Goal: Information Seeking & Learning: Understand process/instructions

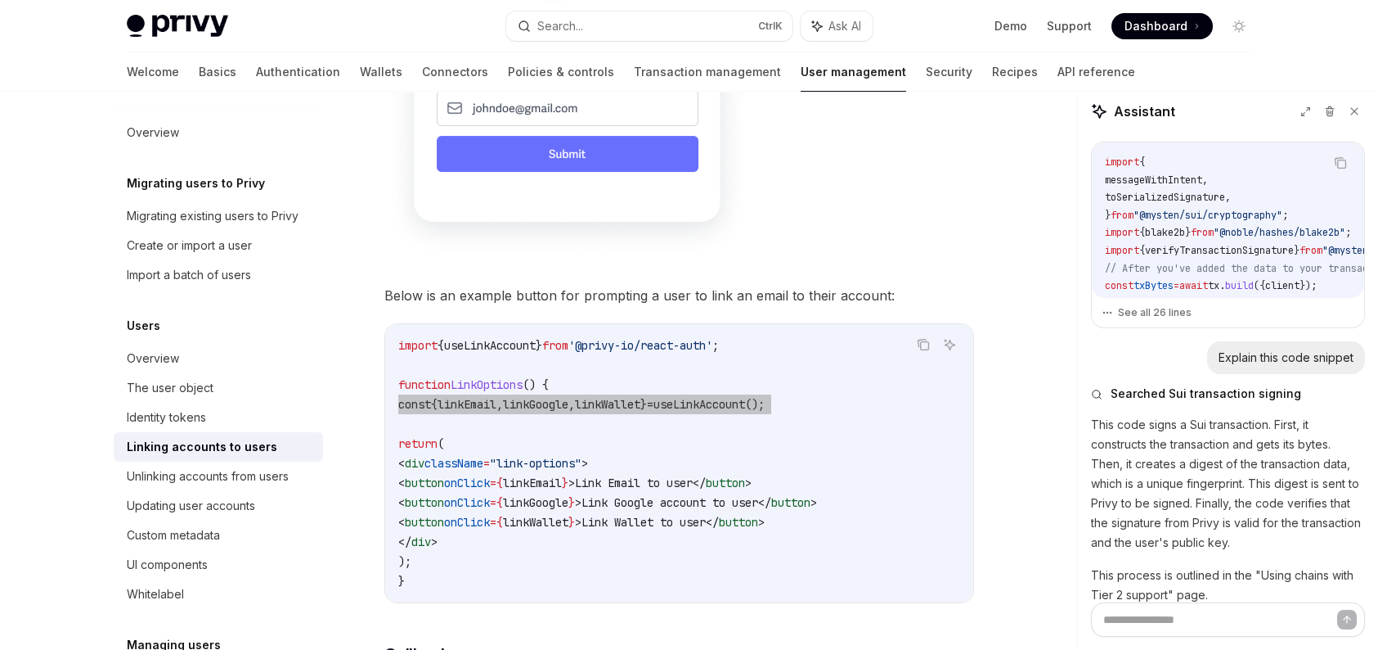
scroll to position [974, 0]
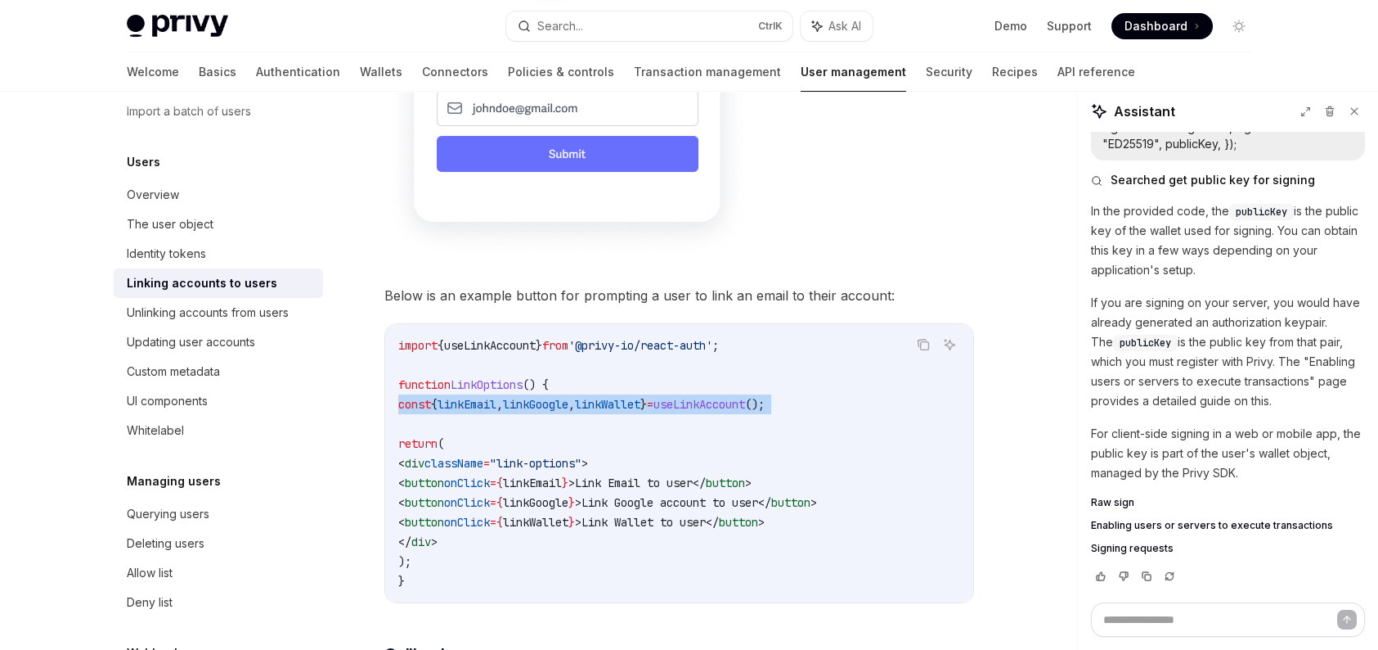
click at [745, 397] on span "useLinkAccount" at bounding box center [700, 404] width 92 height 15
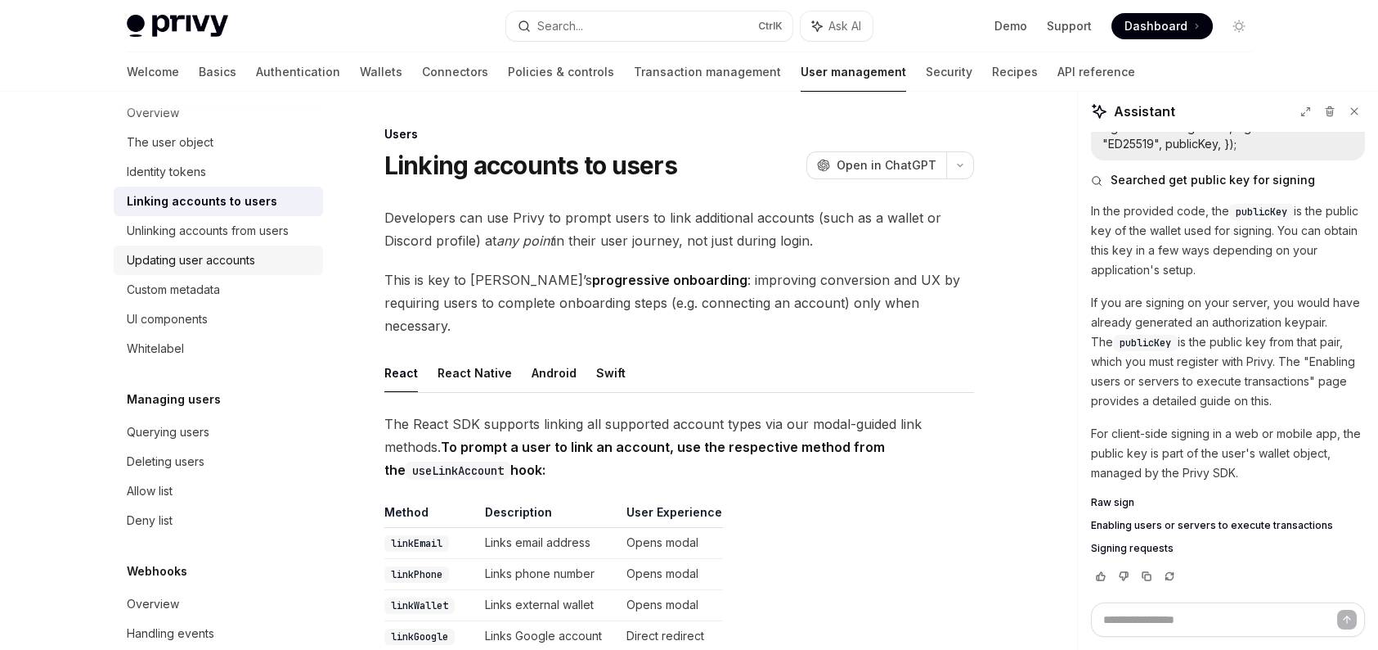
scroll to position [276, 0]
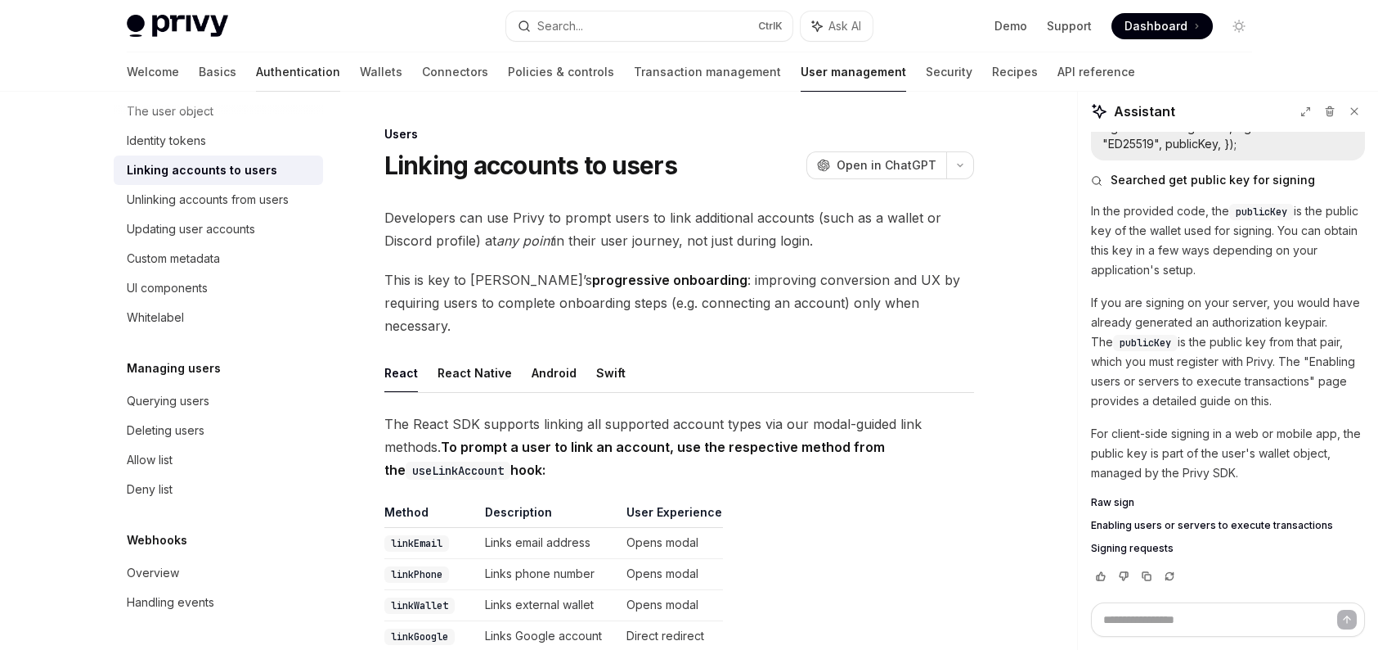
click at [256, 61] on link "Authentication" at bounding box center [298, 71] width 84 height 39
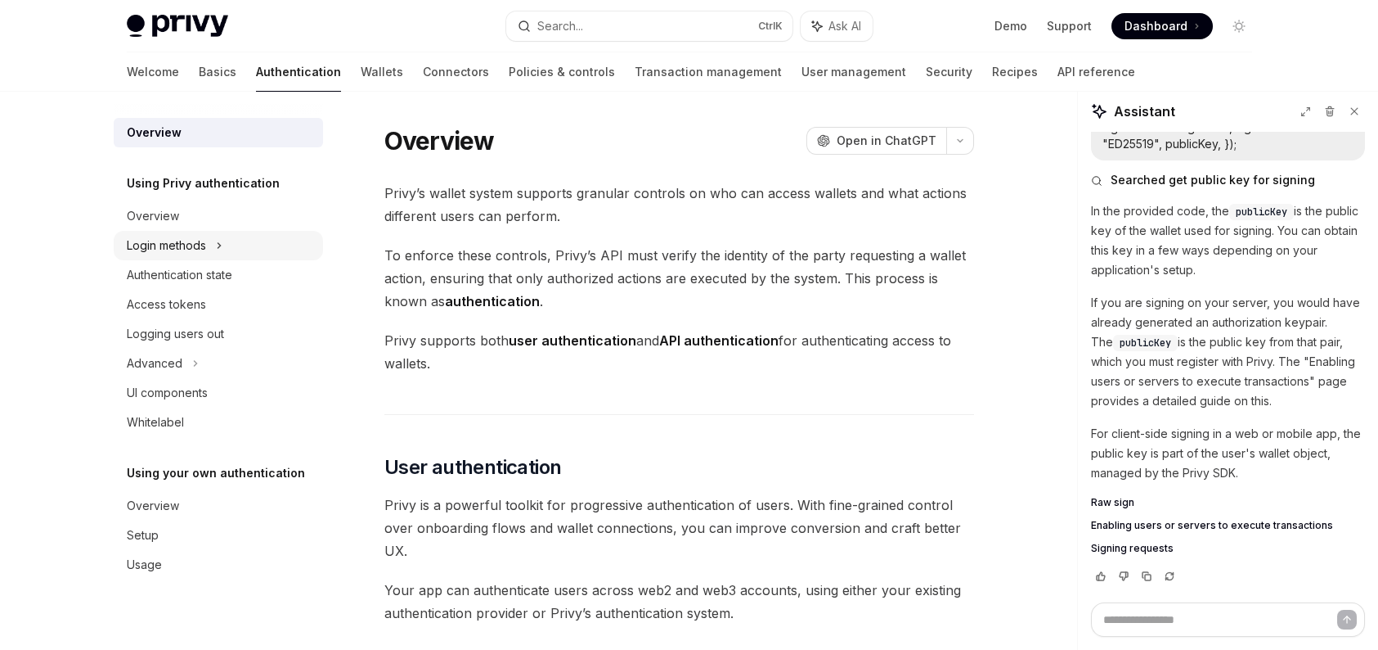
click at [220, 237] on icon at bounding box center [219, 246] width 7 height 20
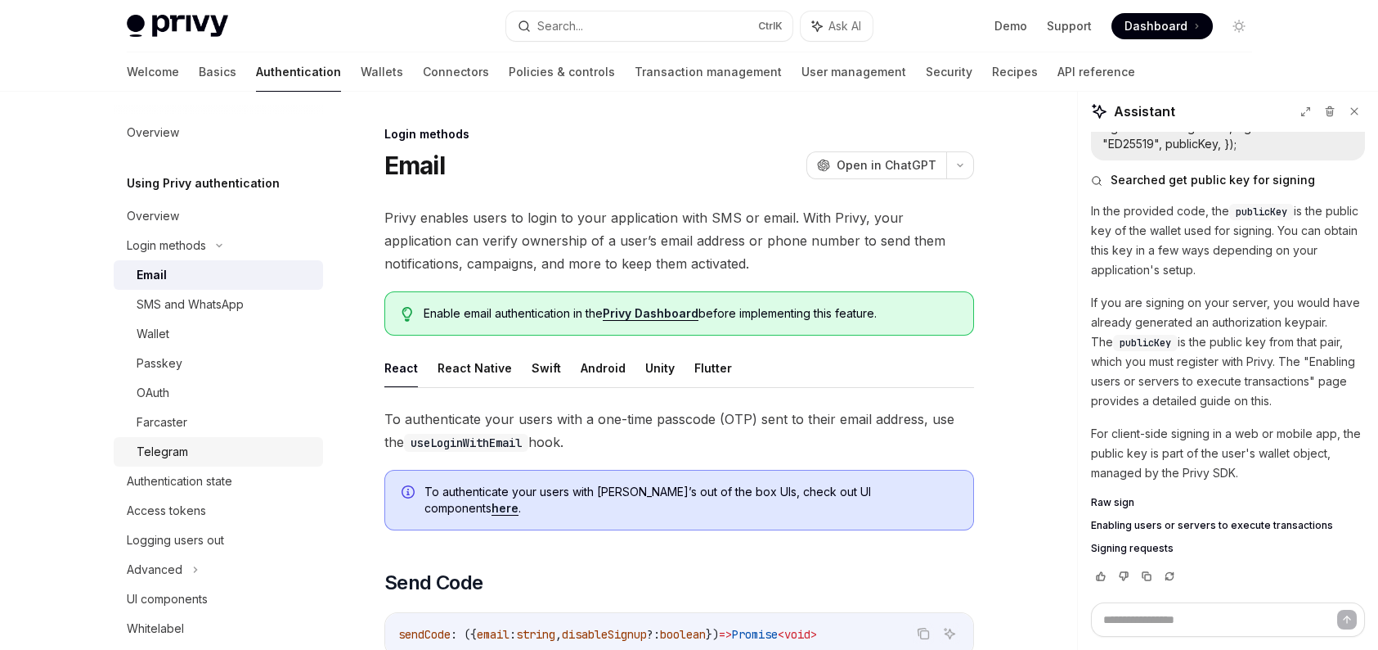
click at [189, 442] on div "Telegram" at bounding box center [225, 452] width 177 height 20
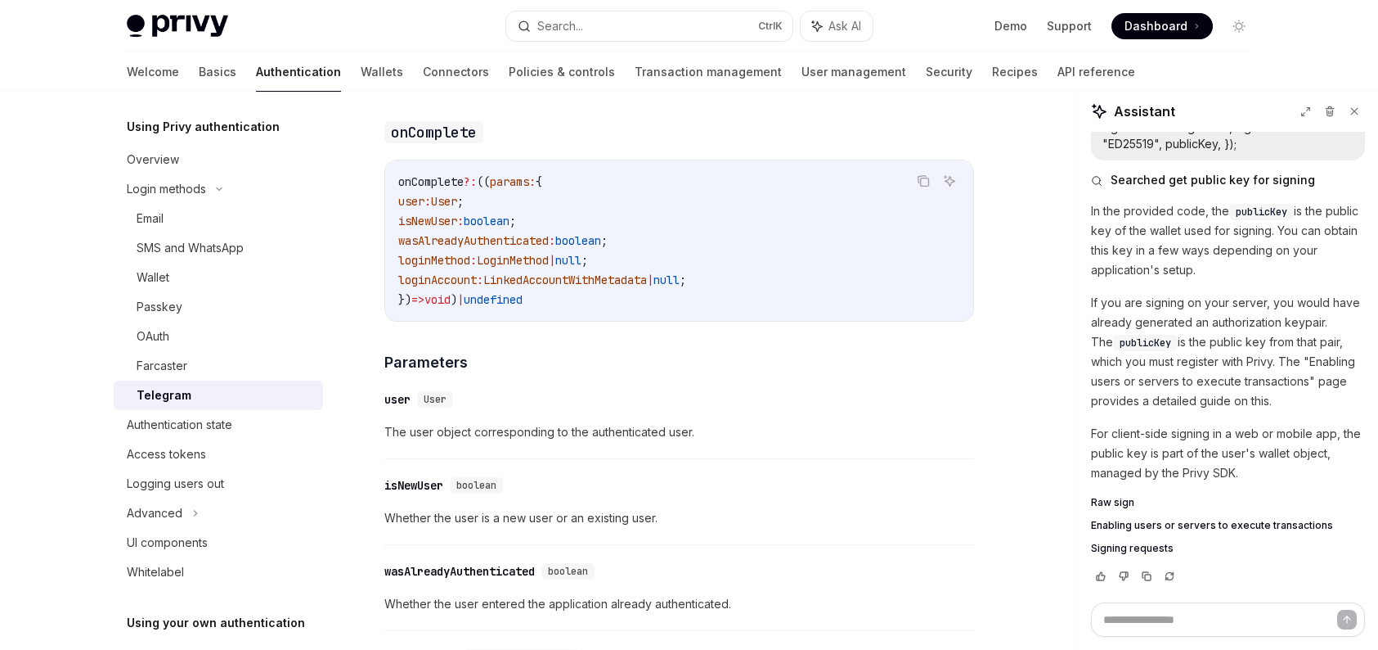
scroll to position [82, 0]
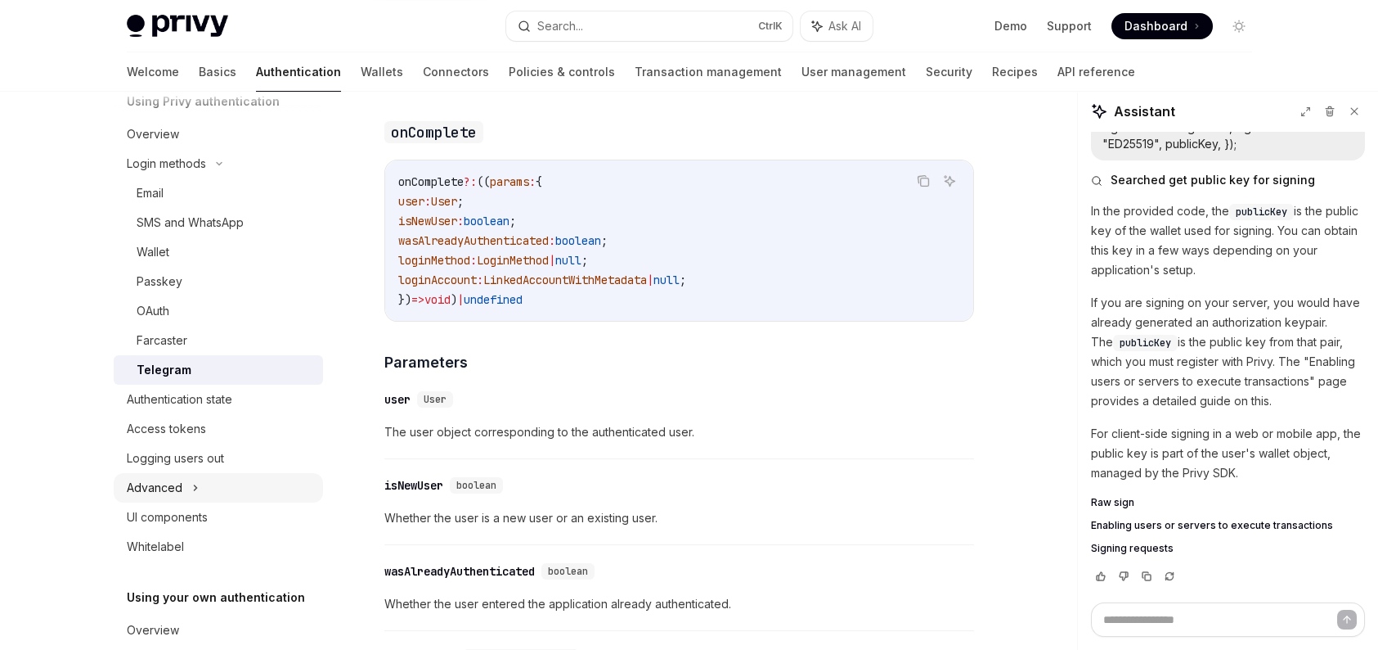
click at [217, 479] on div "Advanced" at bounding box center [218, 487] width 209 height 29
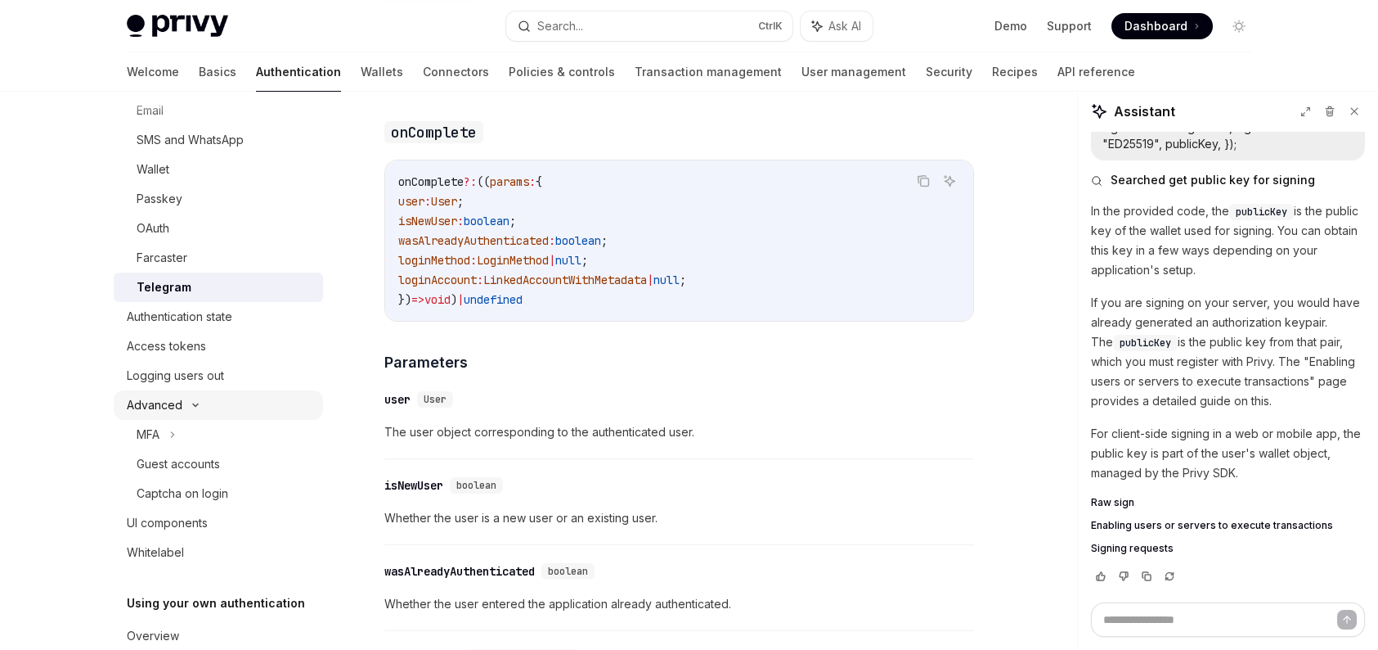
scroll to position [256, 0]
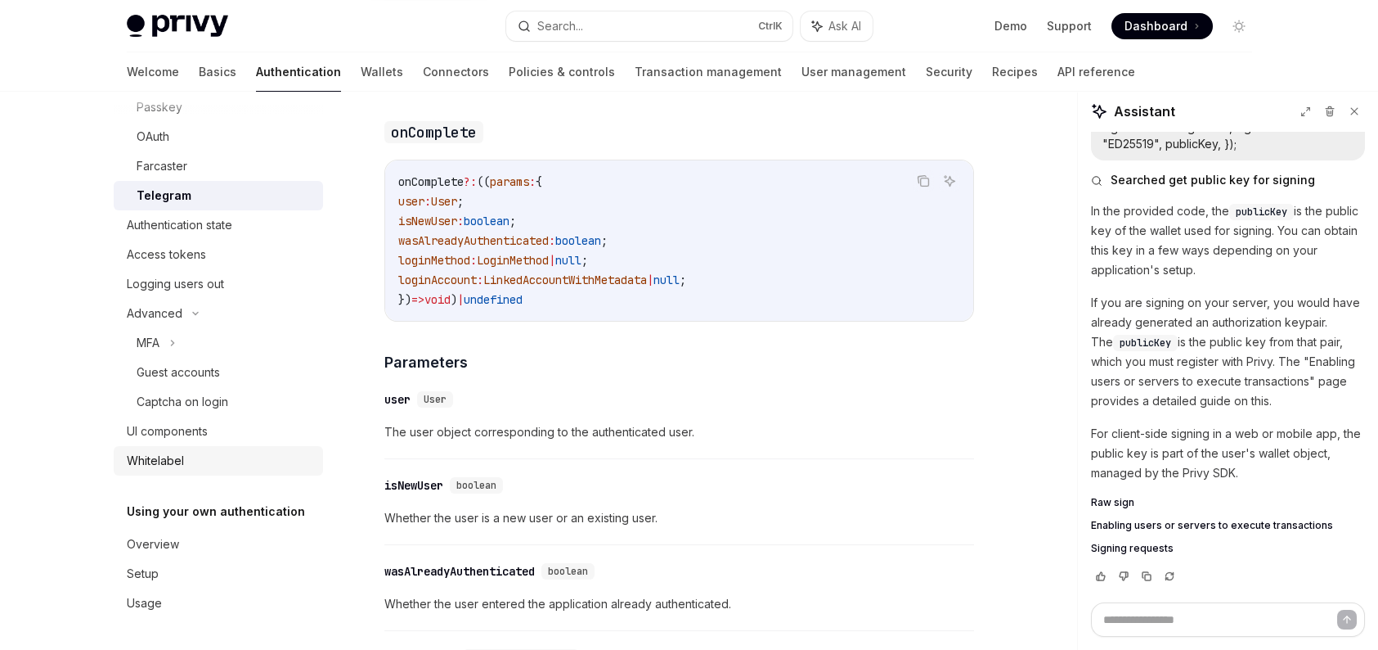
click at [182, 454] on div "Whitelabel" at bounding box center [155, 461] width 57 height 20
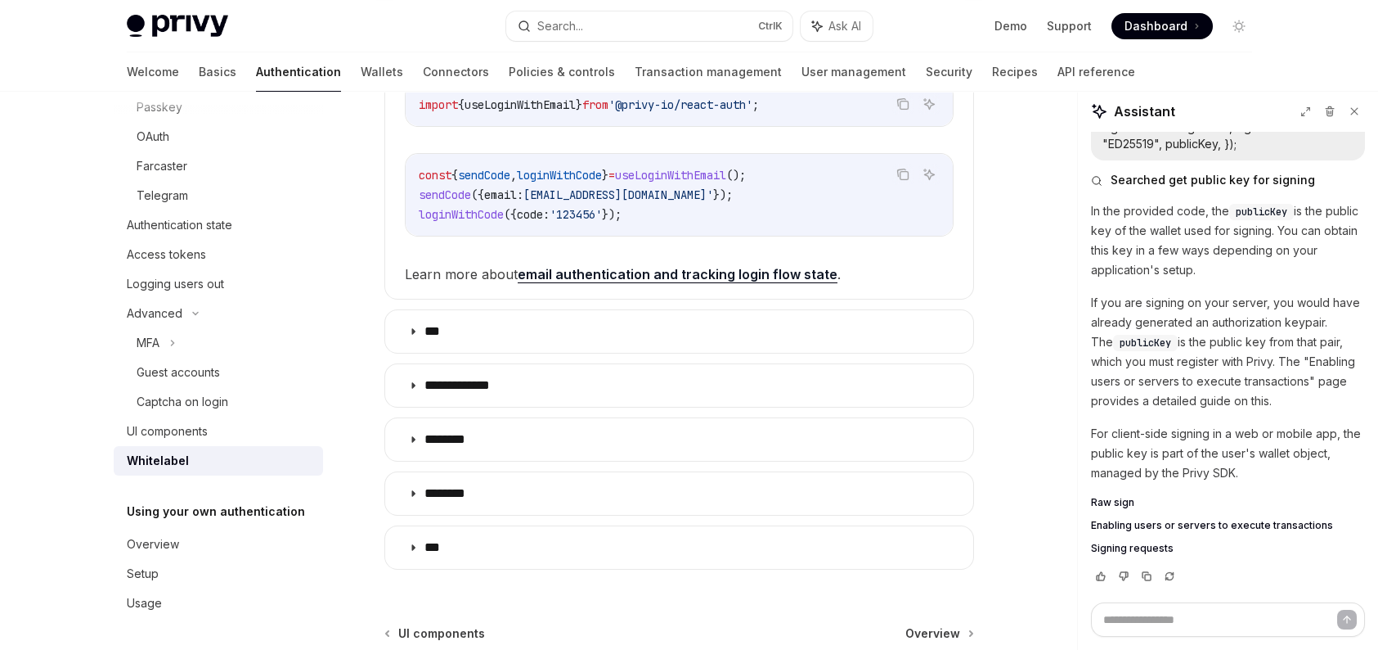
scroll to position [491, 0]
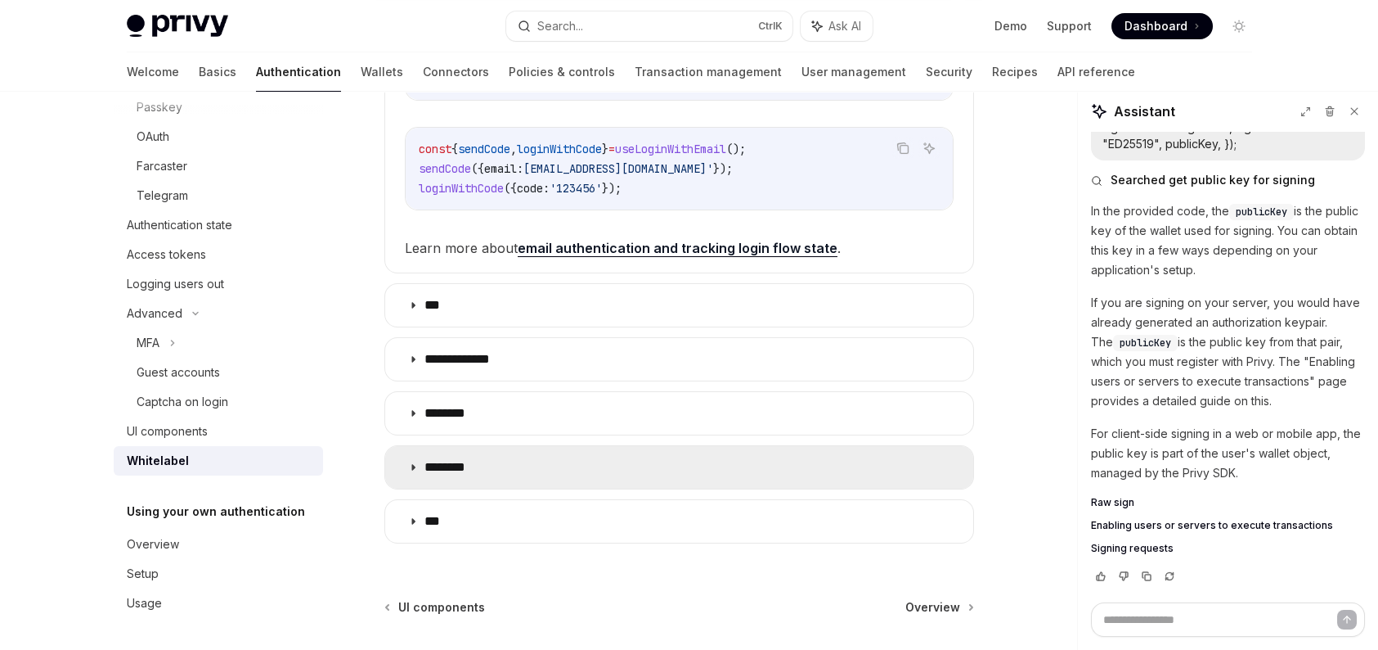
click at [503, 465] on summary "********" at bounding box center [679, 467] width 588 height 43
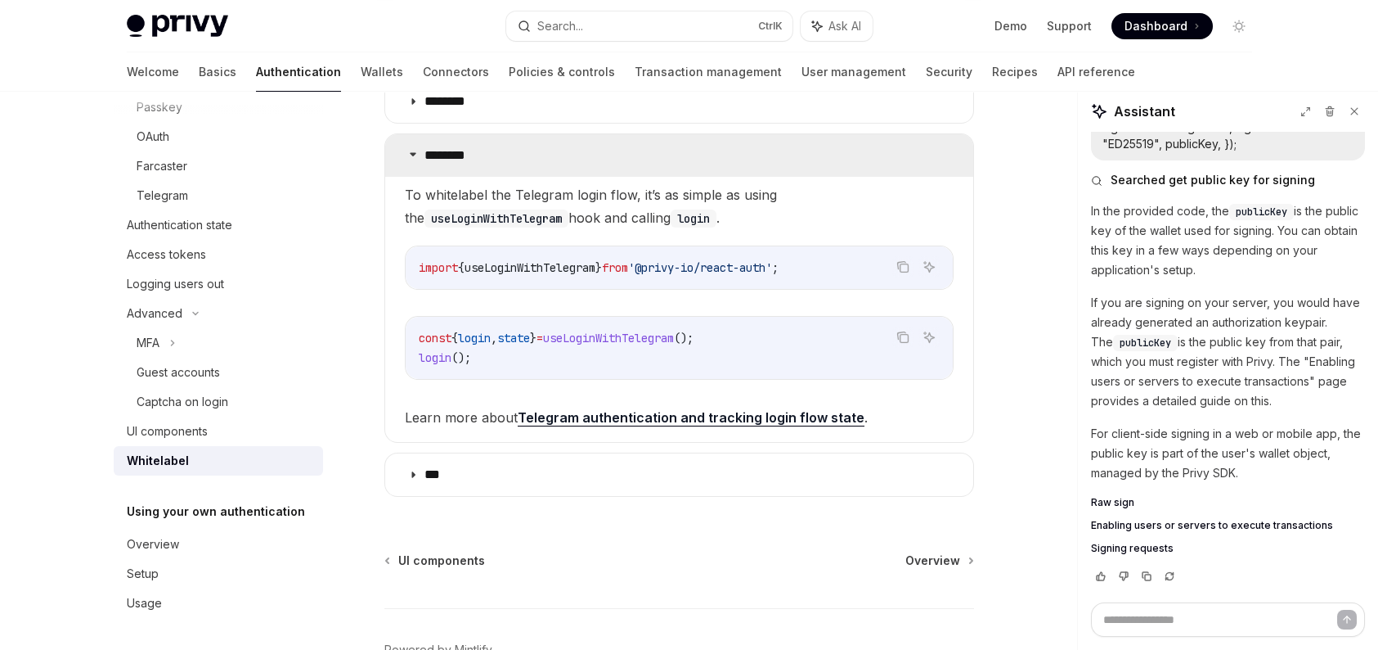
scroll to position [818, 0]
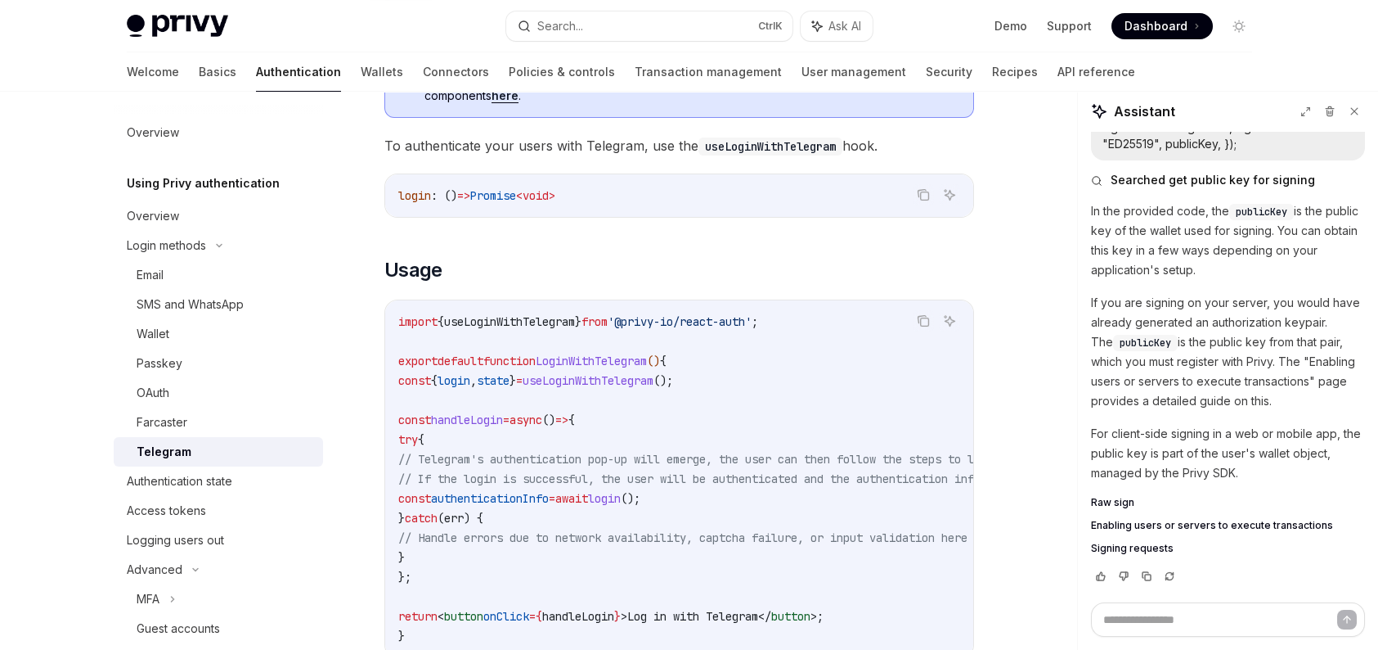
scroll to position [573, 0]
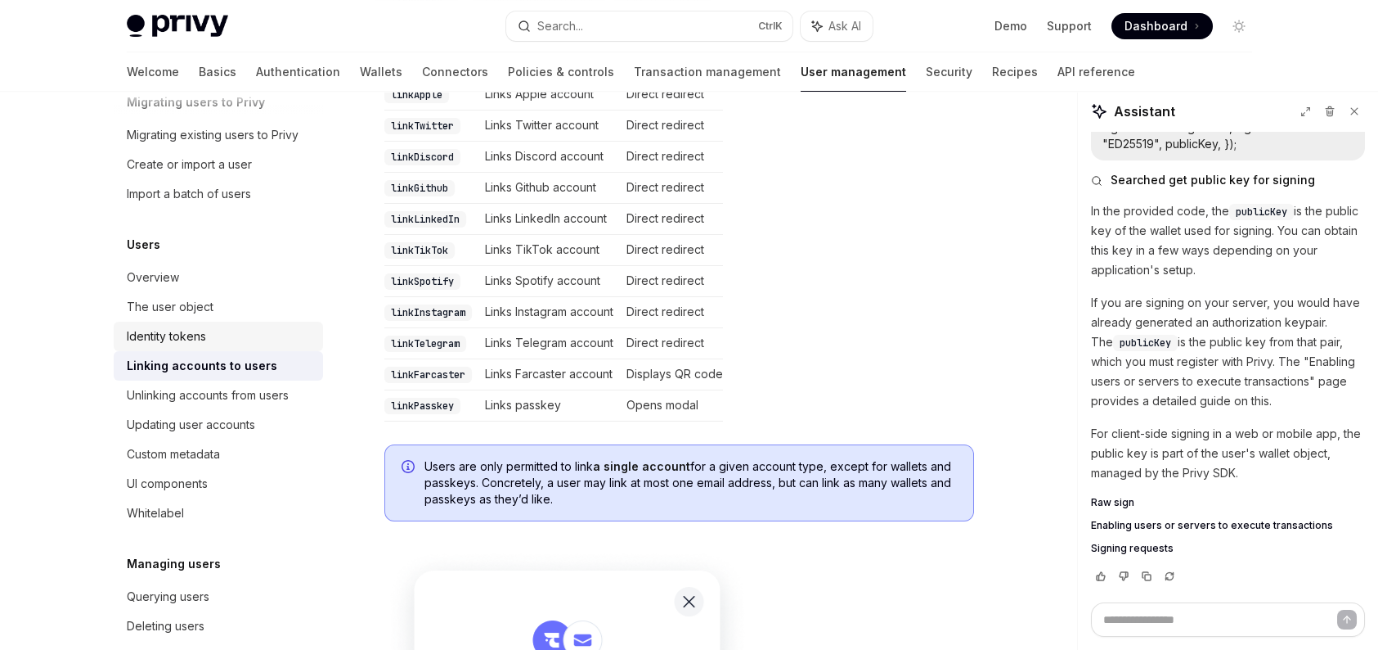
scroll to position [82, 0]
click at [207, 435] on link "Updating user accounts" at bounding box center [218, 423] width 209 height 29
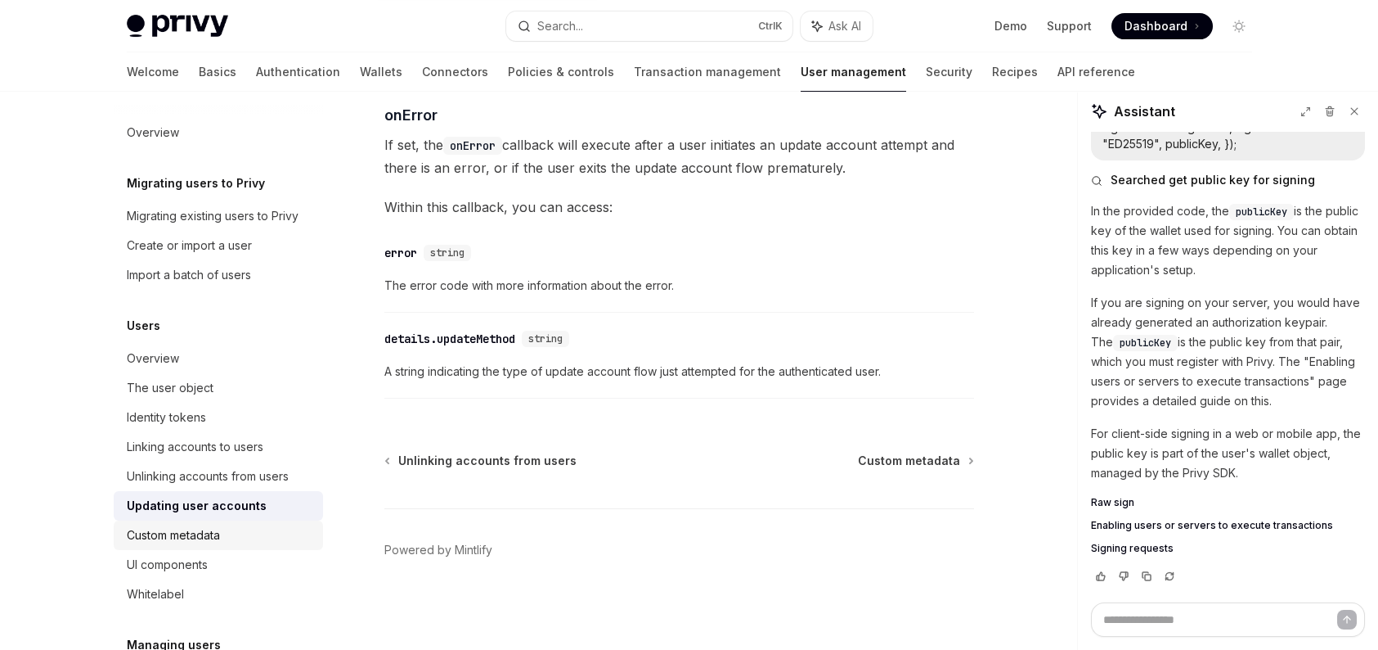
scroll to position [82, 0]
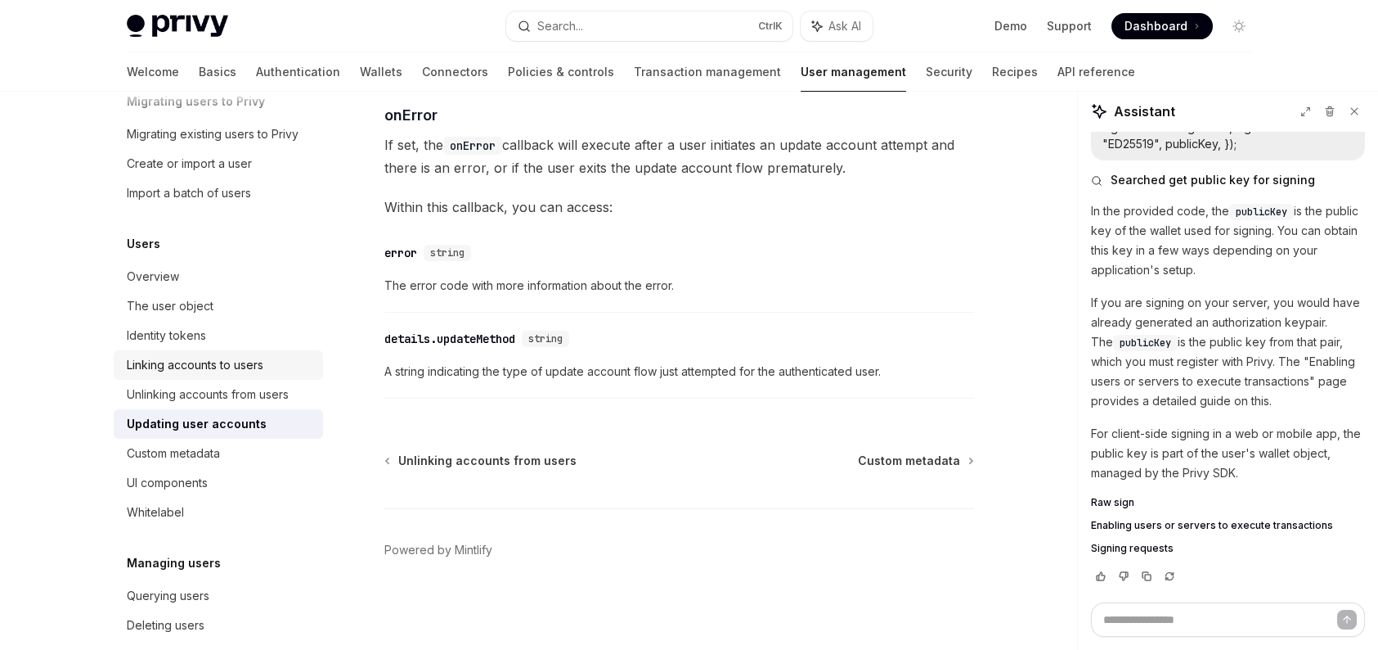
click at [229, 370] on div "Linking accounts to users" at bounding box center [195, 365] width 137 height 20
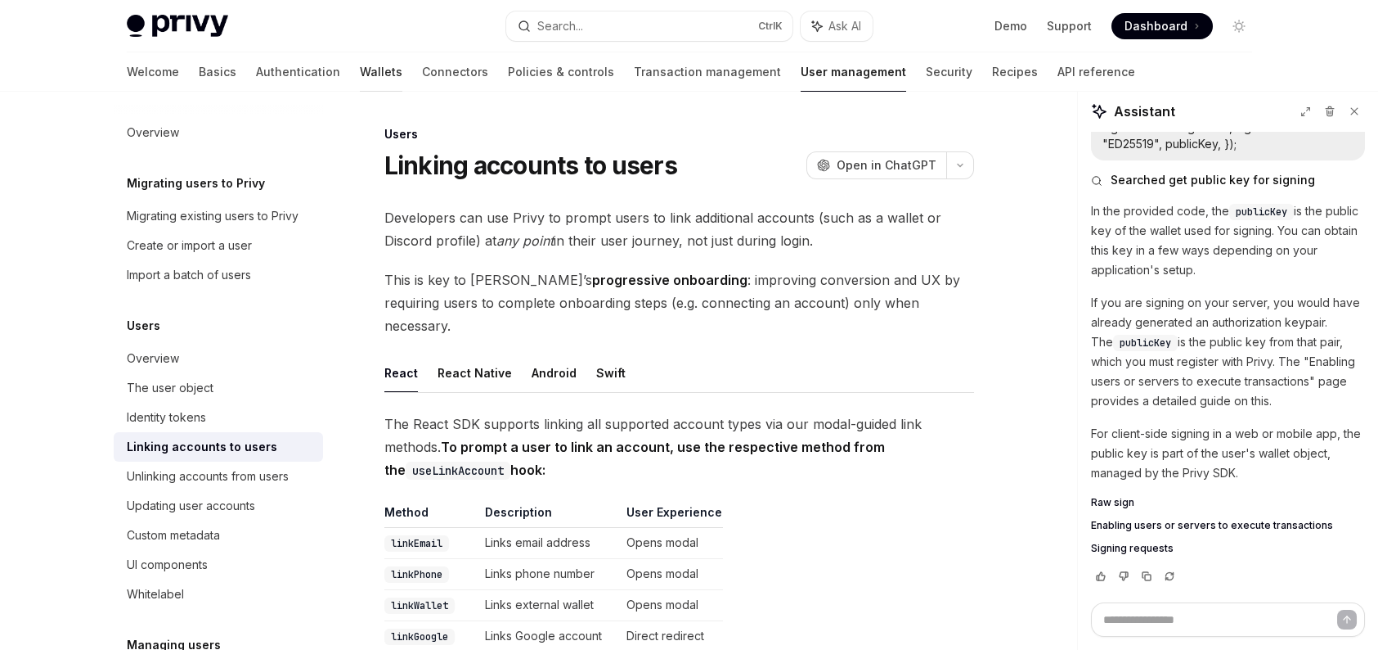
click at [360, 73] on link "Wallets" at bounding box center [381, 71] width 43 height 39
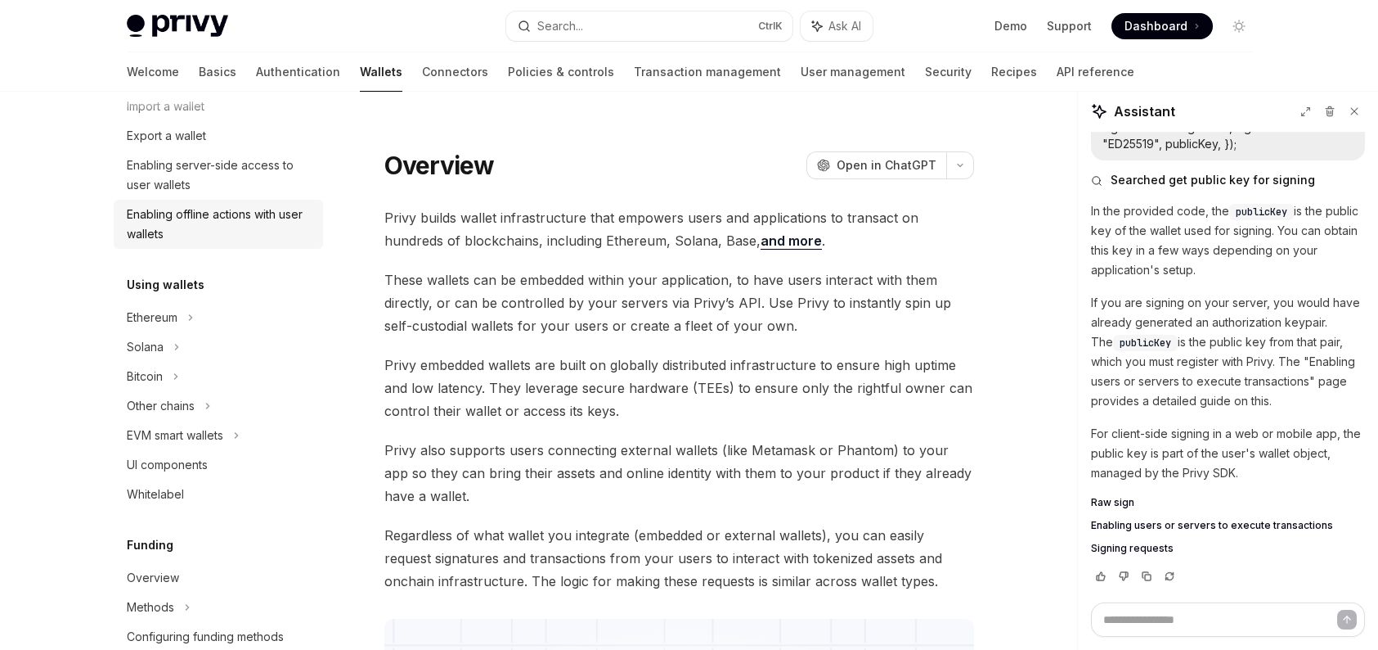
scroll to position [245, 0]
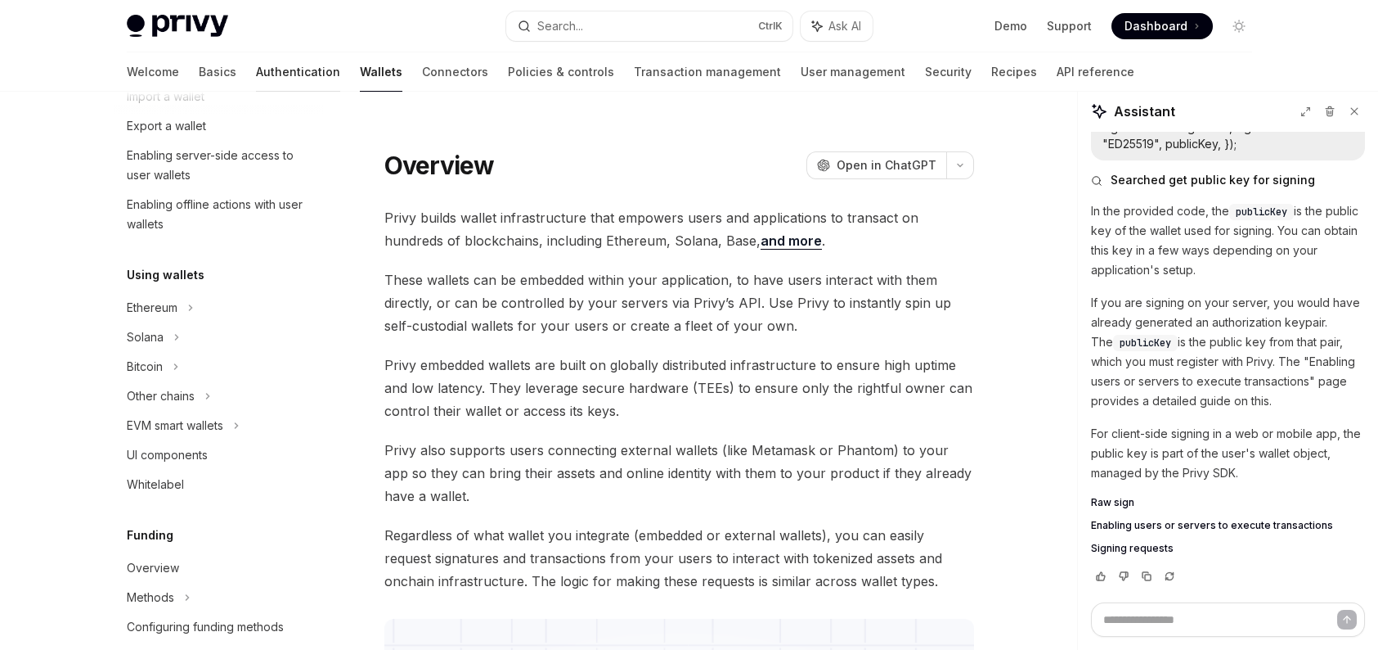
click at [258, 74] on link "Authentication" at bounding box center [298, 71] width 84 height 39
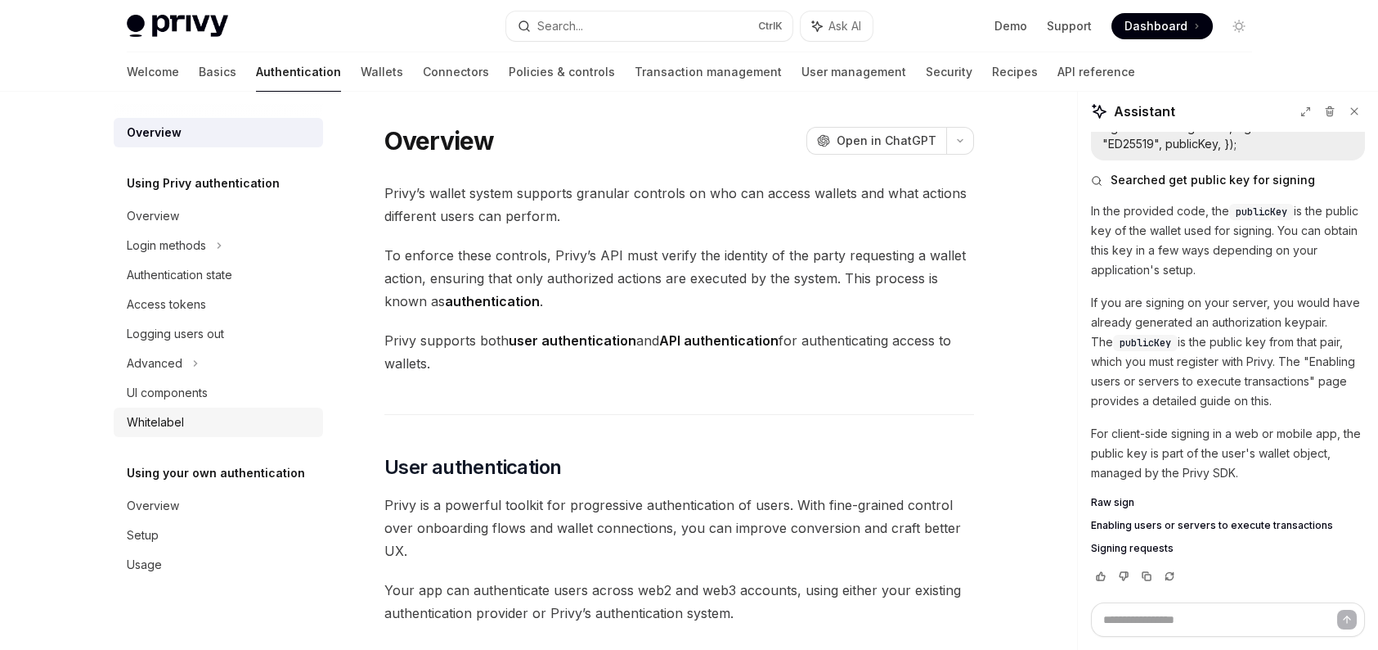
click at [193, 413] on div "Whitelabel" at bounding box center [220, 422] width 187 height 20
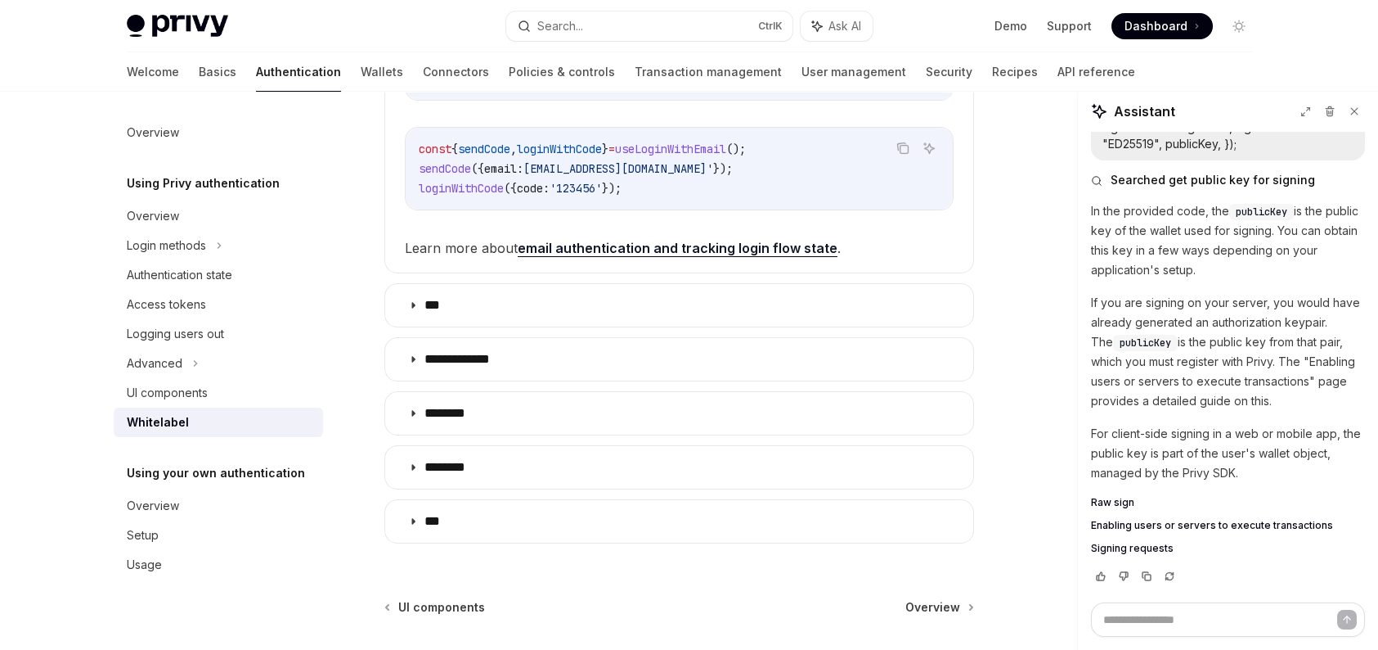
scroll to position [573, 0]
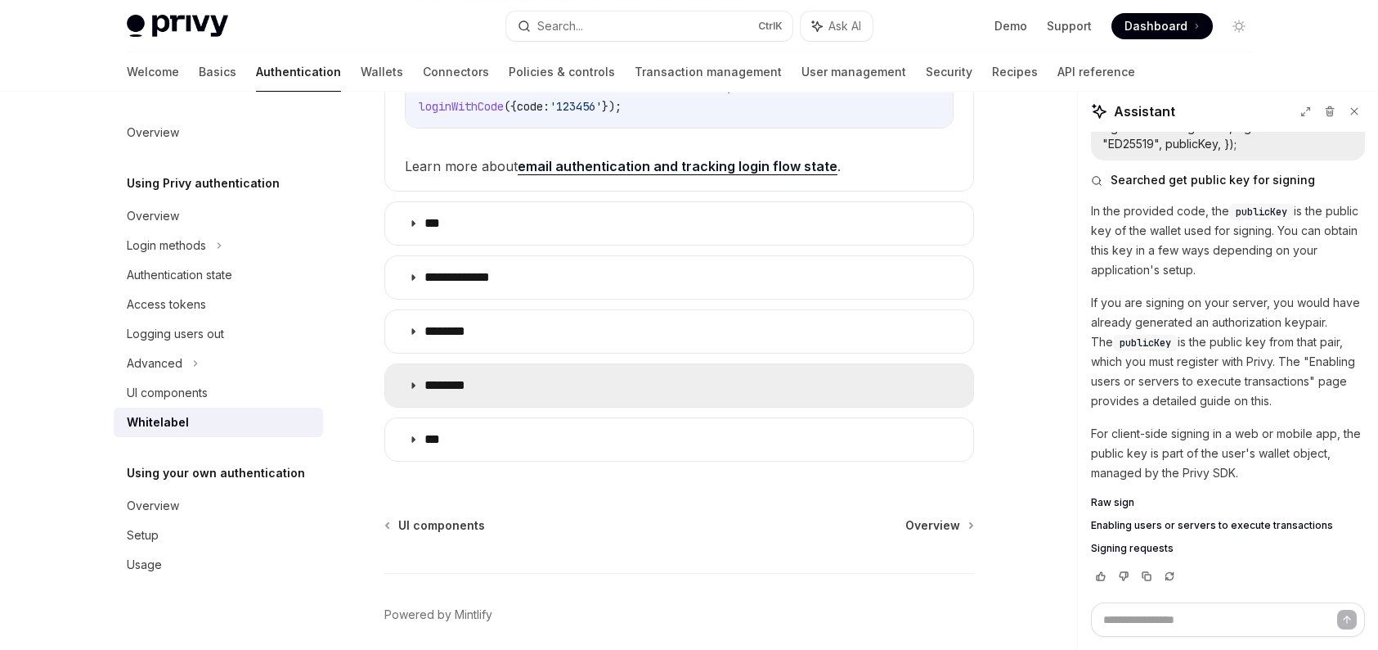
click at [515, 383] on summary "********" at bounding box center [679, 385] width 588 height 43
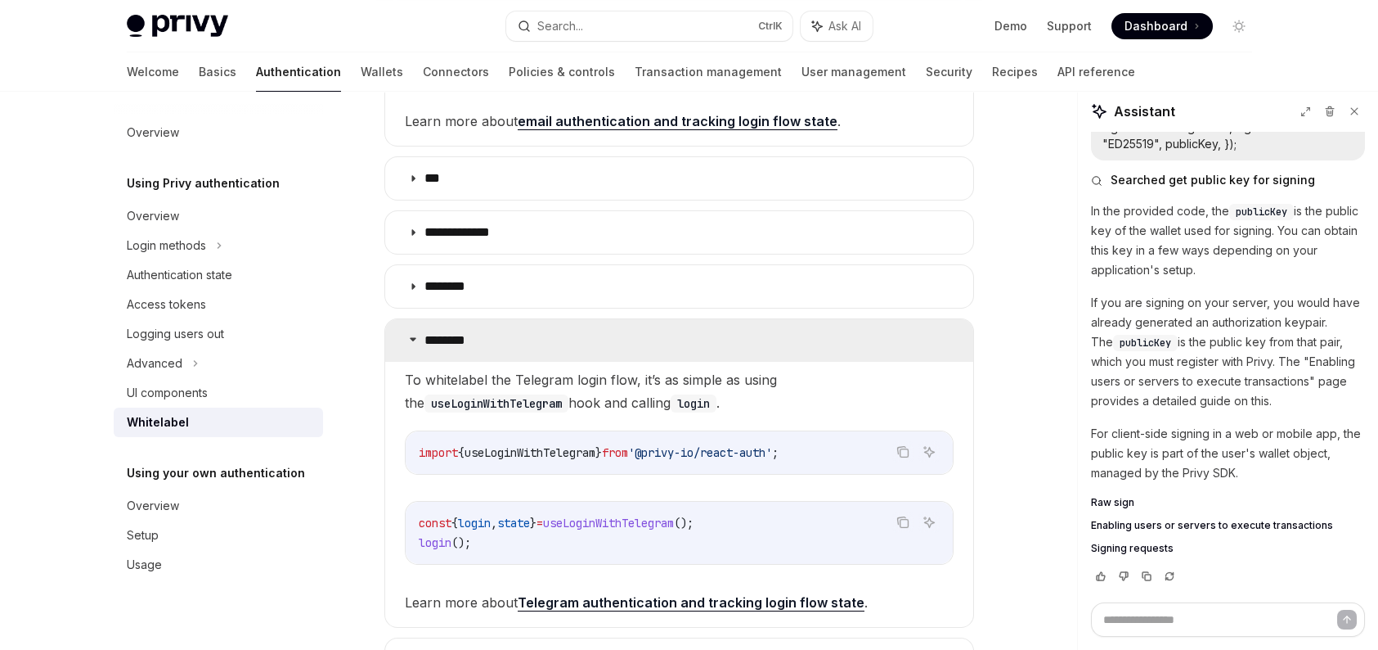
scroll to position [654, 0]
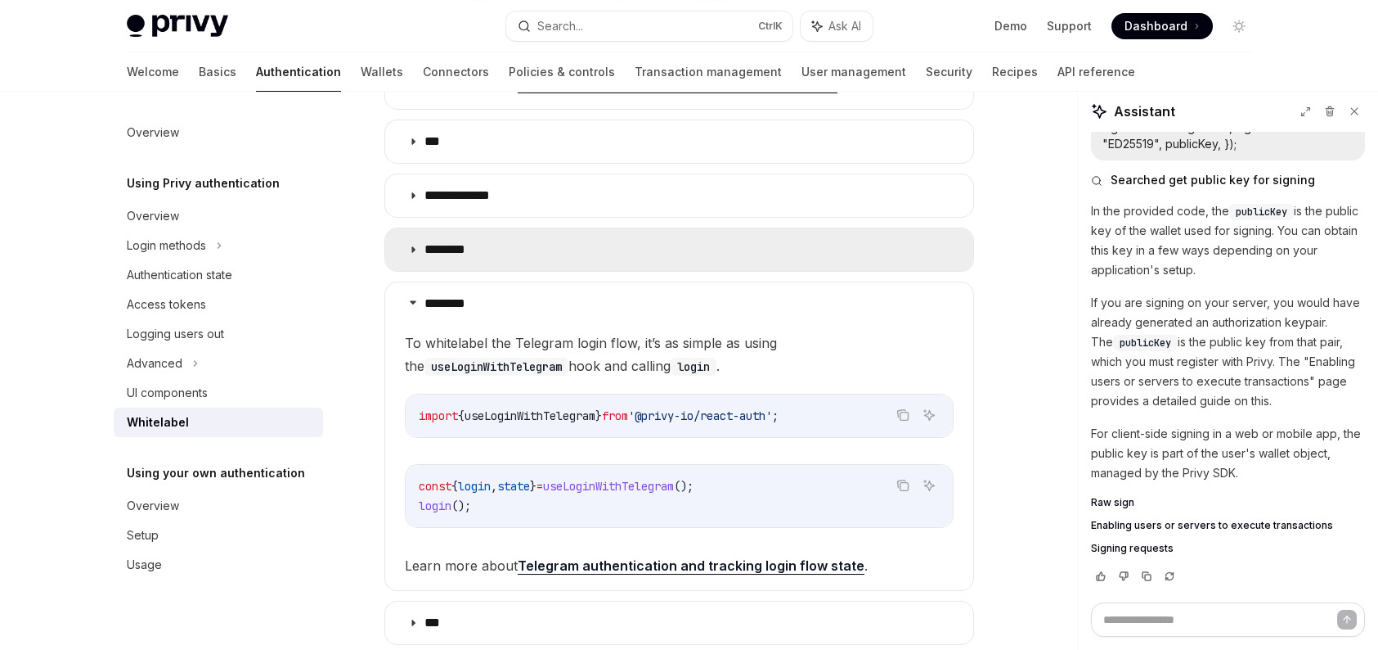
click at [534, 260] on summary "********" at bounding box center [679, 249] width 588 height 43
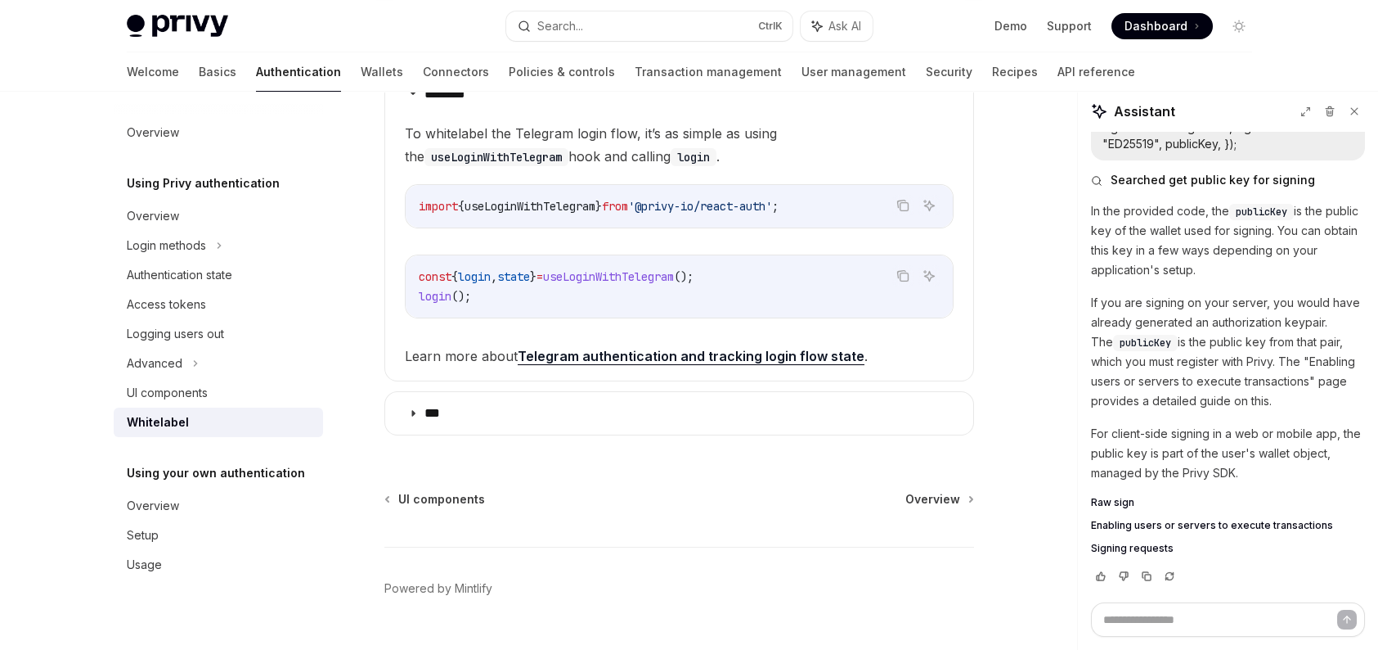
scroll to position [1309, 0]
click at [543, 210] on span "useLoginWithTelegram" at bounding box center [530, 203] width 131 height 15
copy span "useLoginWithTelegram"
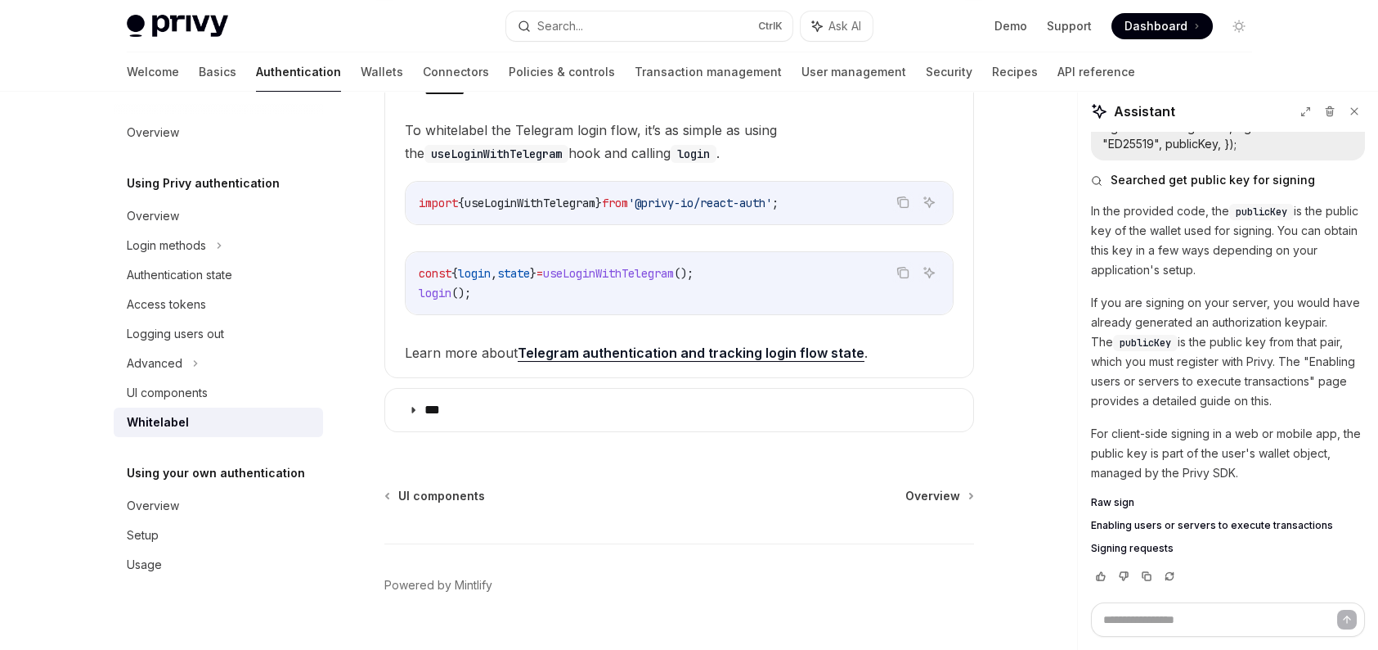
click at [474, 281] on span "login" at bounding box center [474, 273] width 33 height 15
copy span "login"
click at [802, 67] on link "User management" at bounding box center [854, 71] width 105 height 39
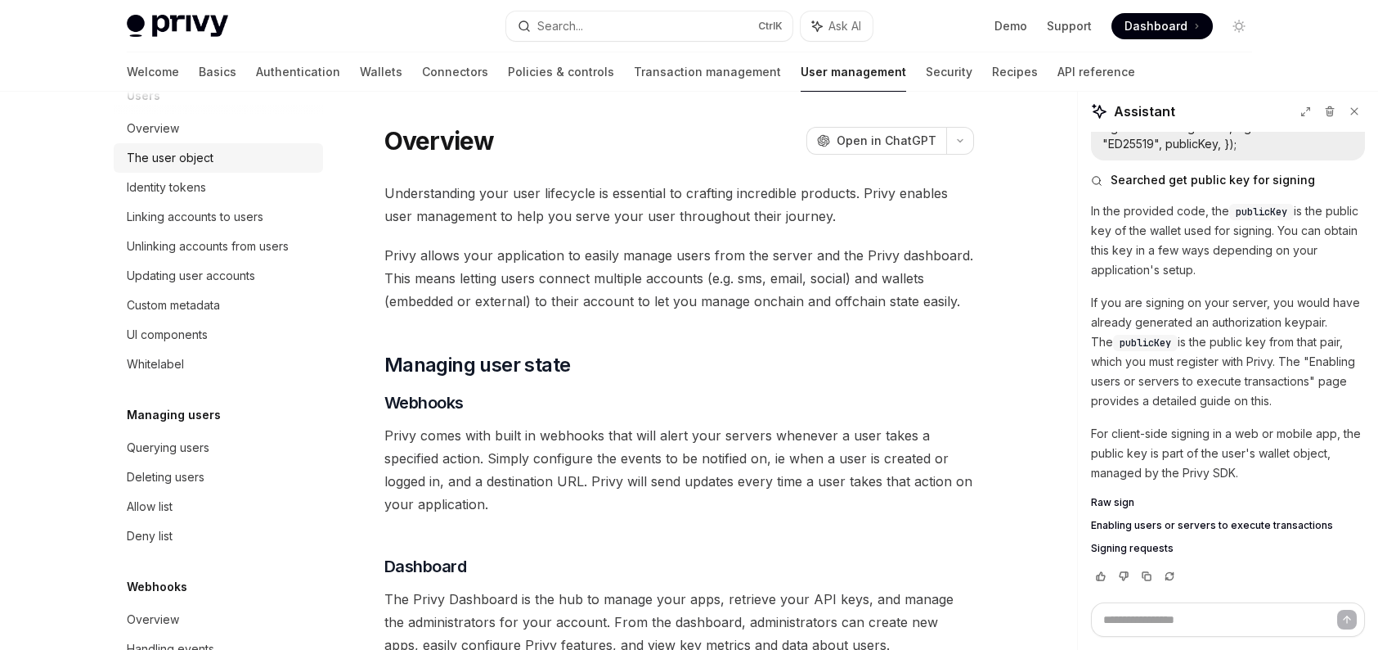
scroll to position [245, 0]
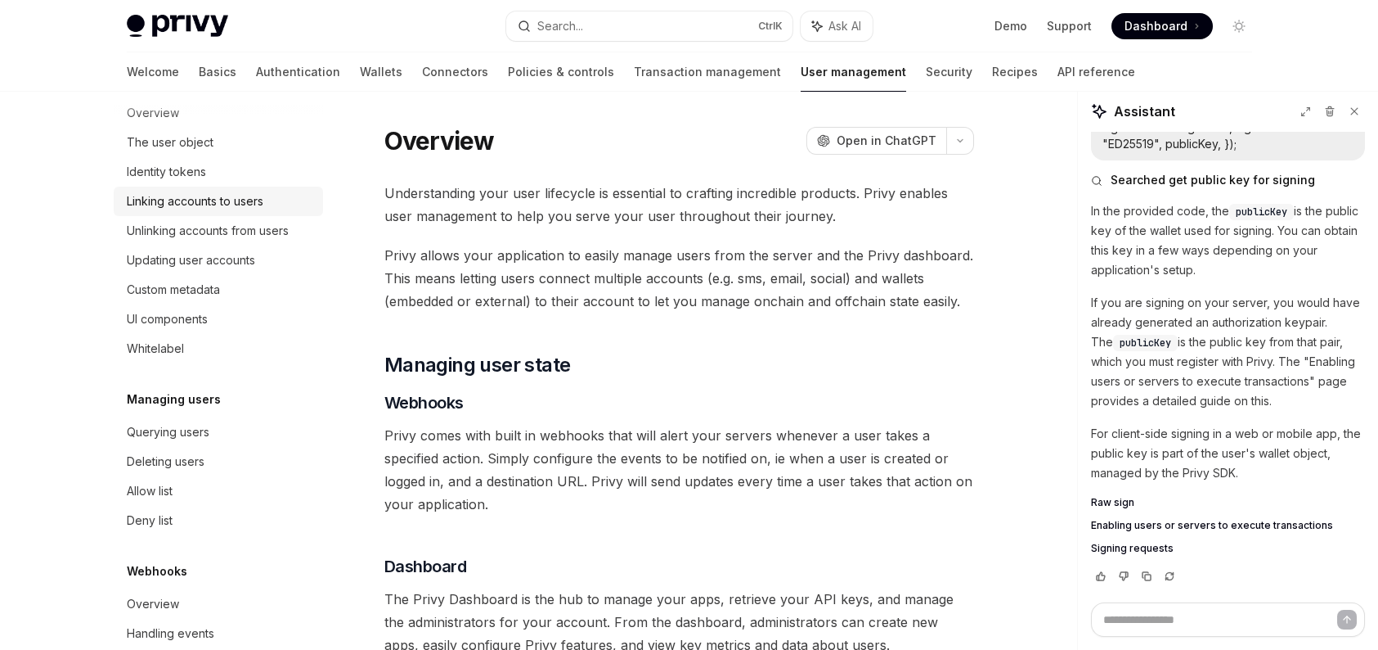
click at [237, 203] on div "Linking accounts to users" at bounding box center [195, 201] width 137 height 20
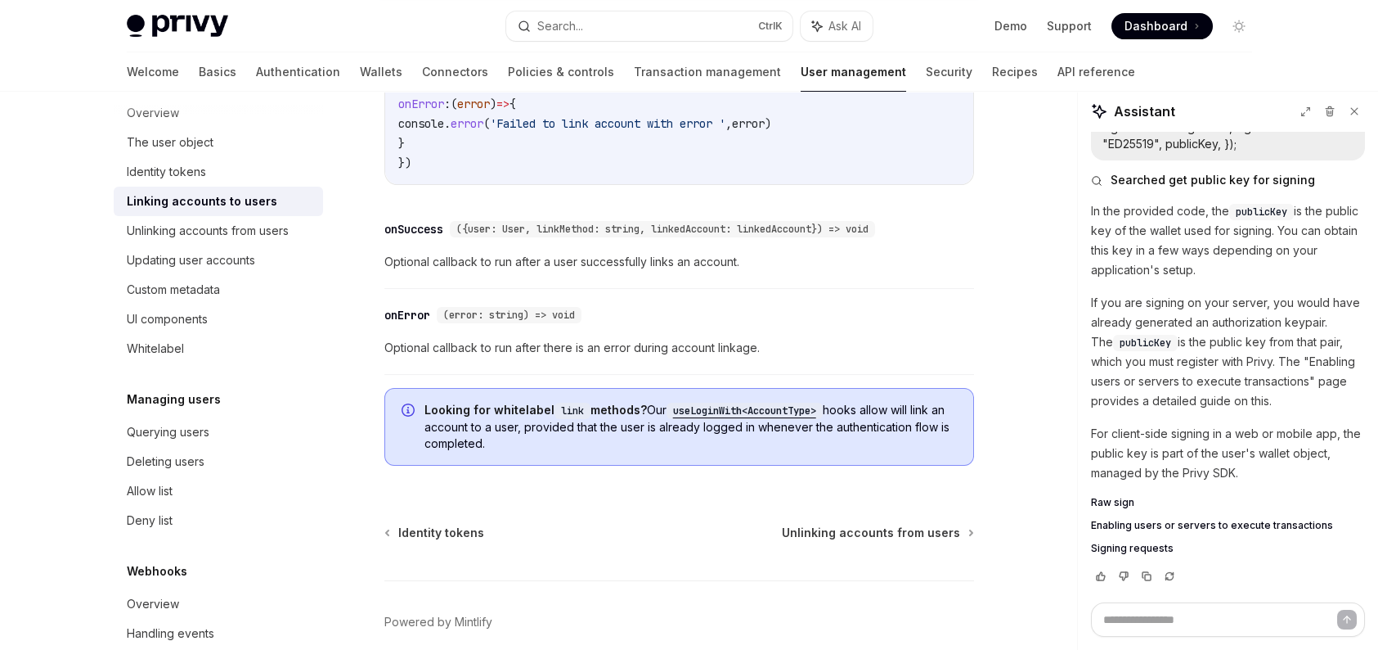
scroll to position [1994, 0]
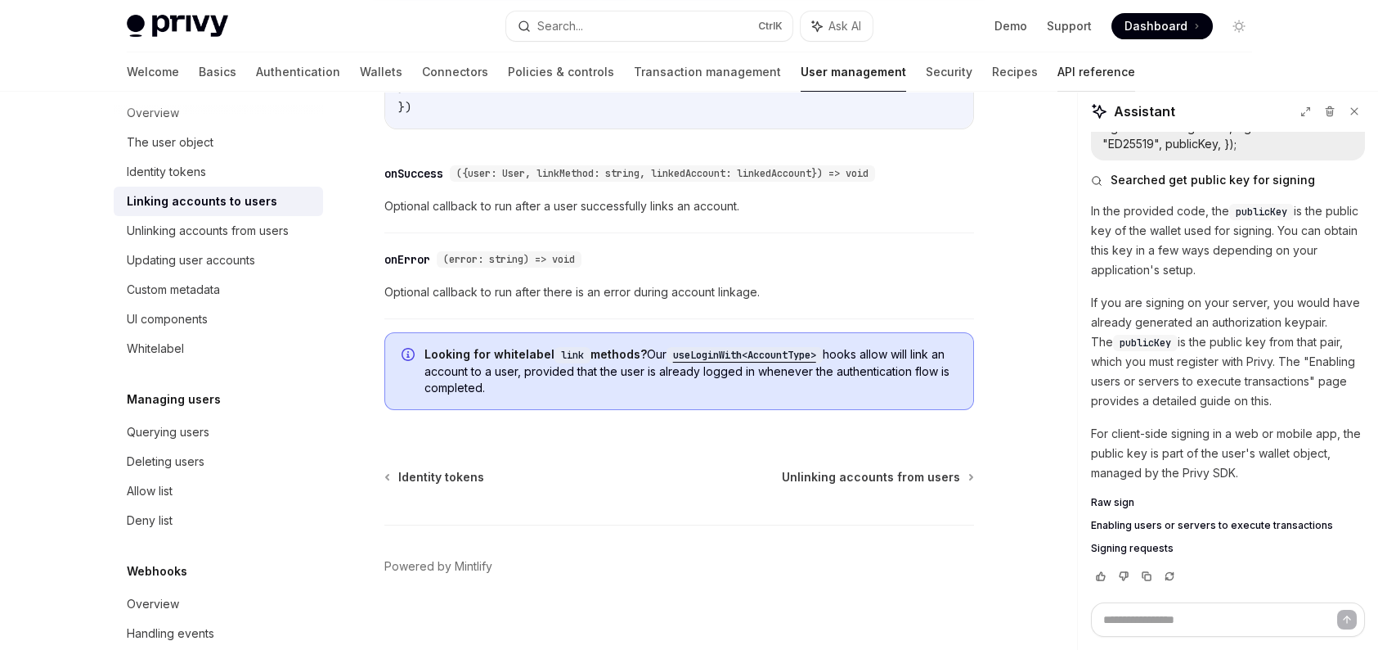
click at [1058, 65] on link "API reference" at bounding box center [1097, 71] width 78 height 39
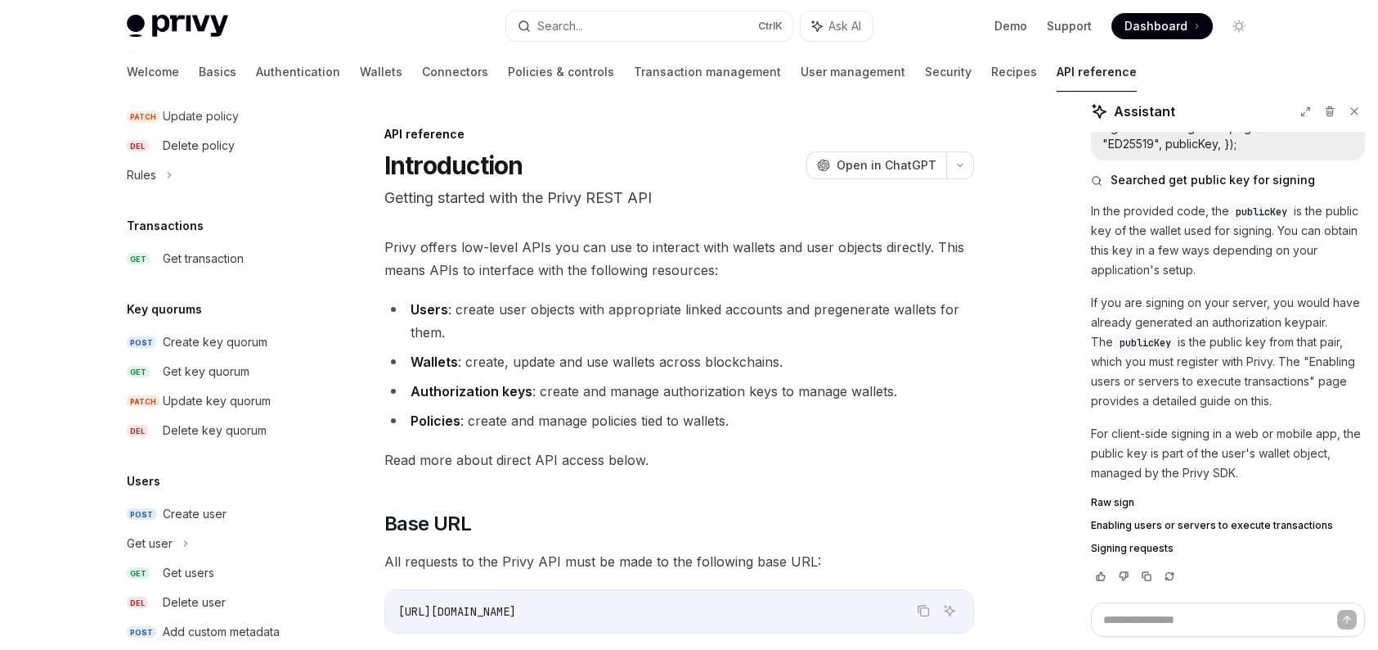
scroll to position [1040, 0]
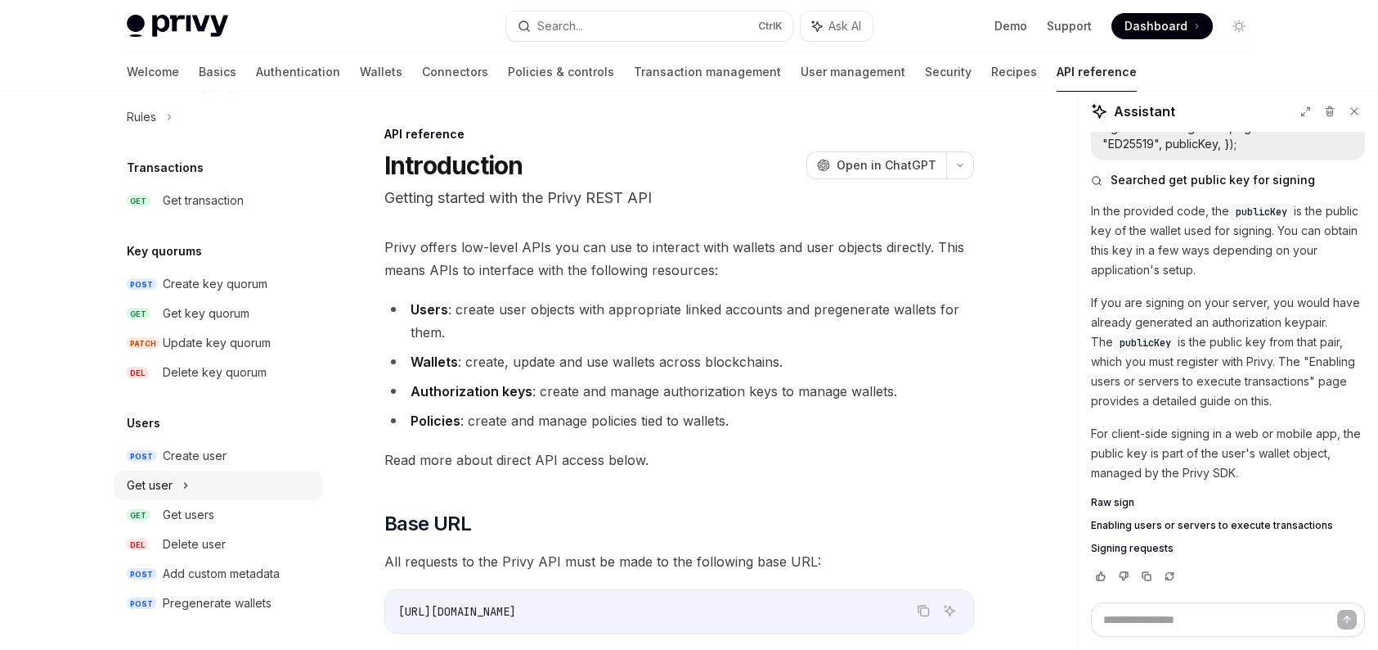
click at [189, 483] on div "Get user" at bounding box center [218, 484] width 209 height 29
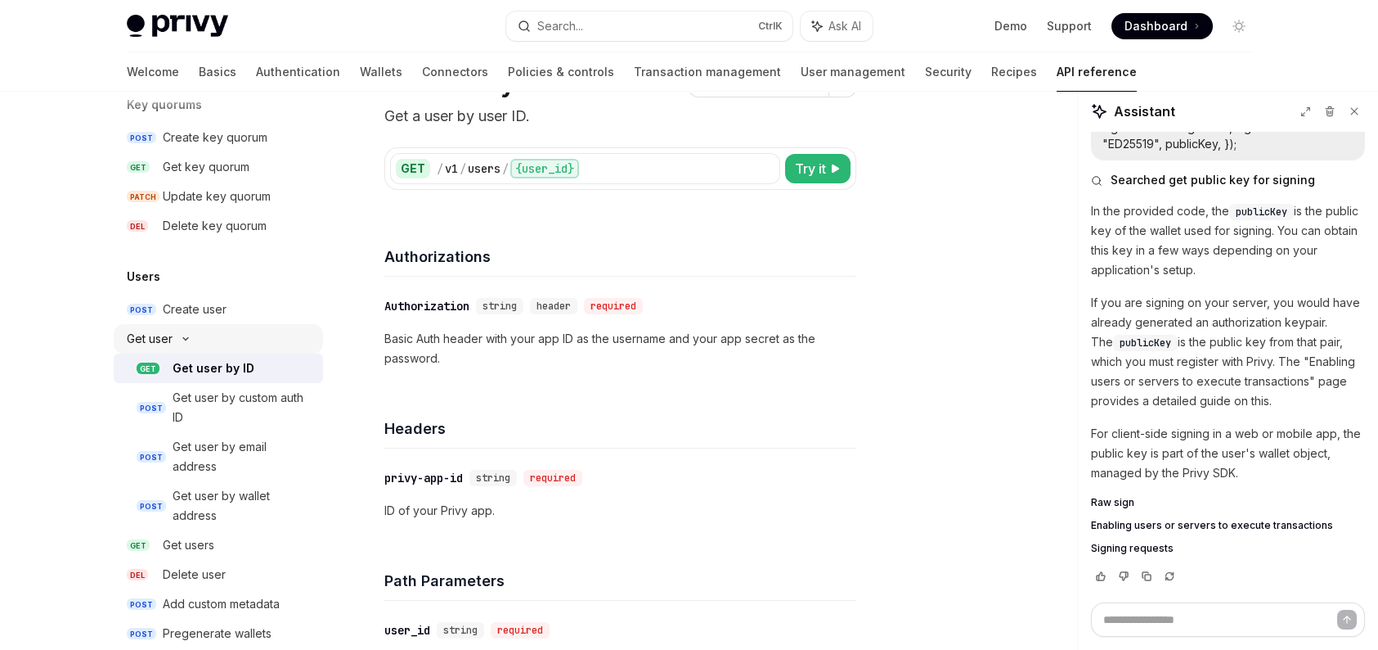
scroll to position [1216, 0]
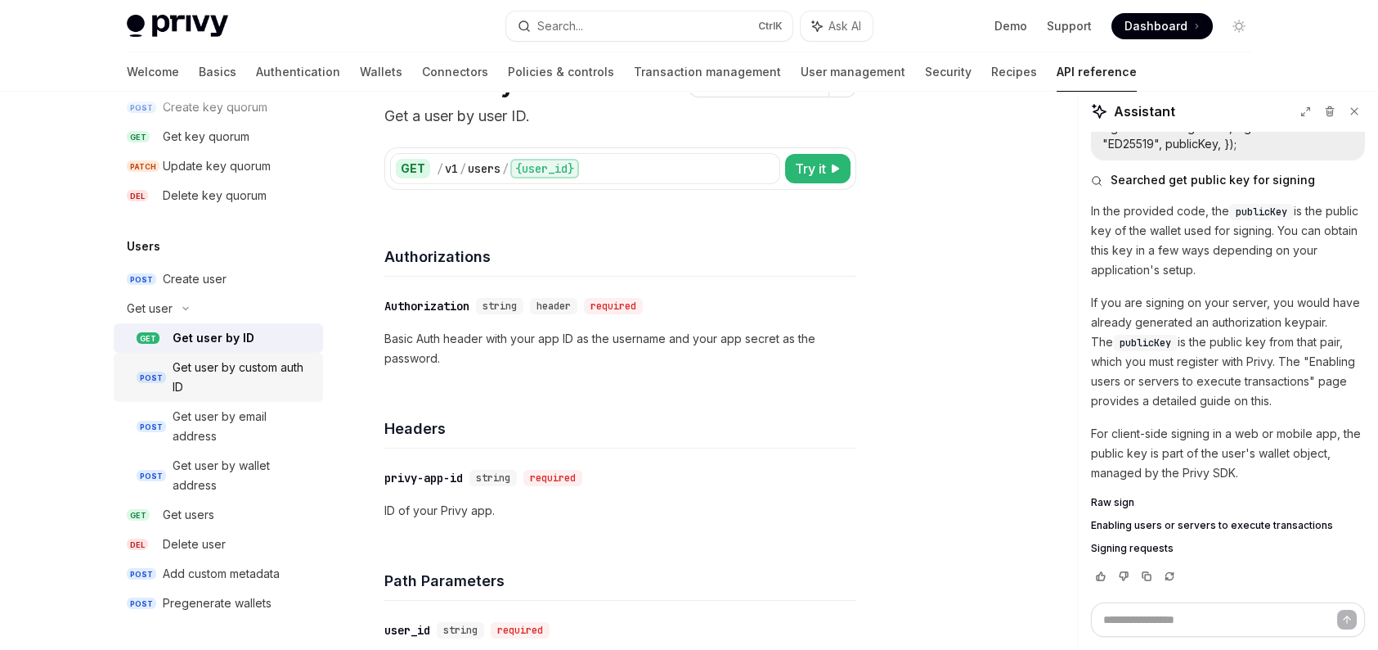
click at [227, 389] on div "Get user by custom auth ID" at bounding box center [243, 376] width 141 height 39
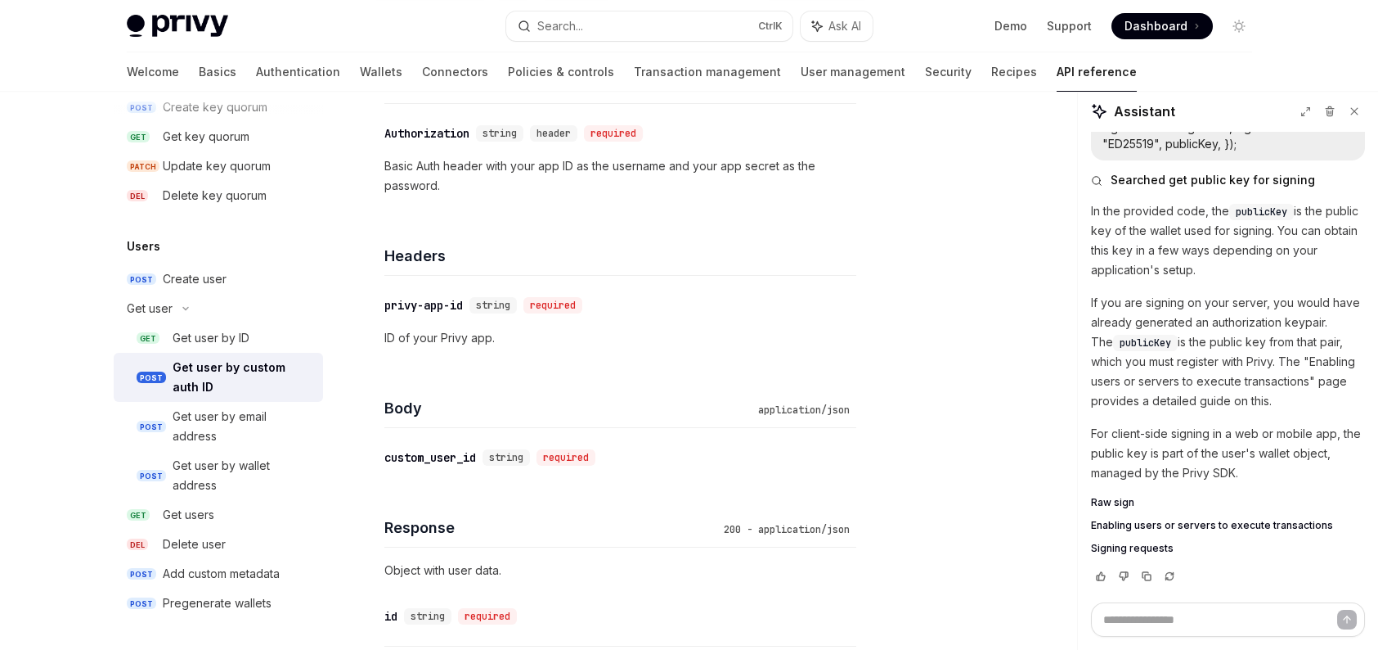
scroll to position [164, 0]
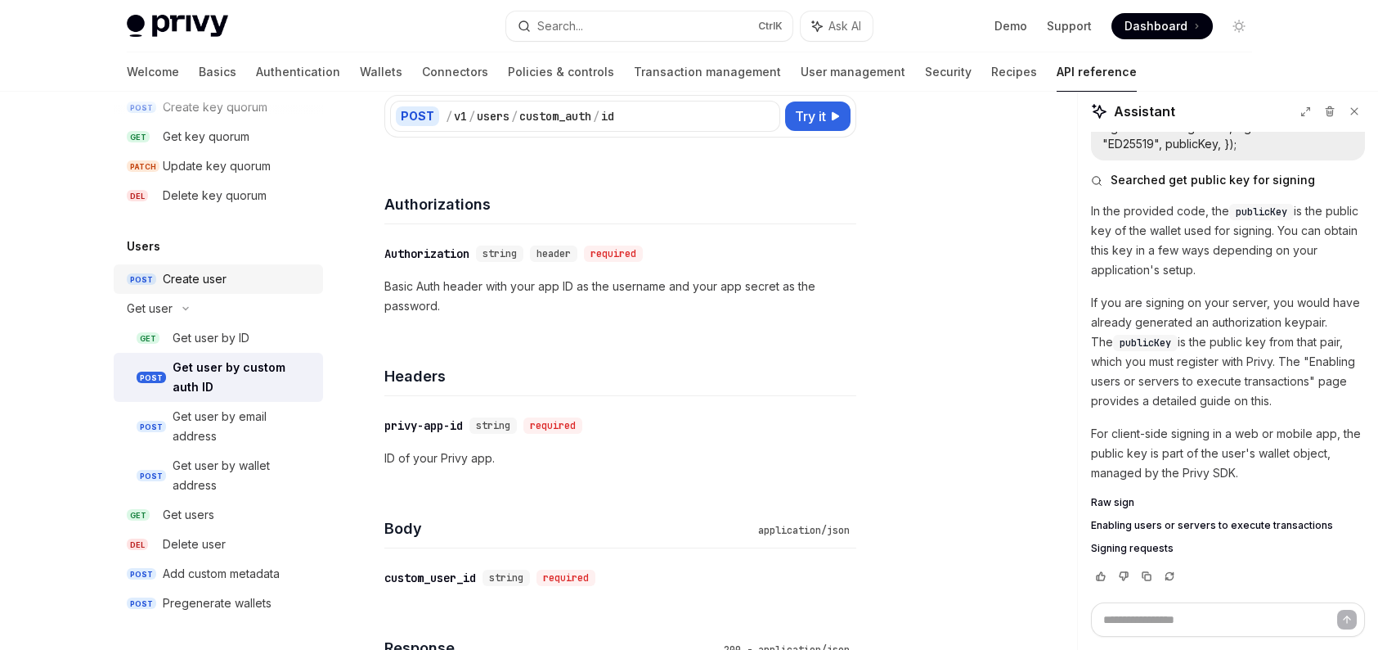
click at [239, 285] on div "Create user" at bounding box center [238, 279] width 151 height 20
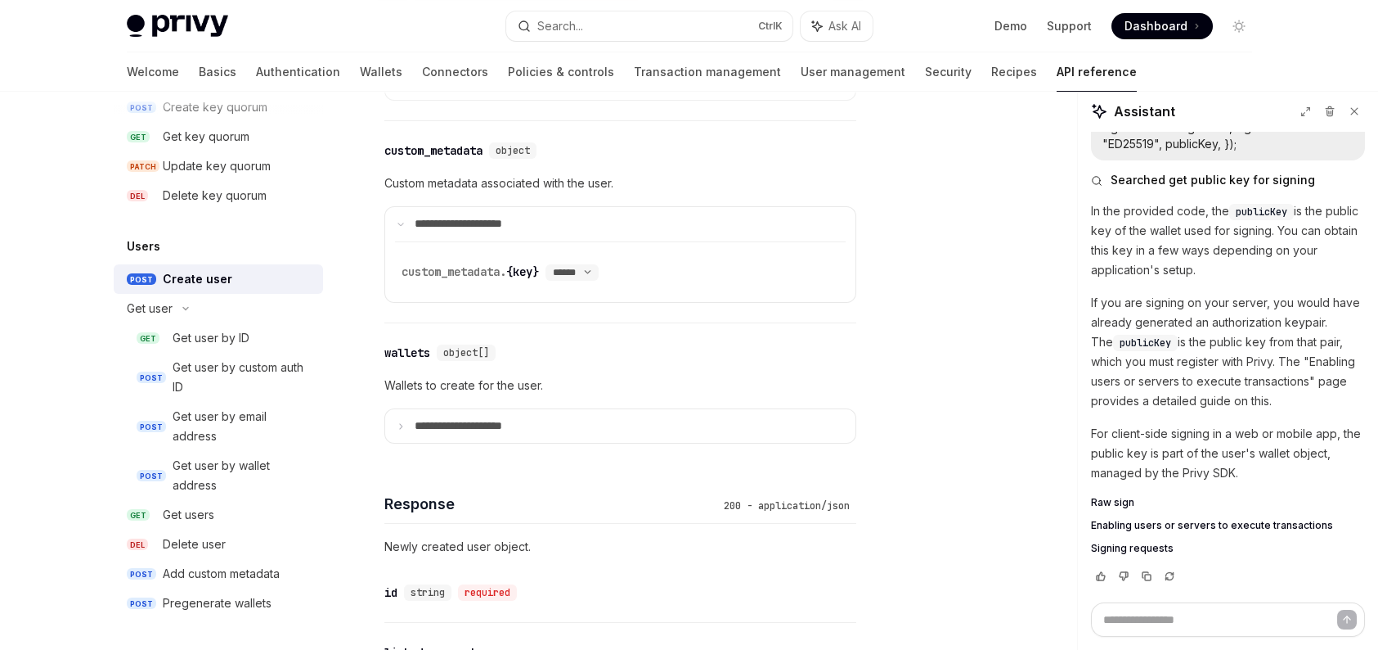
scroll to position [573, 0]
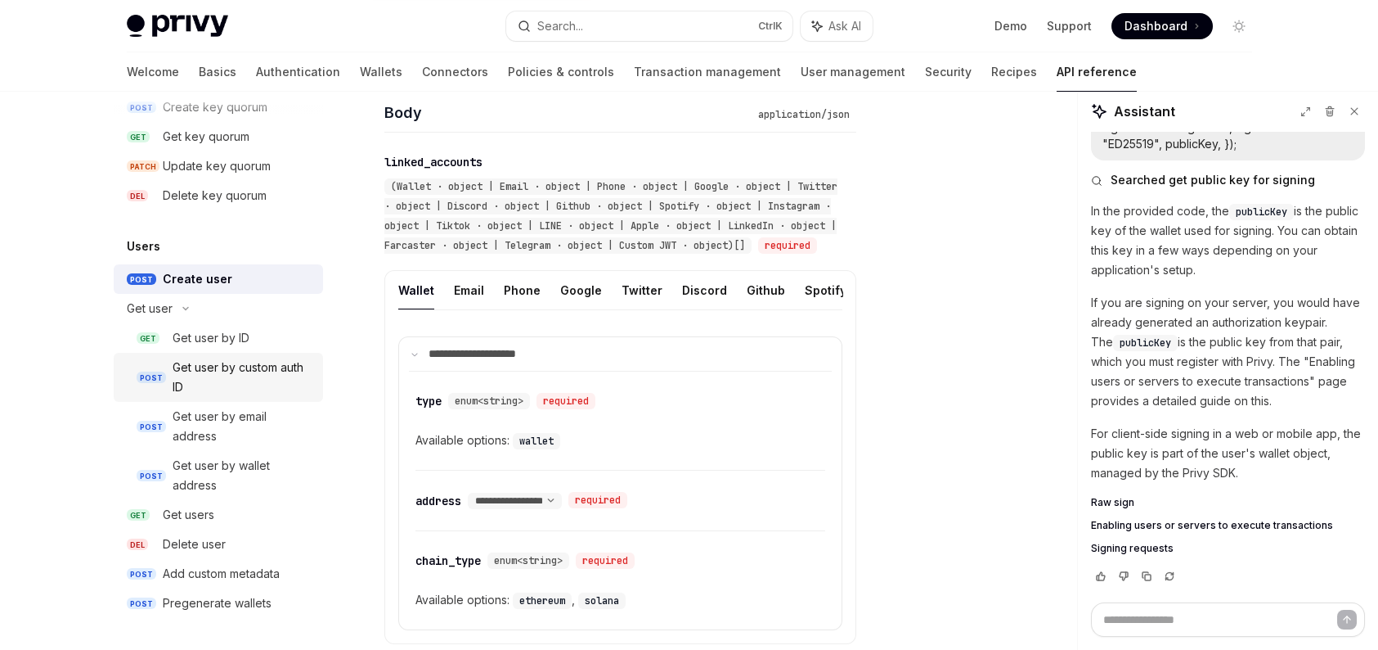
click at [242, 385] on div "Get user by custom auth ID" at bounding box center [243, 376] width 141 height 39
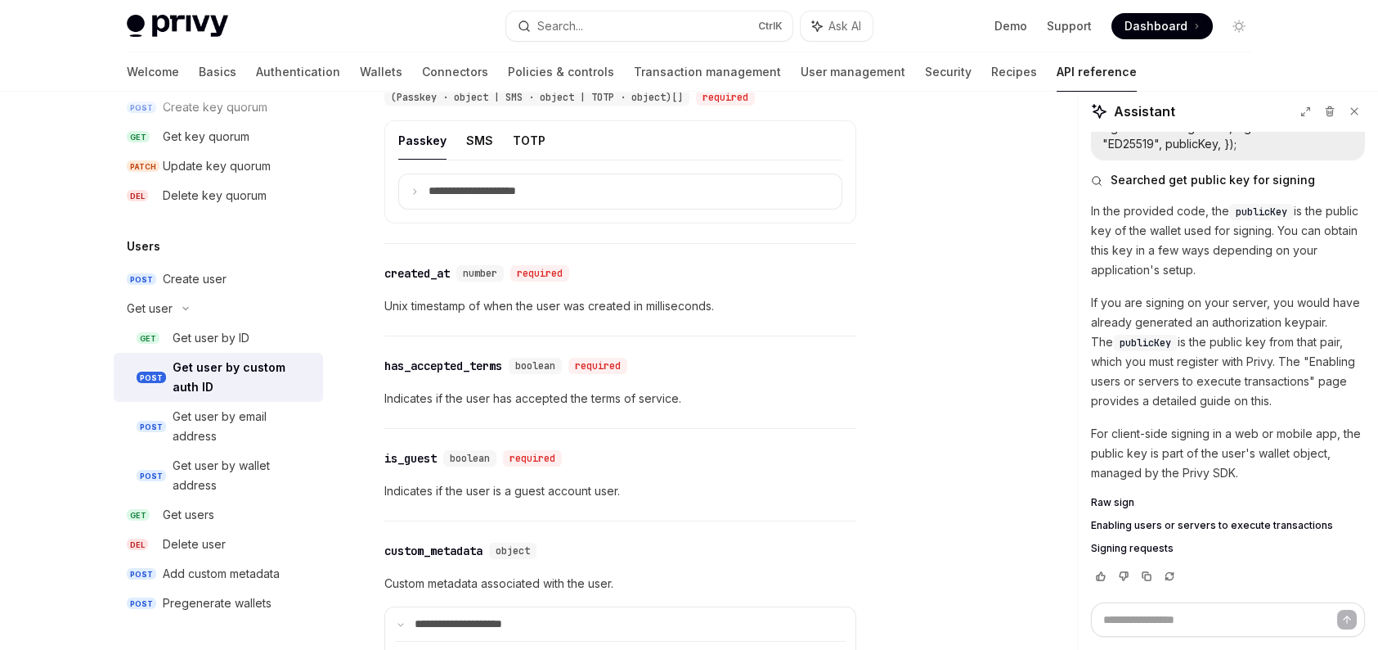
scroll to position [1227, 0]
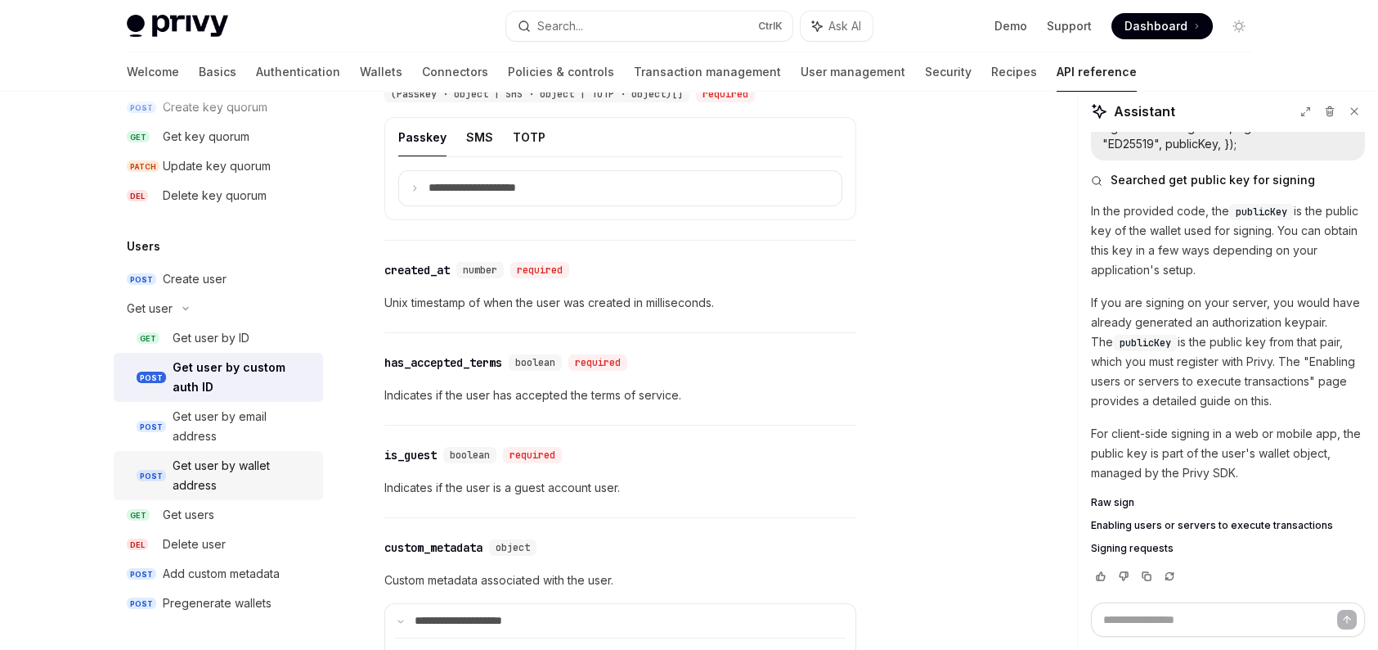
click at [231, 476] on div "Get user by wallet address" at bounding box center [243, 475] width 141 height 39
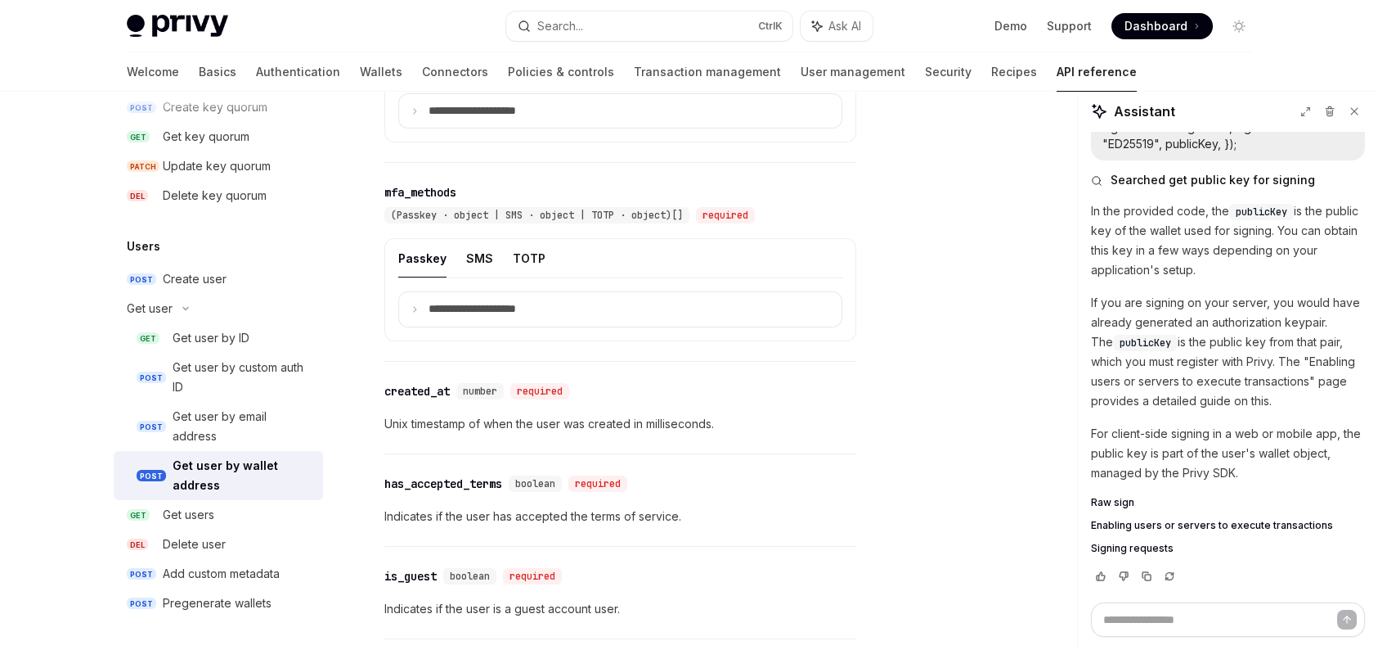
scroll to position [1391, 0]
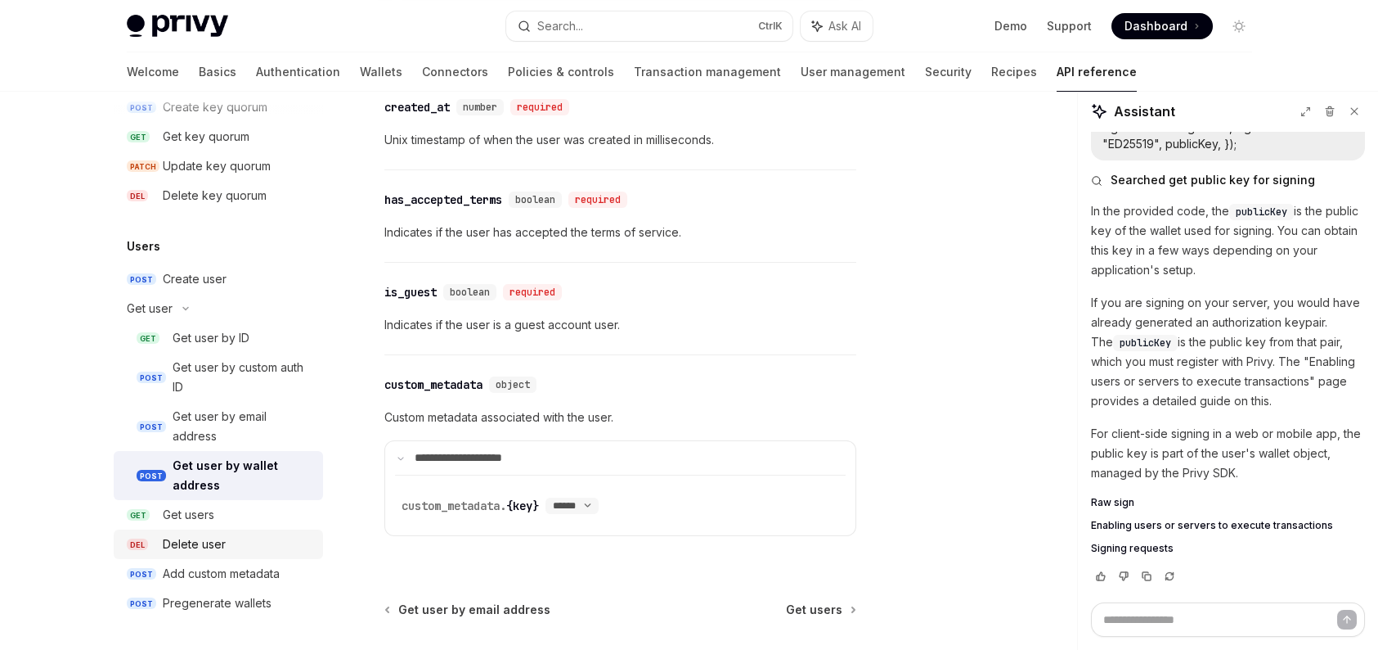
click at [246, 534] on div "Delete user" at bounding box center [238, 544] width 151 height 20
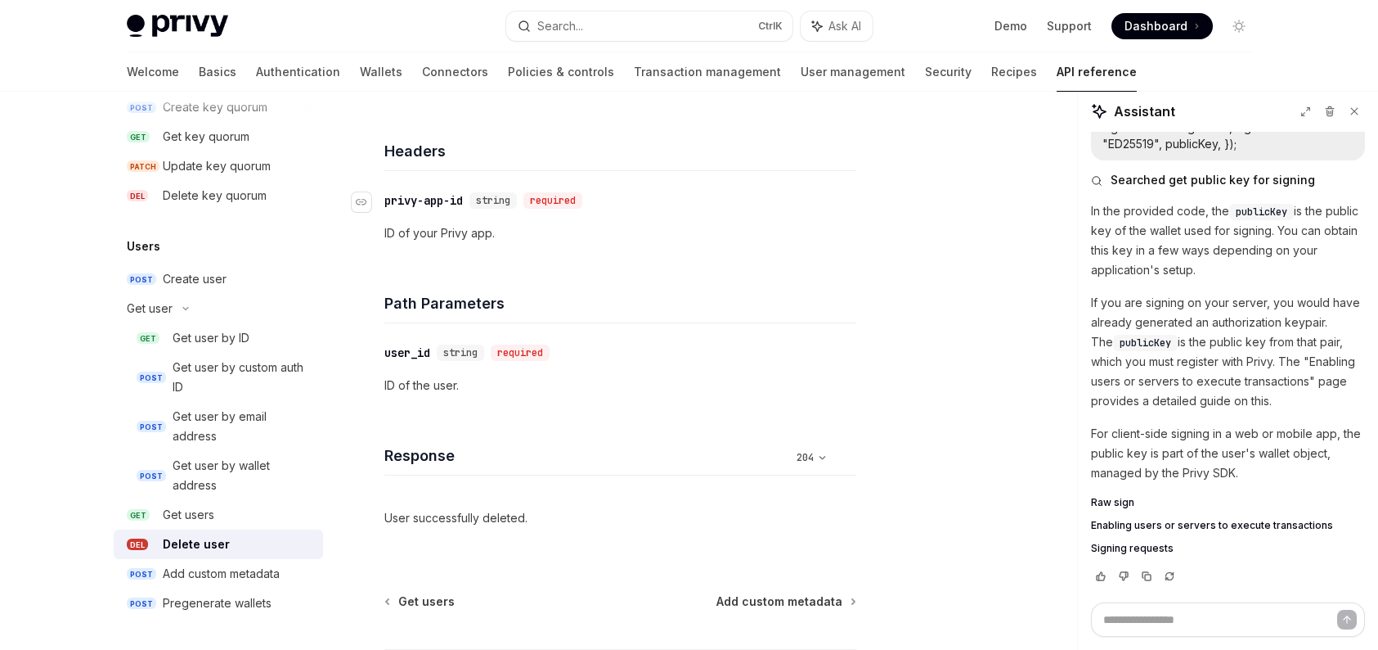
scroll to position [409, 0]
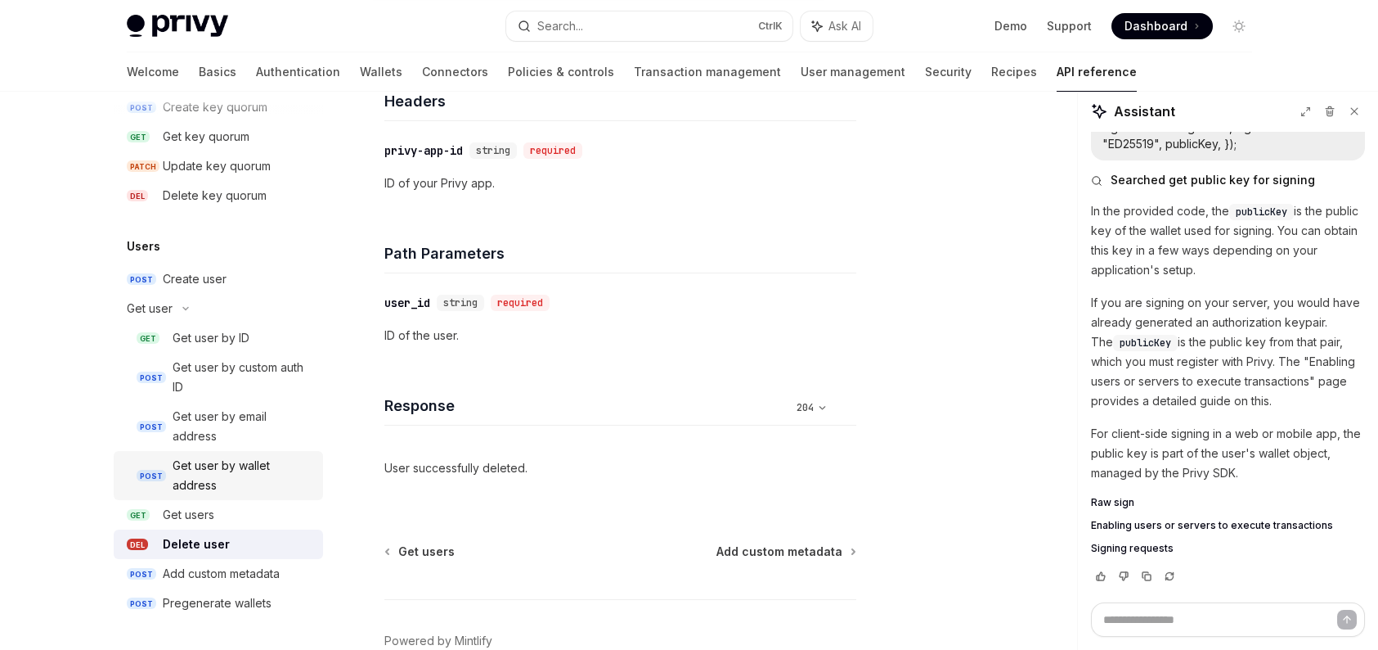
click at [288, 466] on div "Get user by wallet address" at bounding box center [243, 475] width 141 height 39
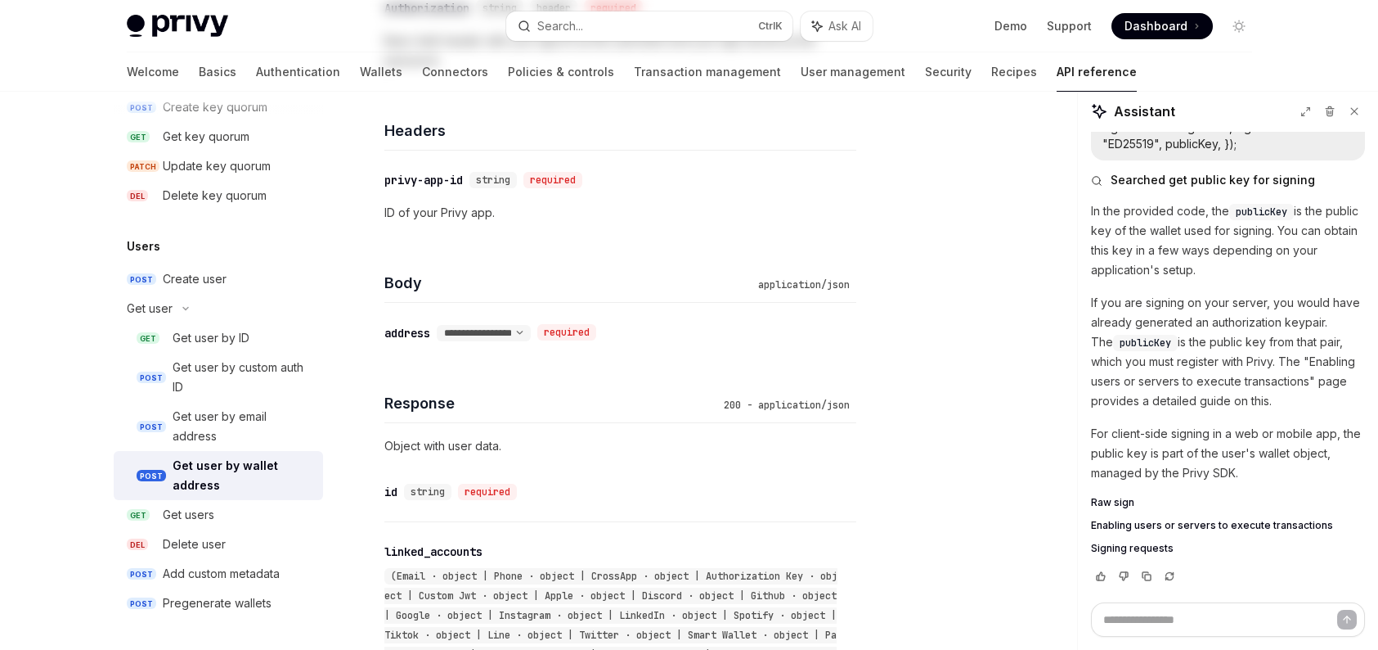
click at [253, 470] on div "Get user by wallet address" at bounding box center [243, 475] width 141 height 39
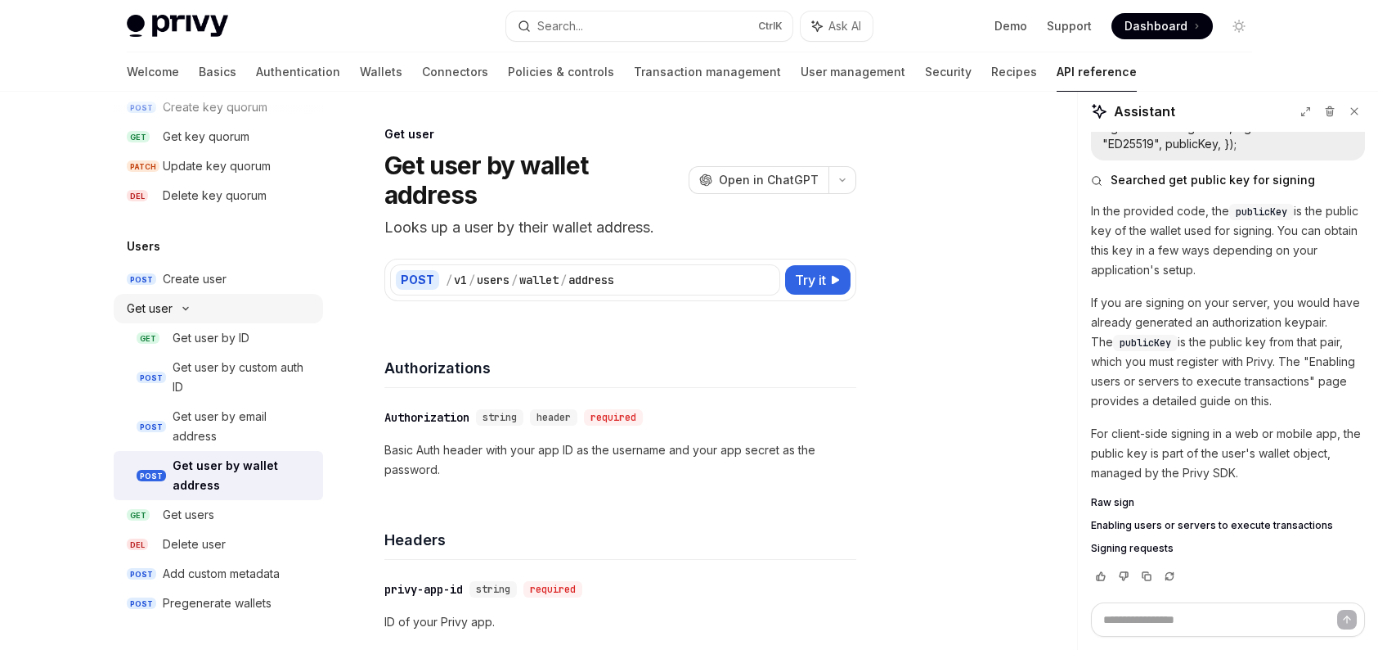
click at [182, 302] on div "Get user" at bounding box center [218, 308] width 209 height 29
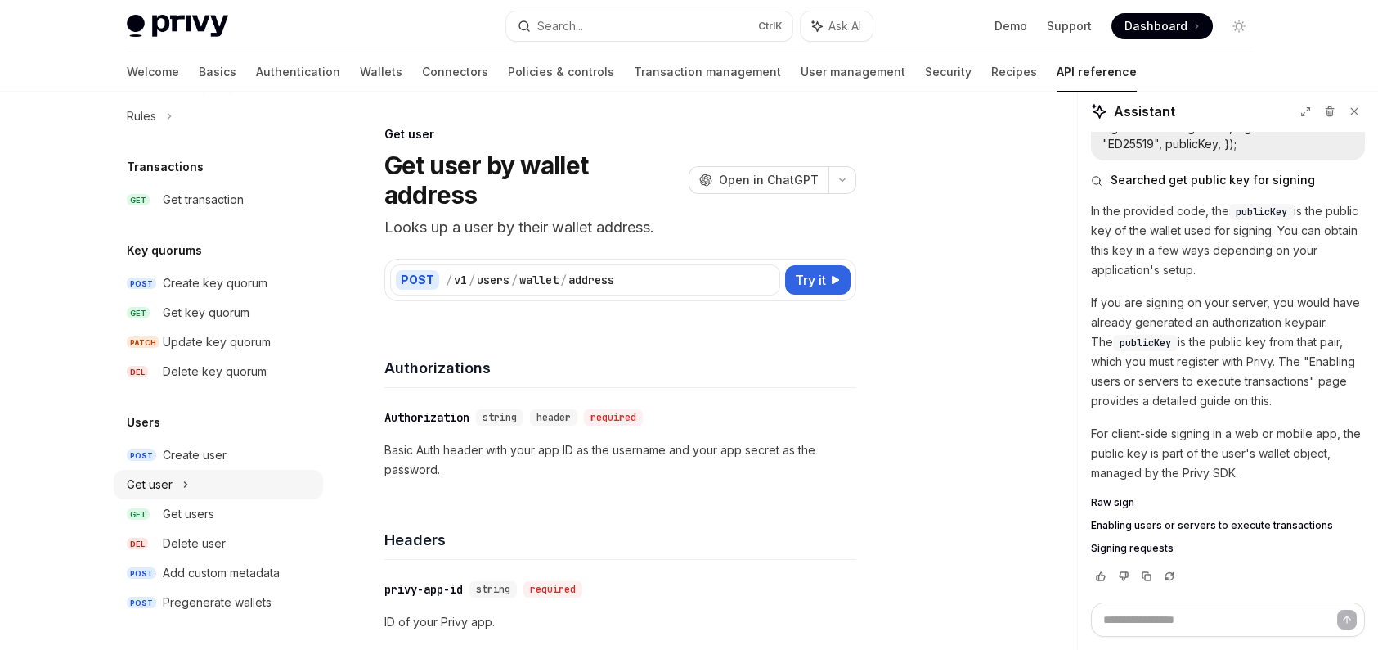
scroll to position [1040, 0]
click at [226, 581] on div "Add custom metadata" at bounding box center [221, 574] width 117 height 20
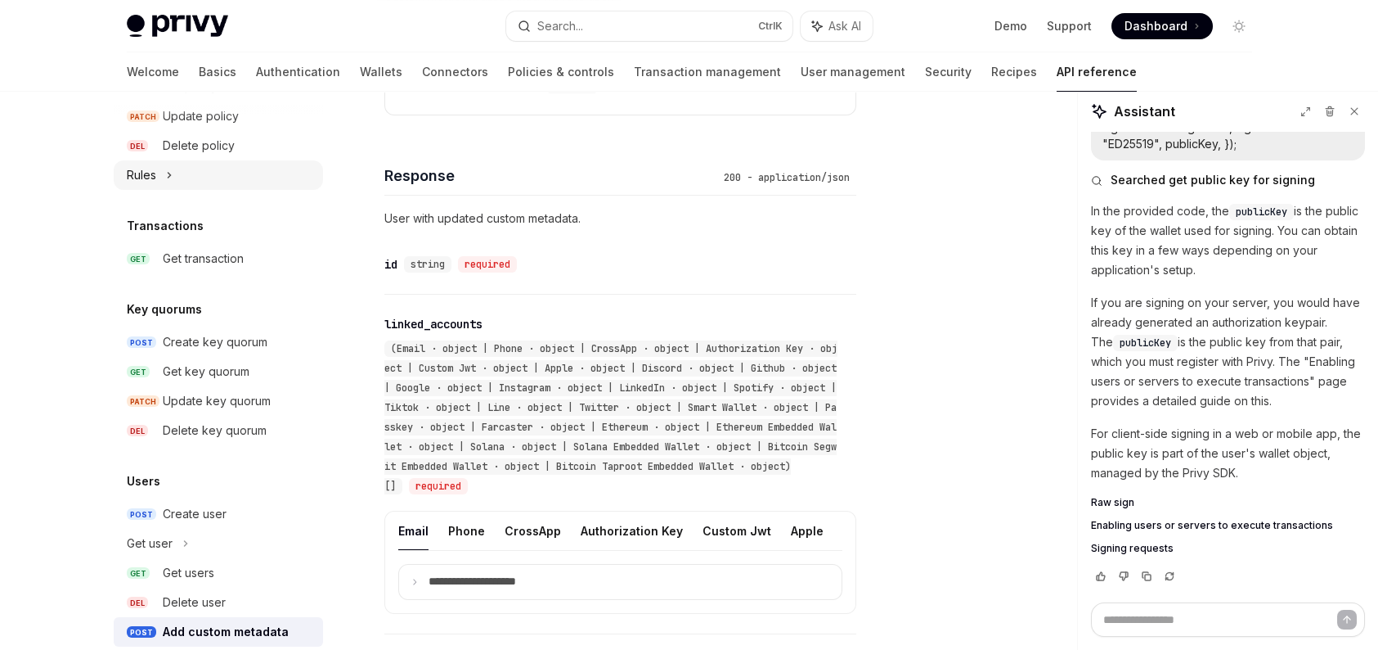
scroll to position [1040, 0]
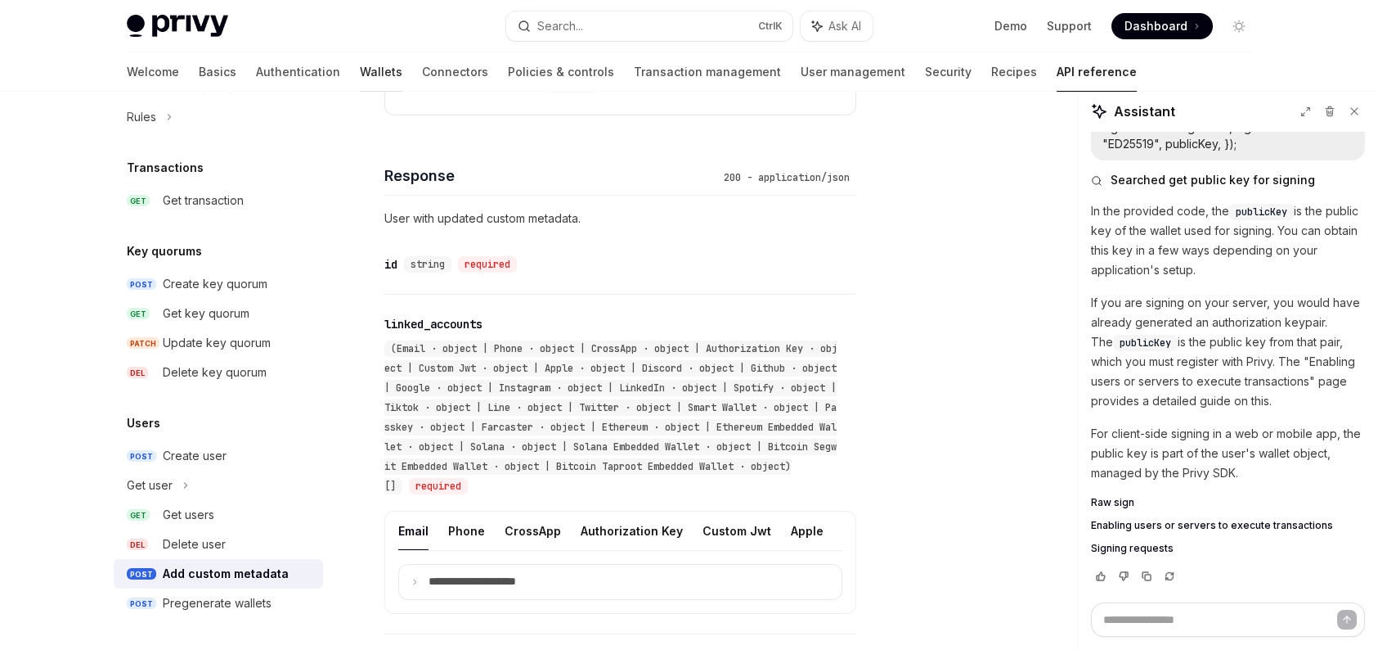
click at [360, 78] on link "Wallets" at bounding box center [381, 71] width 43 height 39
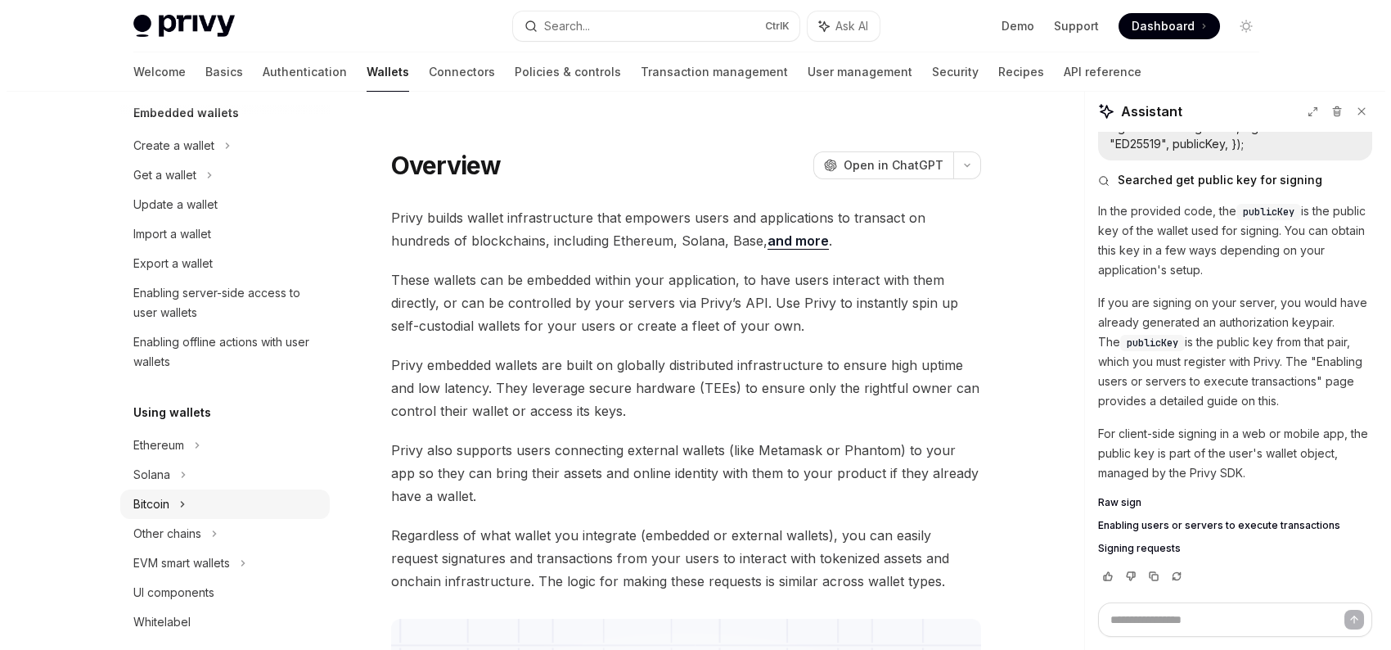
scroll to position [82, 0]
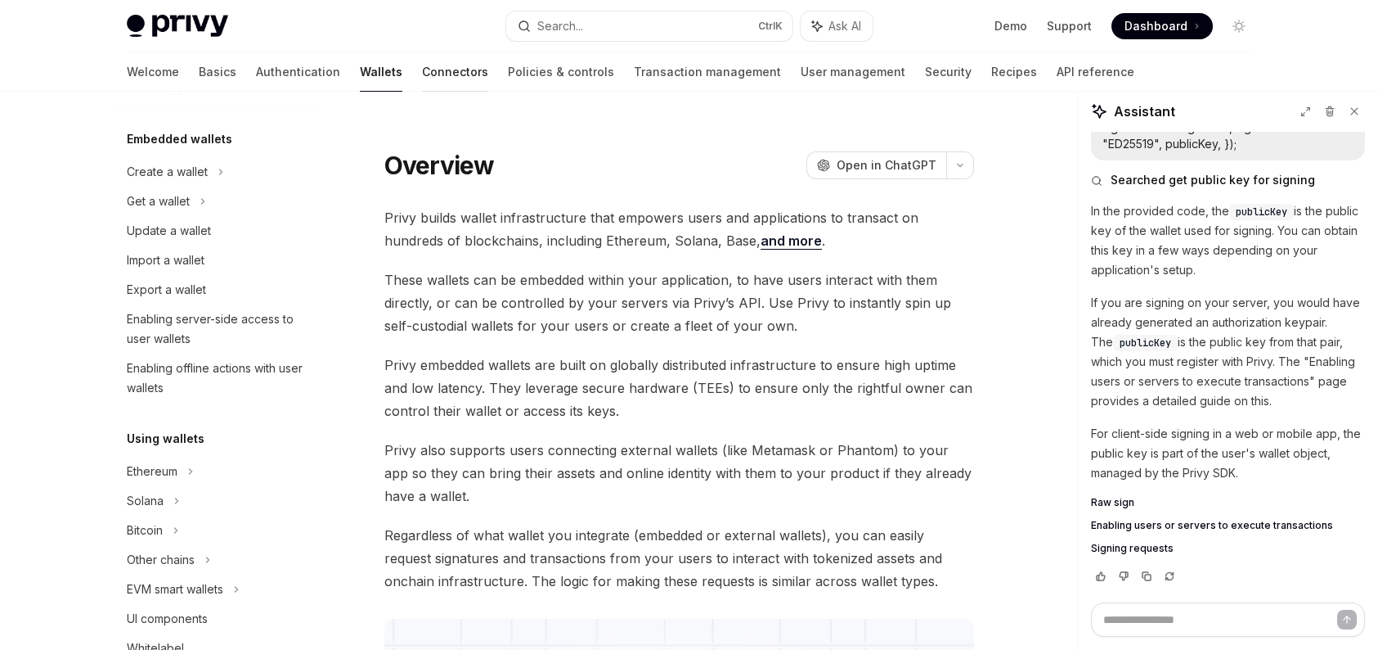
click at [422, 76] on link "Connectors" at bounding box center [455, 71] width 66 height 39
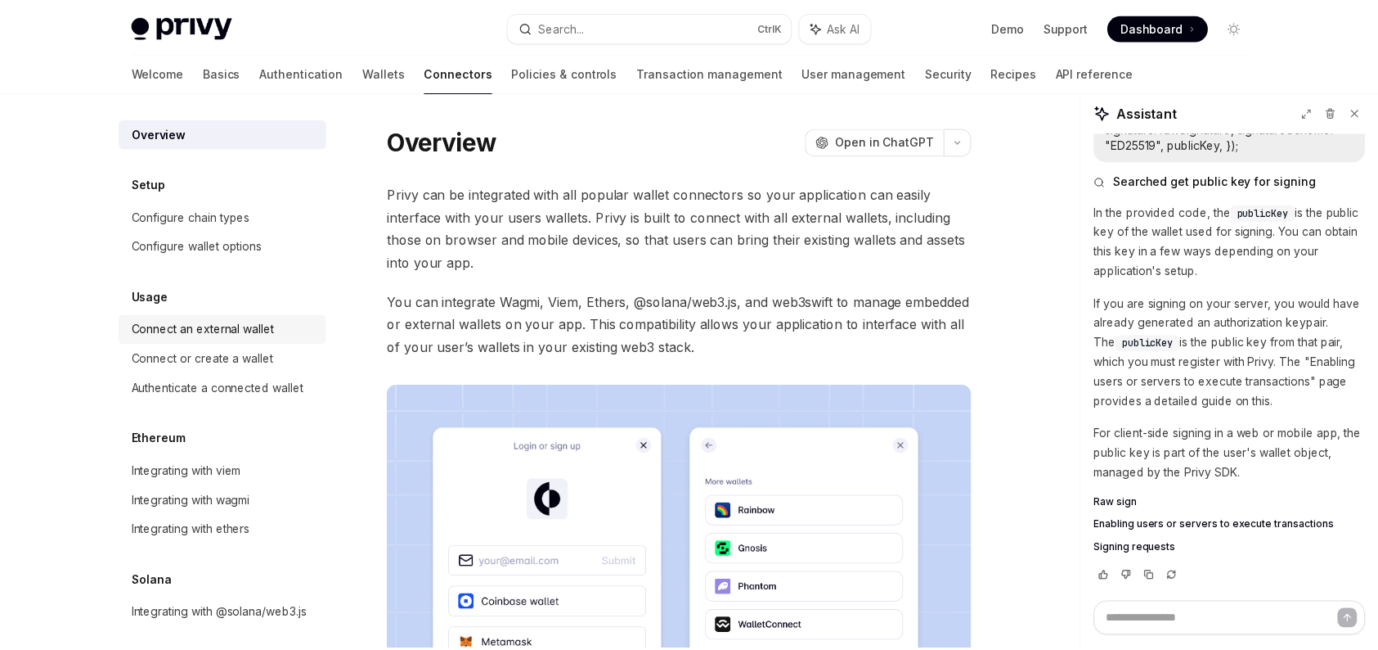
scroll to position [31, 0]
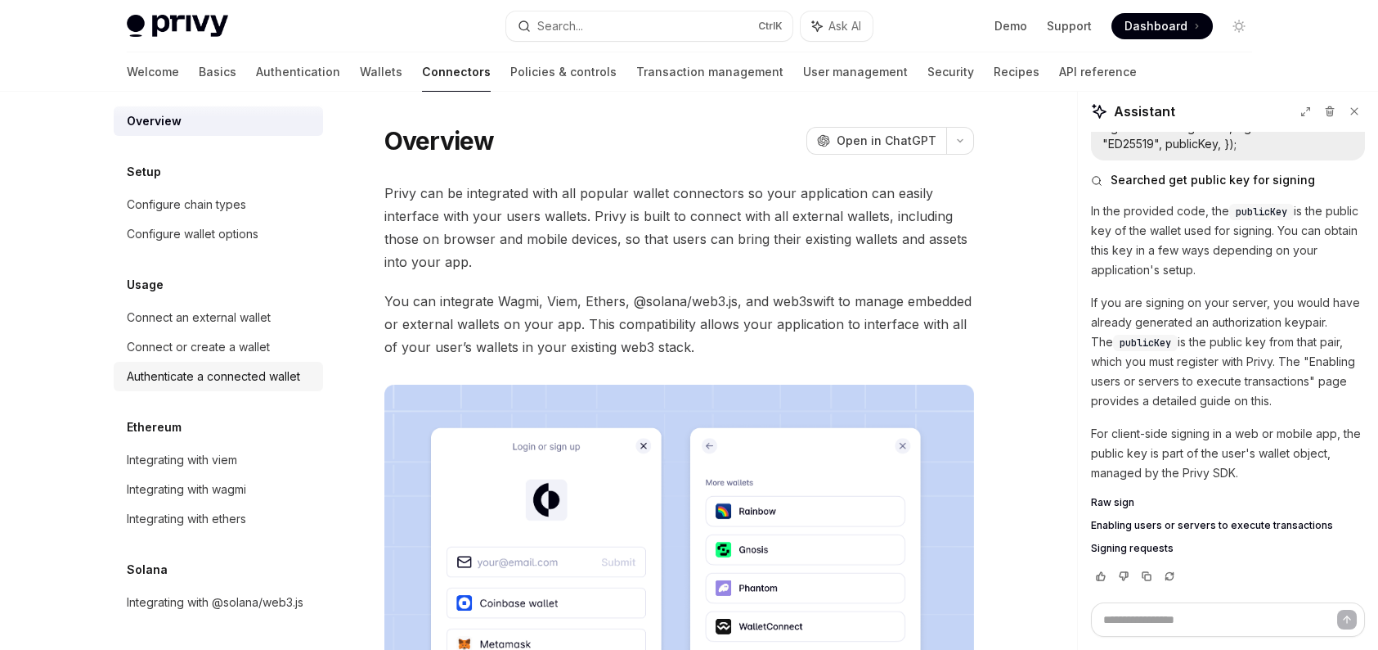
click at [287, 366] on div "Authenticate a connected wallet" at bounding box center [213, 376] width 173 height 20
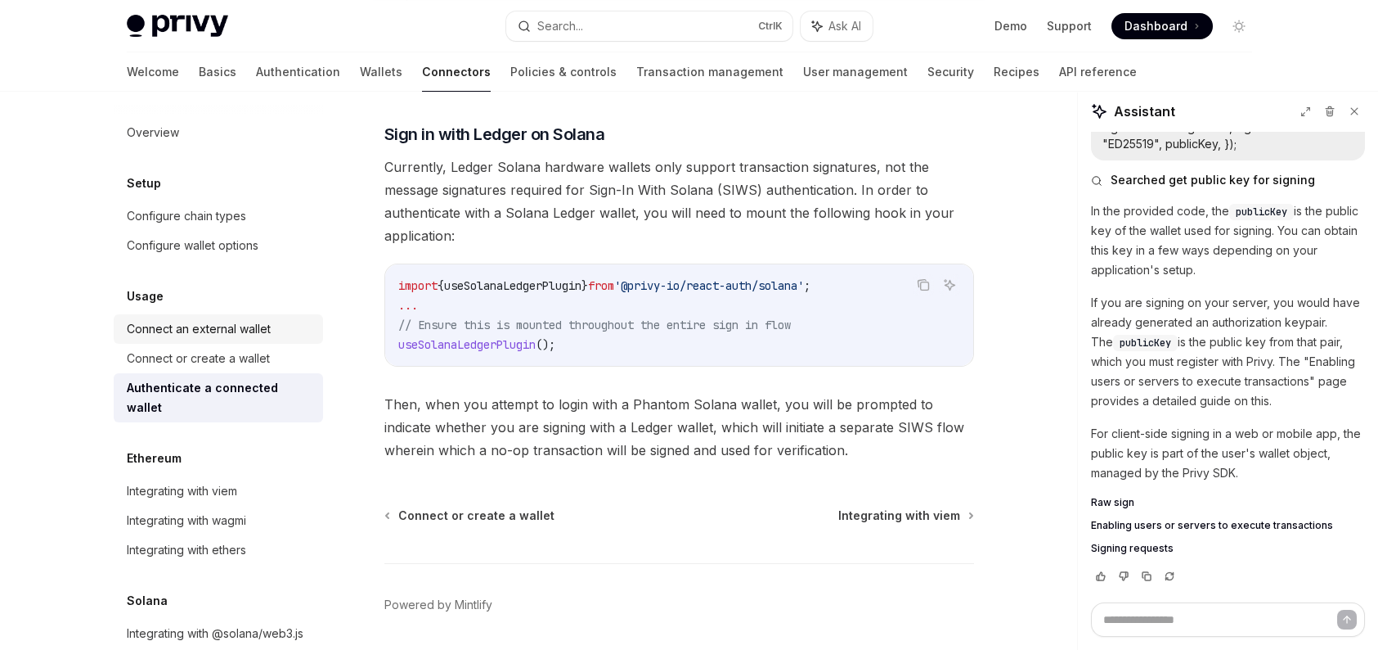
scroll to position [1373, 0]
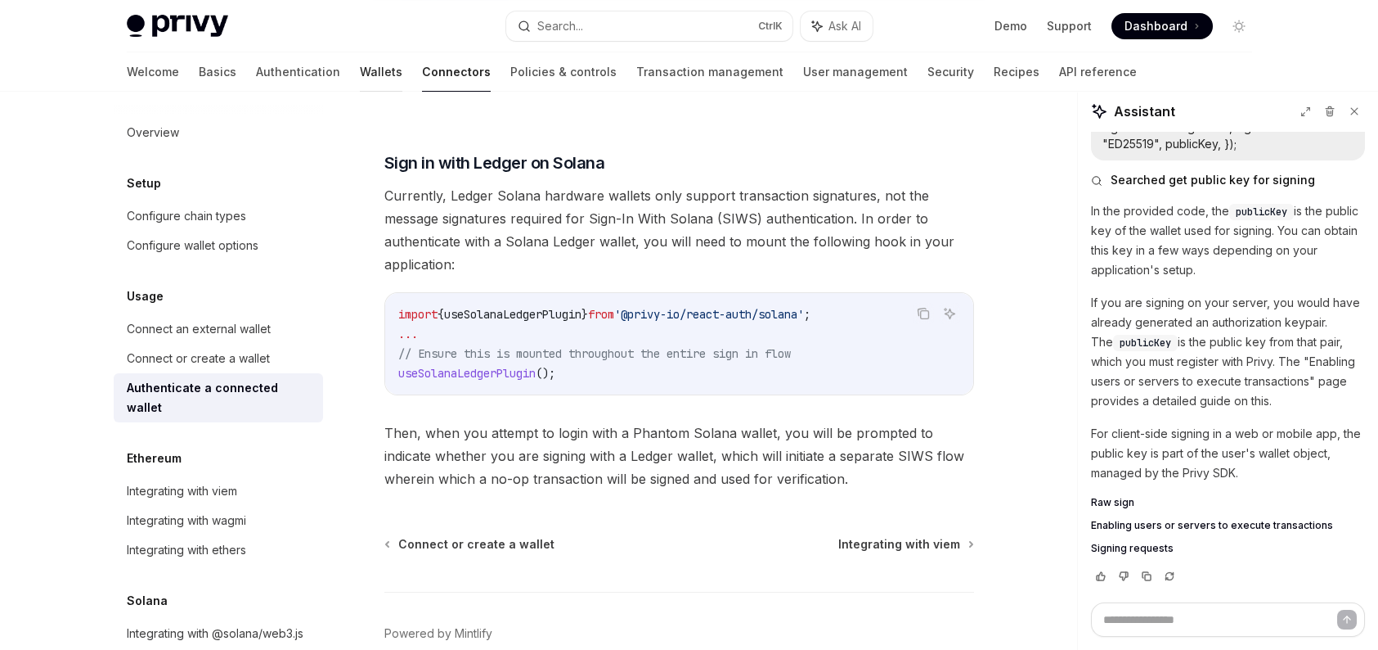
click at [360, 67] on link "Wallets" at bounding box center [381, 71] width 43 height 39
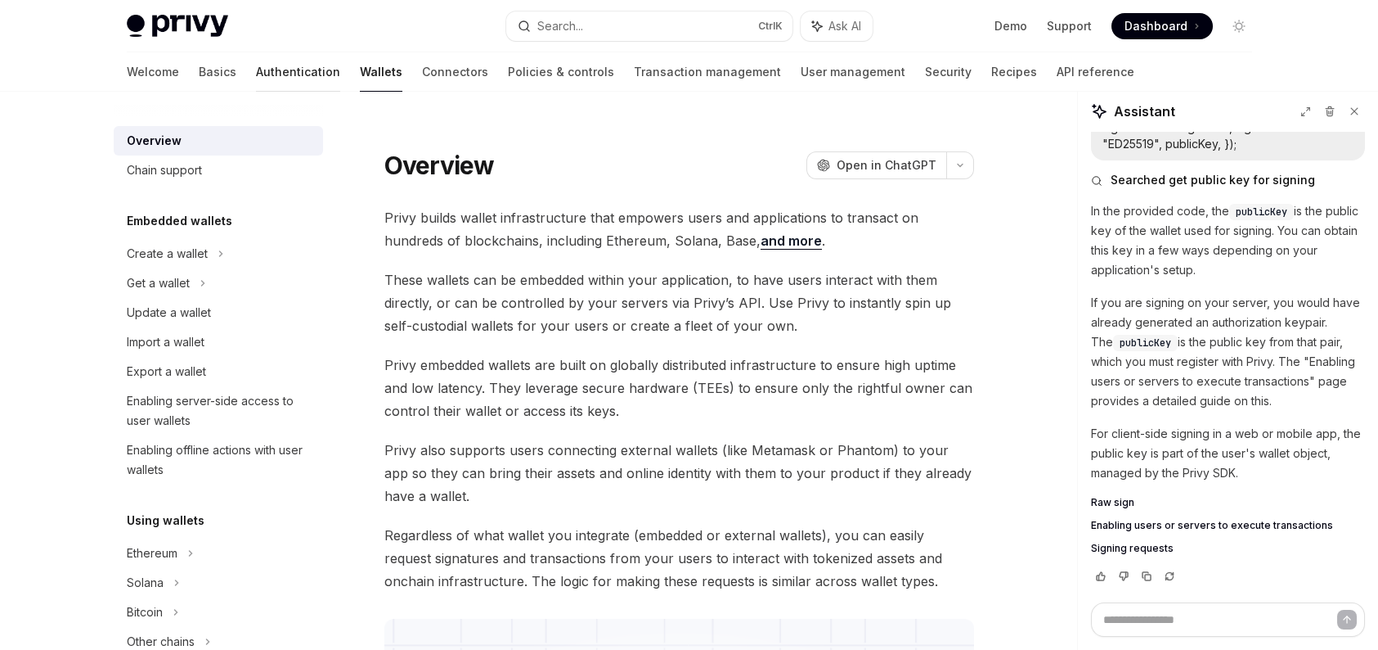
click at [256, 63] on link "Authentication" at bounding box center [298, 71] width 84 height 39
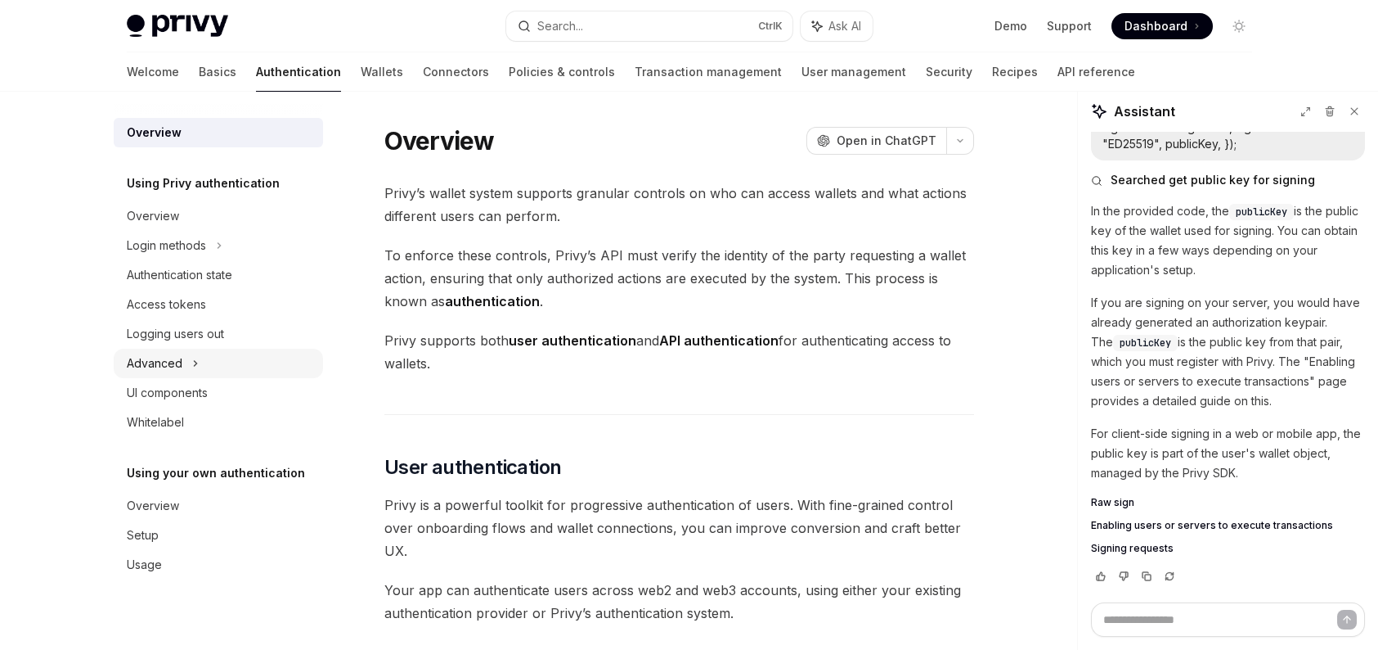
click at [169, 351] on div "Advanced" at bounding box center [218, 362] width 209 height 29
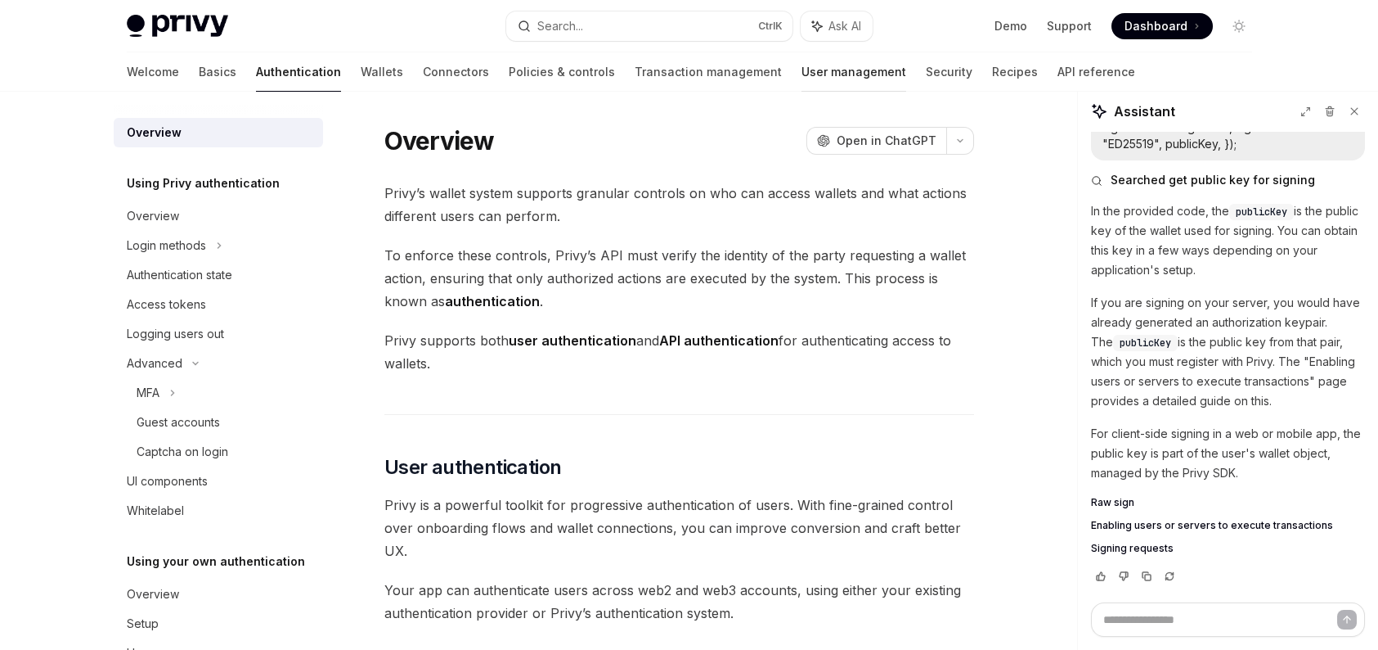
click at [802, 70] on link "User management" at bounding box center [854, 71] width 105 height 39
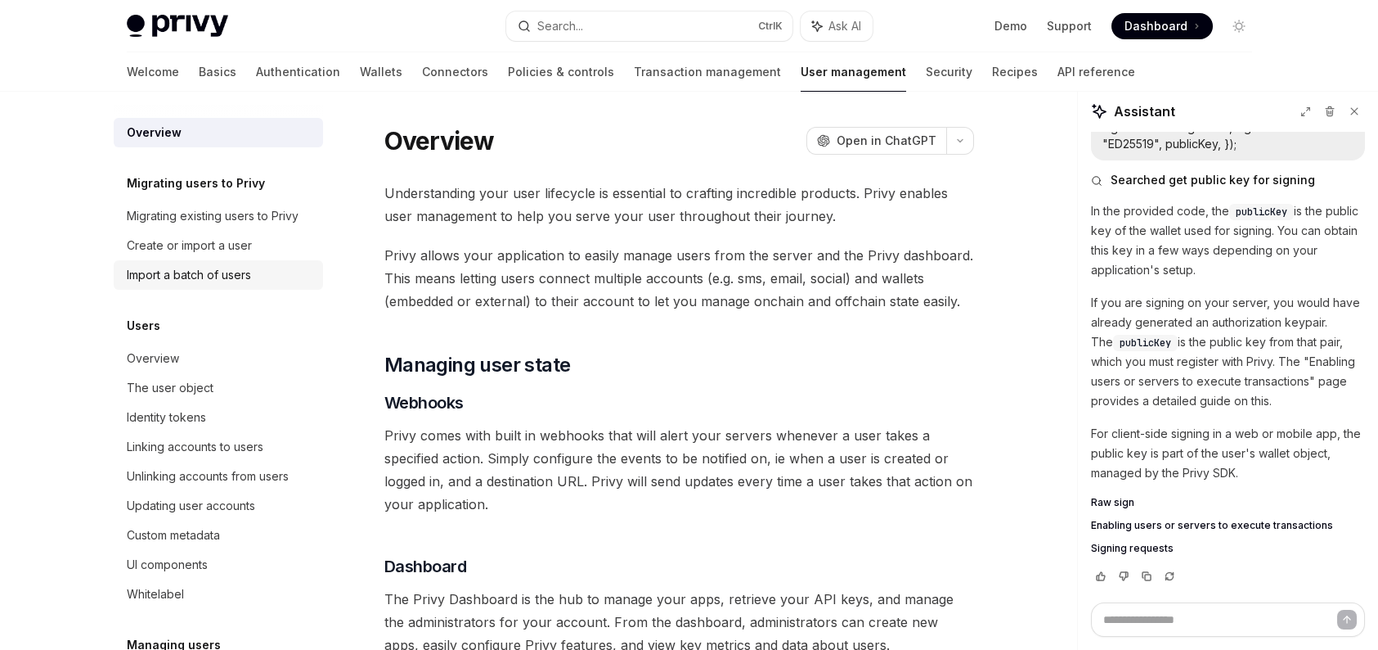
click at [225, 272] on div "Import a batch of users" at bounding box center [189, 275] width 124 height 20
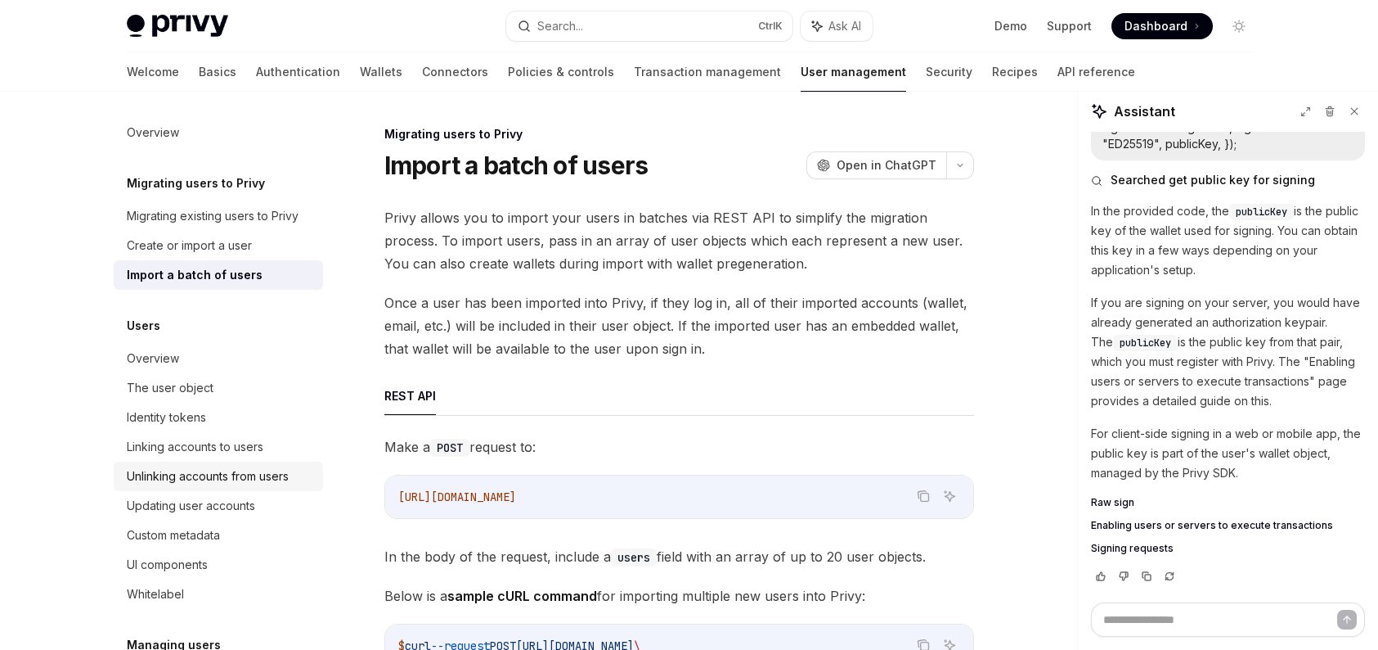
scroll to position [82, 0]
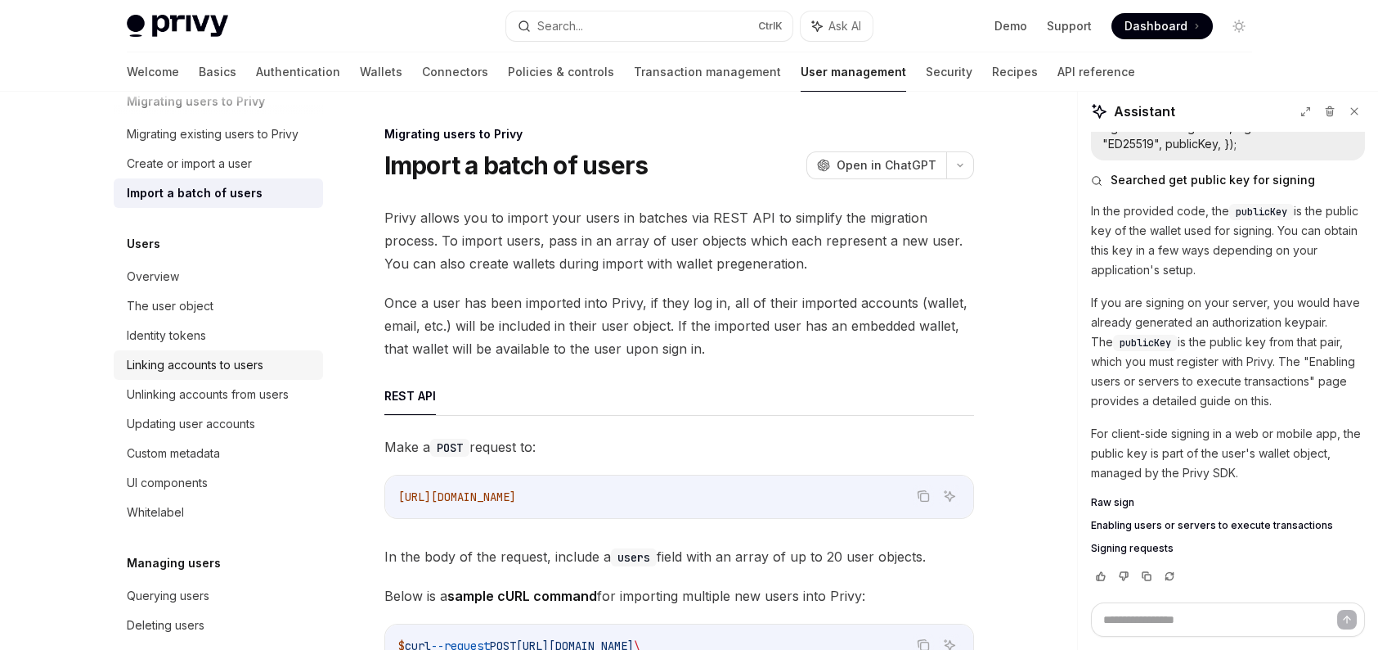
click at [247, 357] on div "Linking accounts to users" at bounding box center [195, 365] width 137 height 20
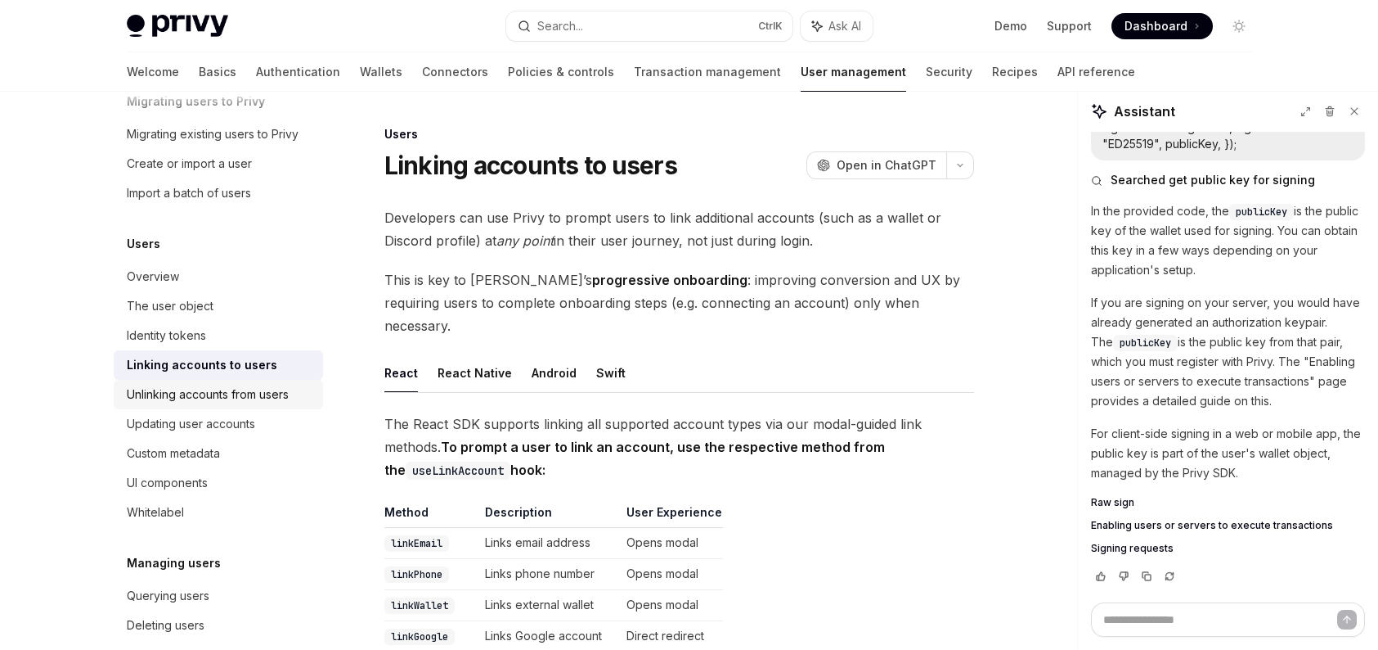
click at [135, 385] on div "Unlinking accounts from users" at bounding box center [208, 394] width 162 height 20
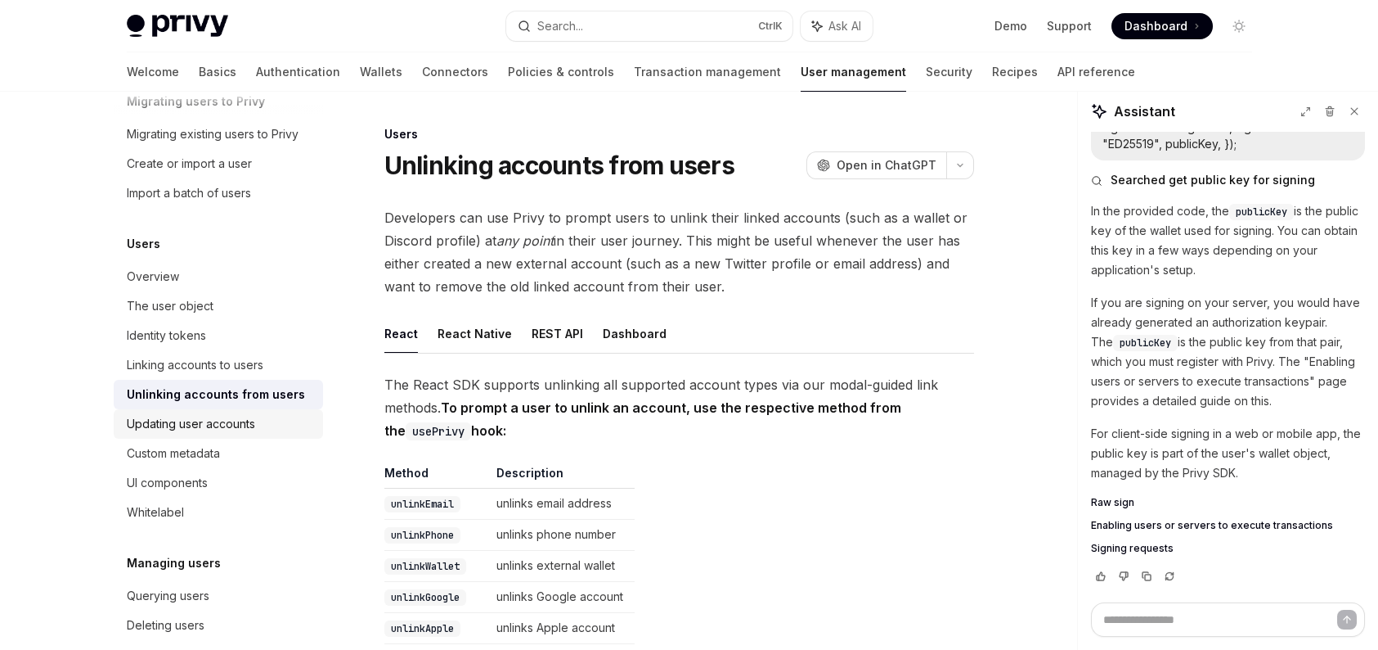
click at [196, 421] on div "Updating user accounts" at bounding box center [191, 424] width 128 height 20
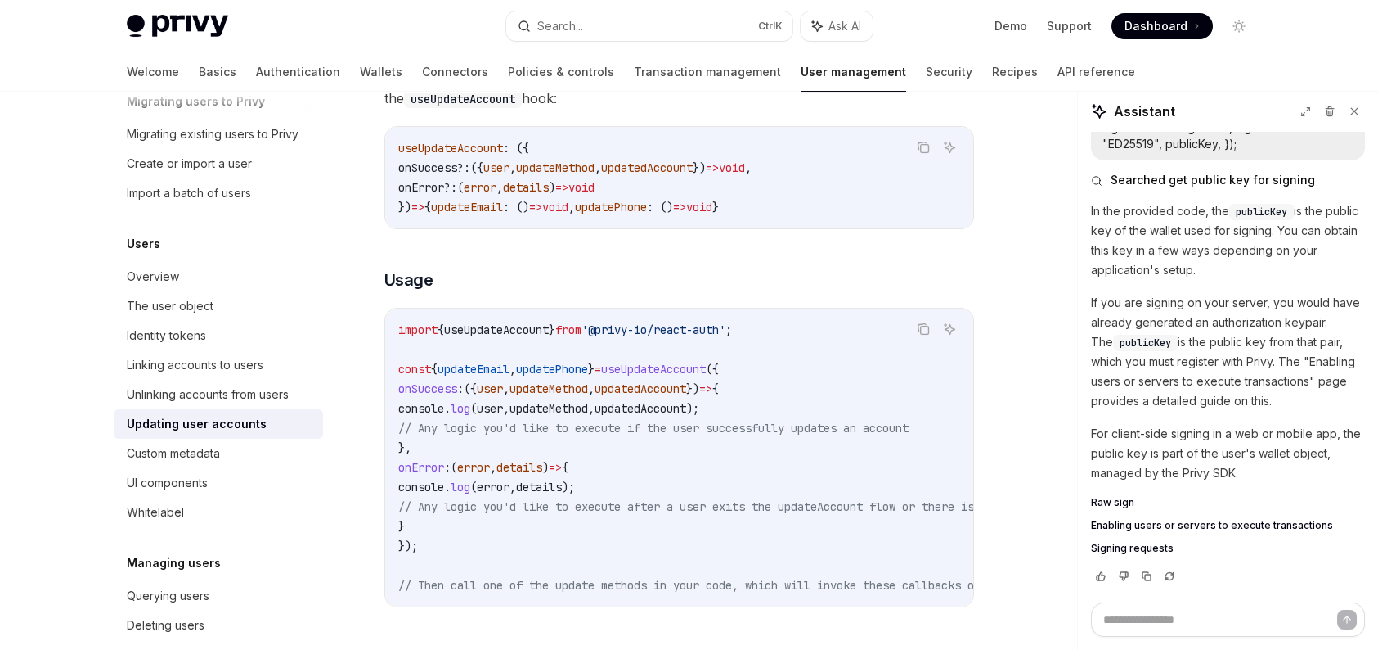
scroll to position [1013, 0]
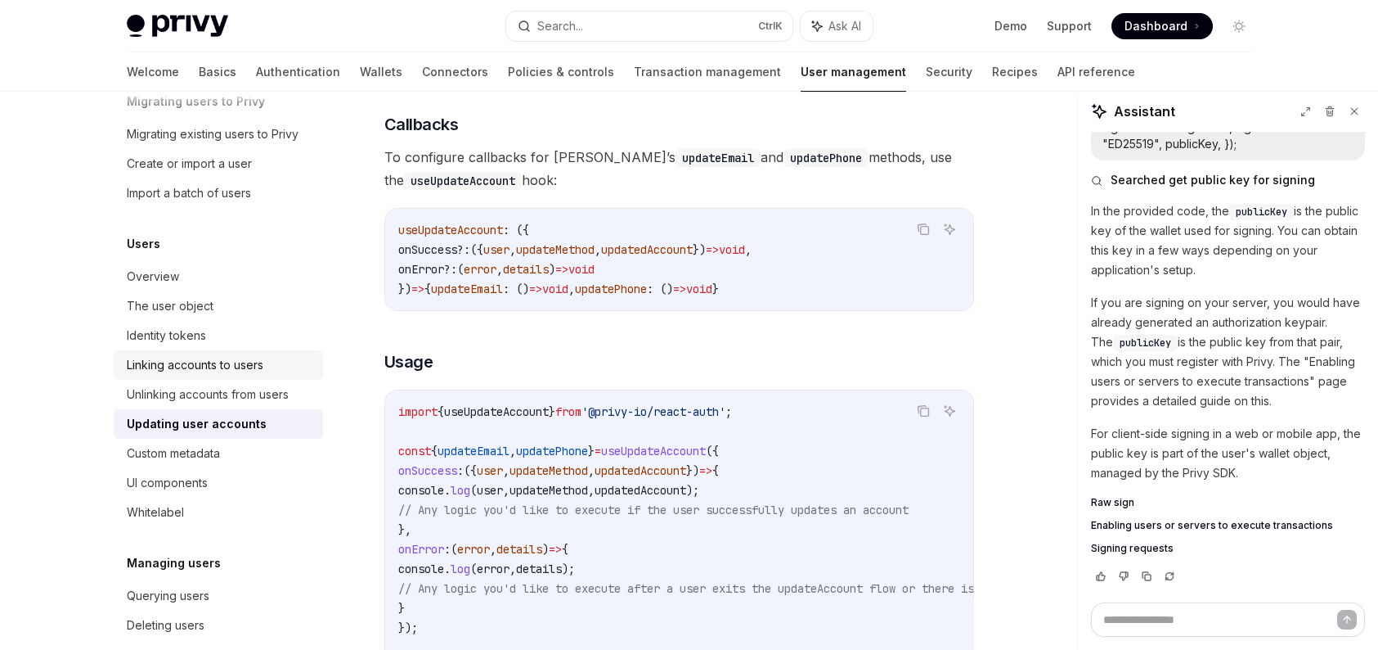
click at [229, 365] on div "Linking accounts to users" at bounding box center [195, 365] width 137 height 20
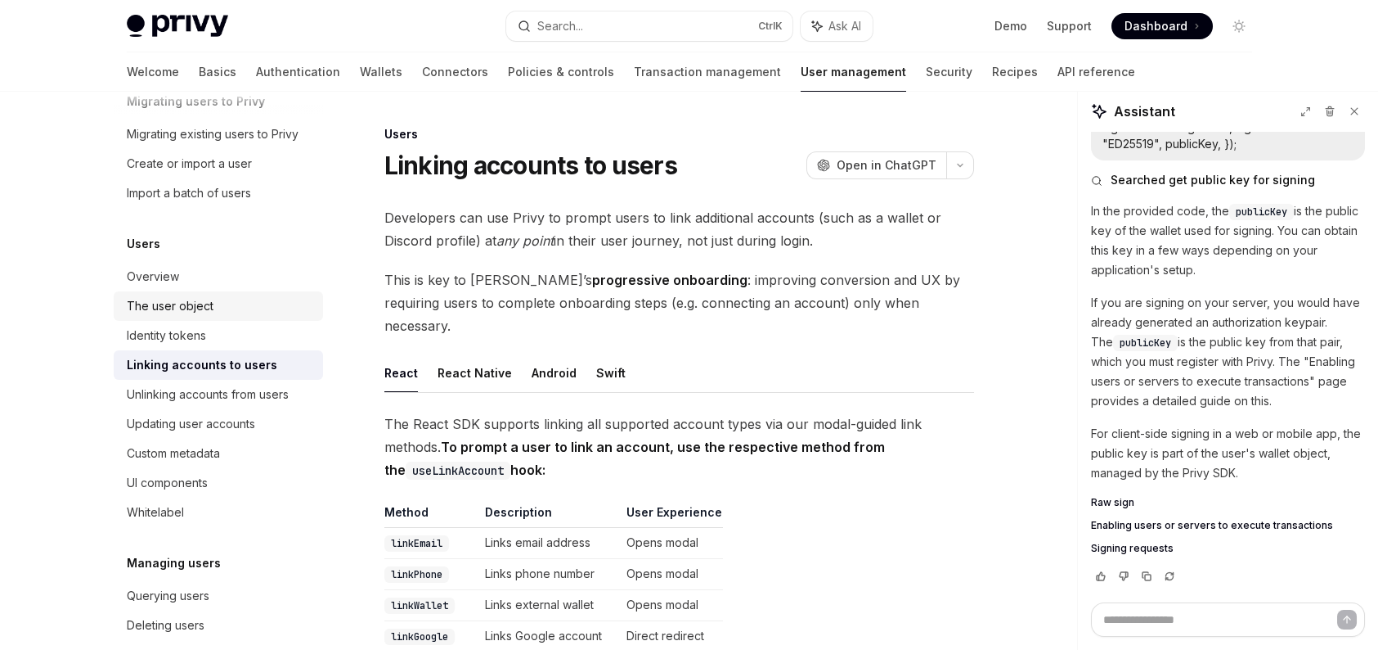
click at [208, 310] on div "The user object" at bounding box center [170, 306] width 87 height 20
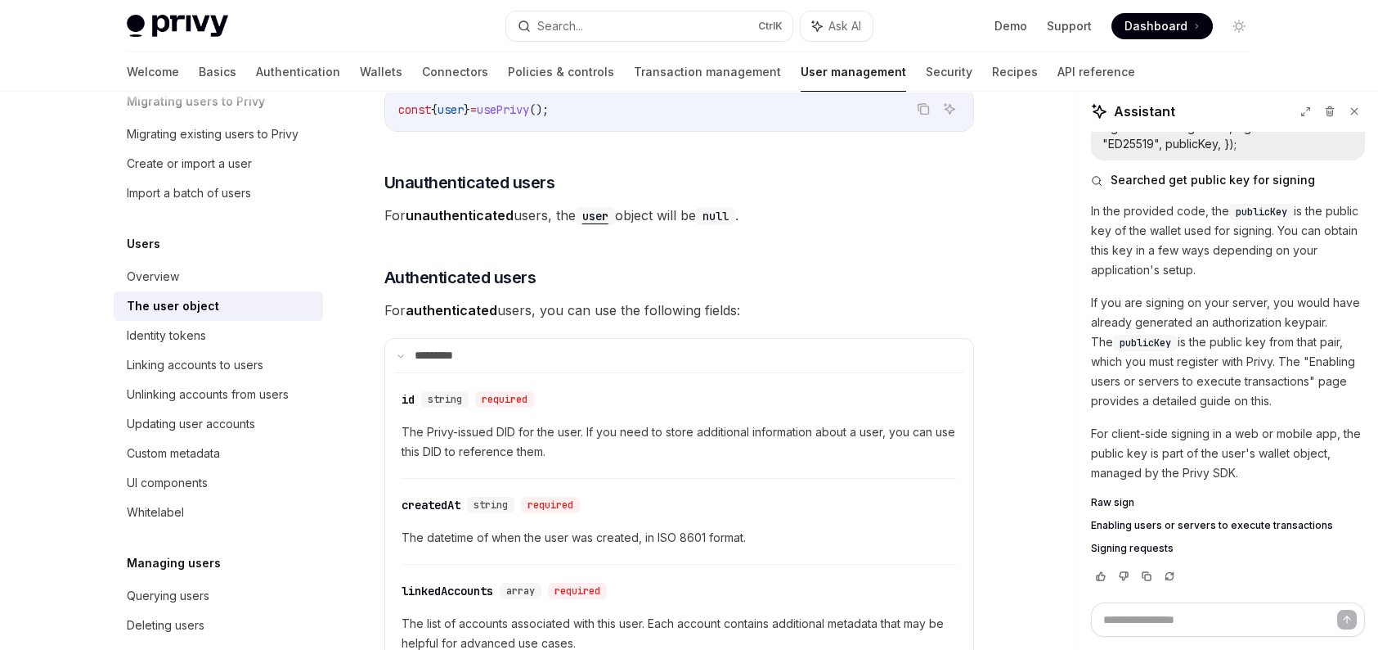
scroll to position [245, 0]
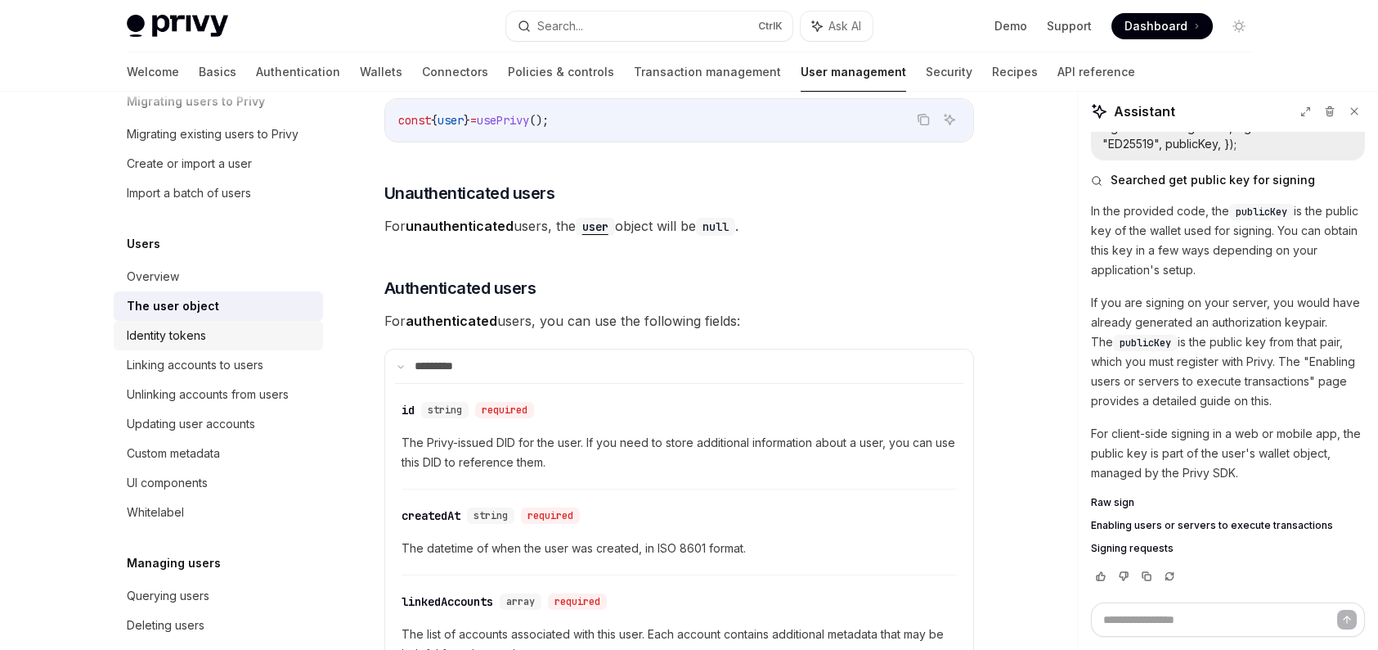
click at [188, 328] on div "Identity tokens" at bounding box center [166, 336] width 79 height 20
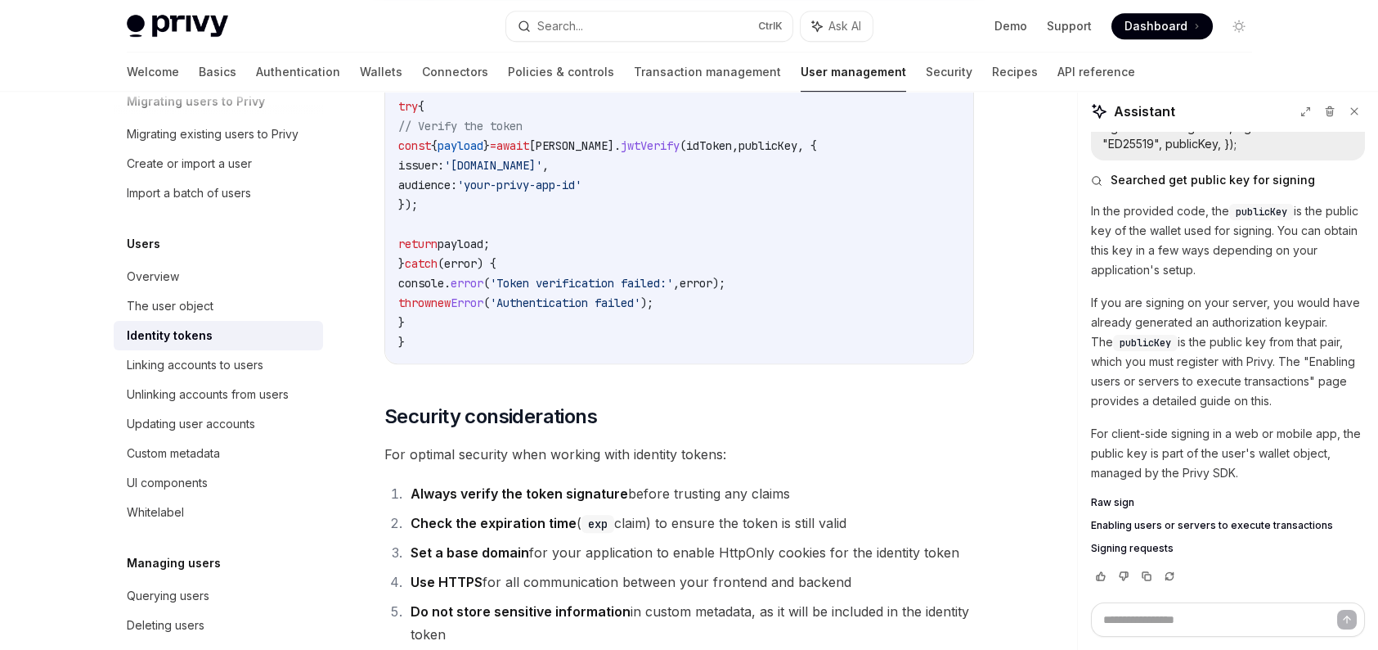
scroll to position [5374, 0]
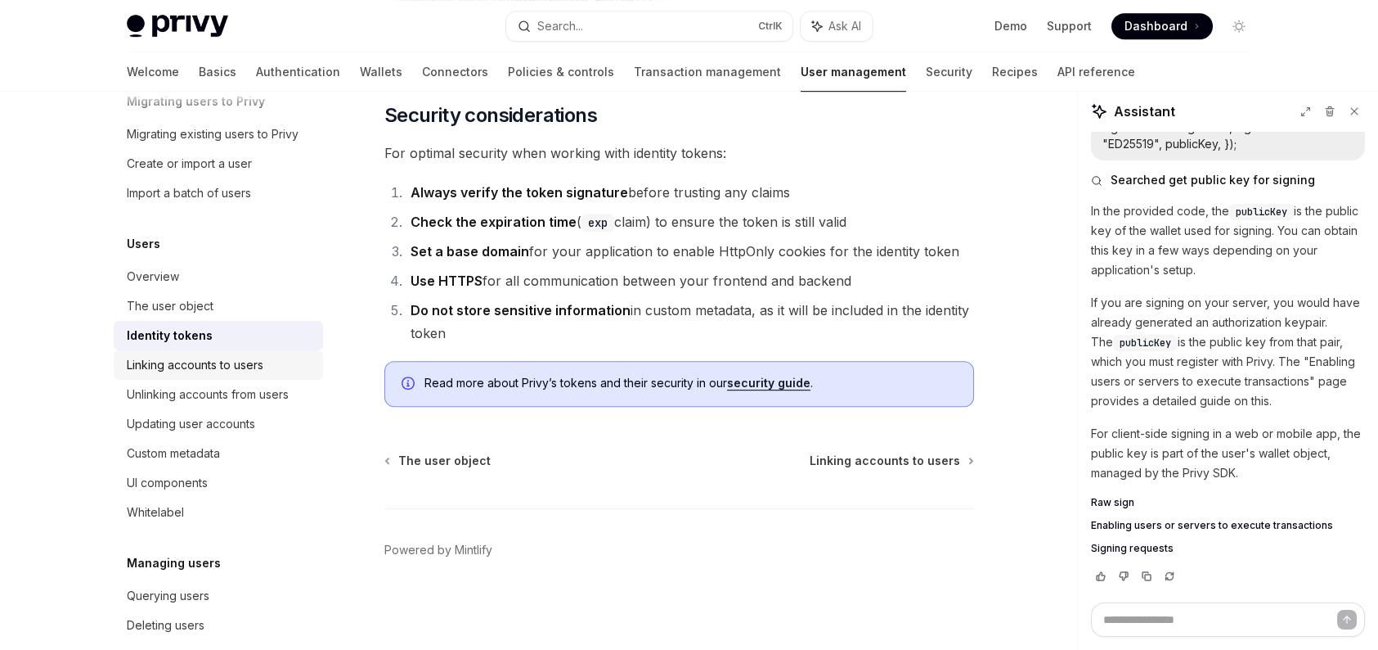
click at [258, 368] on div "Linking accounts to users" at bounding box center [195, 365] width 137 height 20
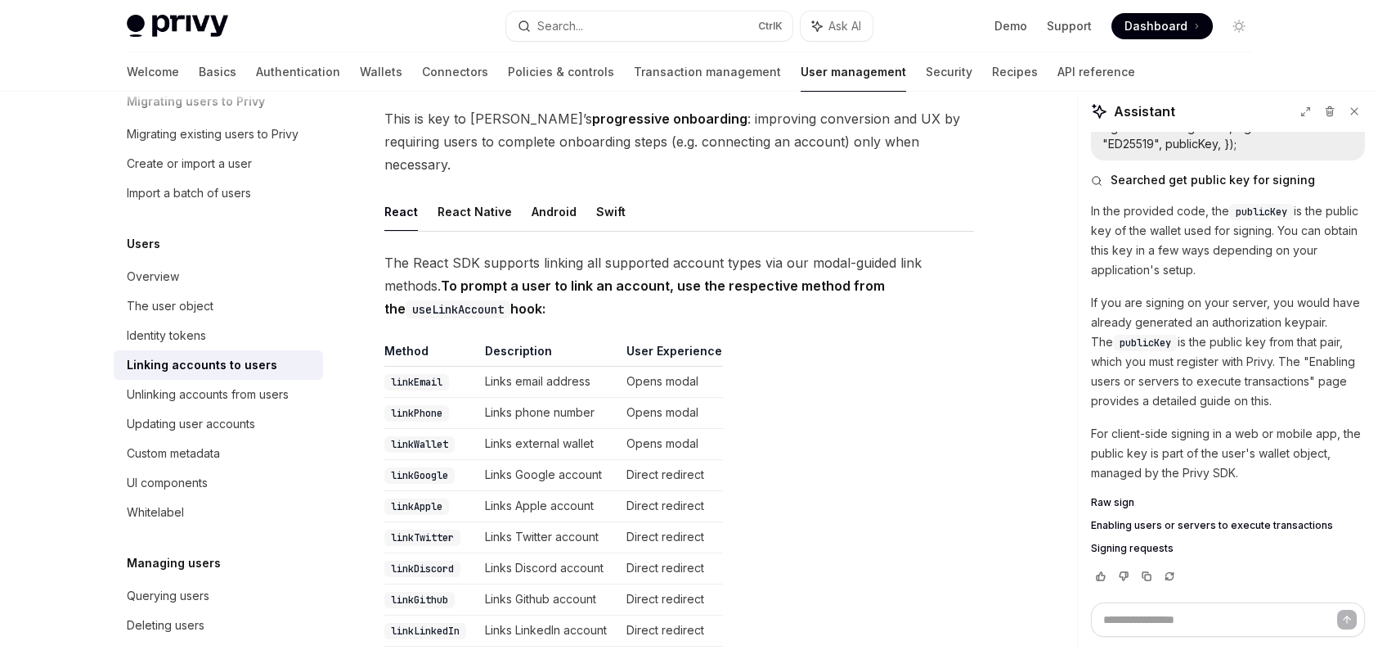
scroll to position [164, 0]
type textarea "*"
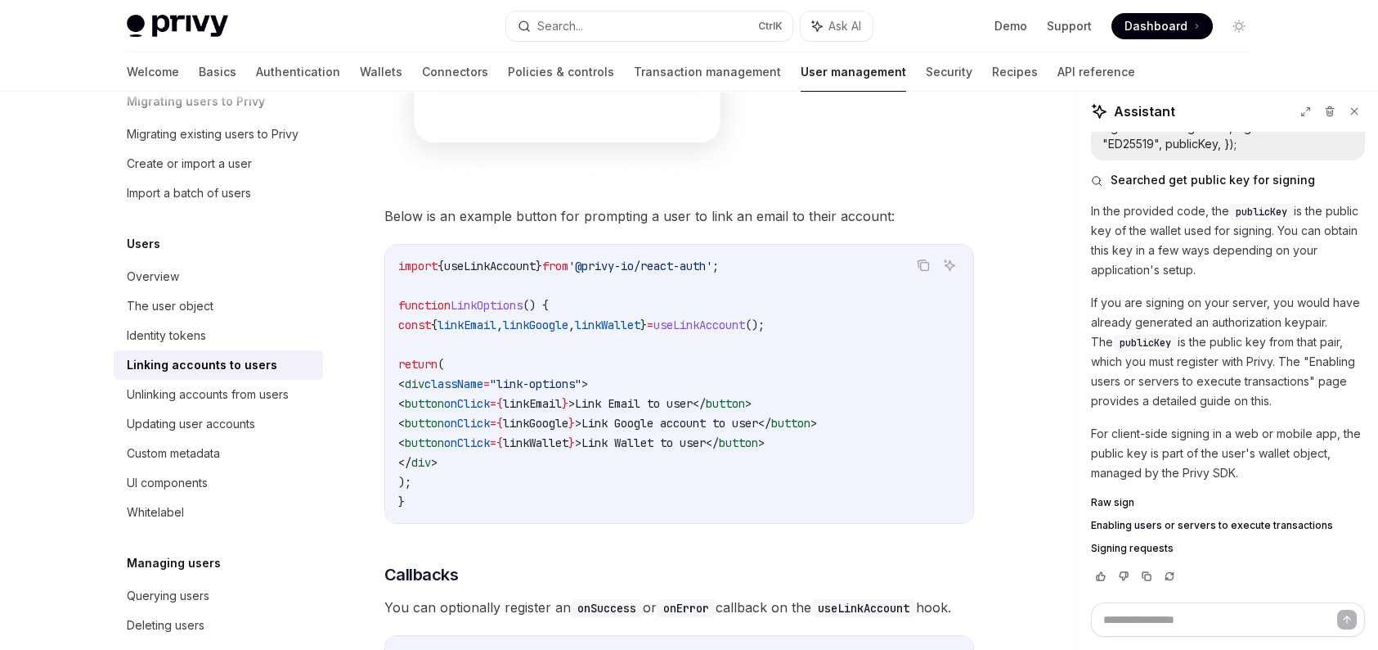
scroll to position [1094, 0]
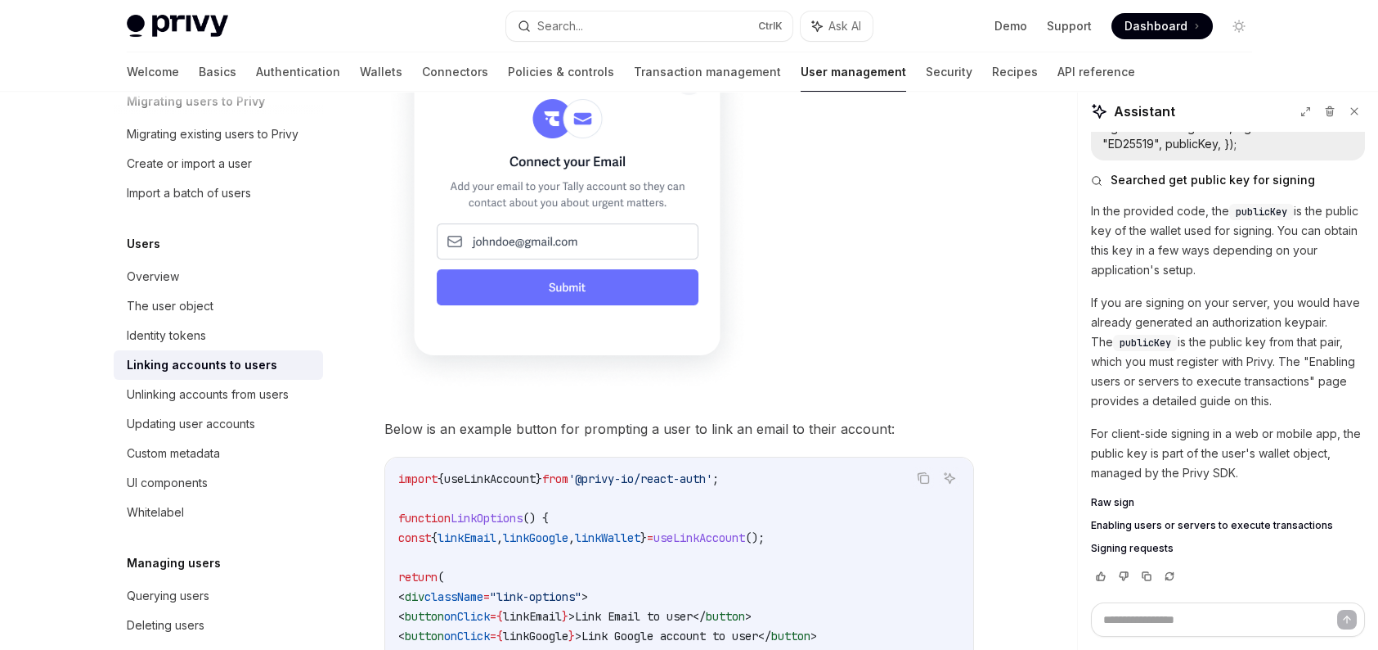
click at [536, 471] on span "useLinkAccount" at bounding box center [490, 478] width 92 height 15
copy span "useLinkAccount"
click at [644, 33] on button "Search... Ctrl K" at bounding box center [649, 25] width 286 height 29
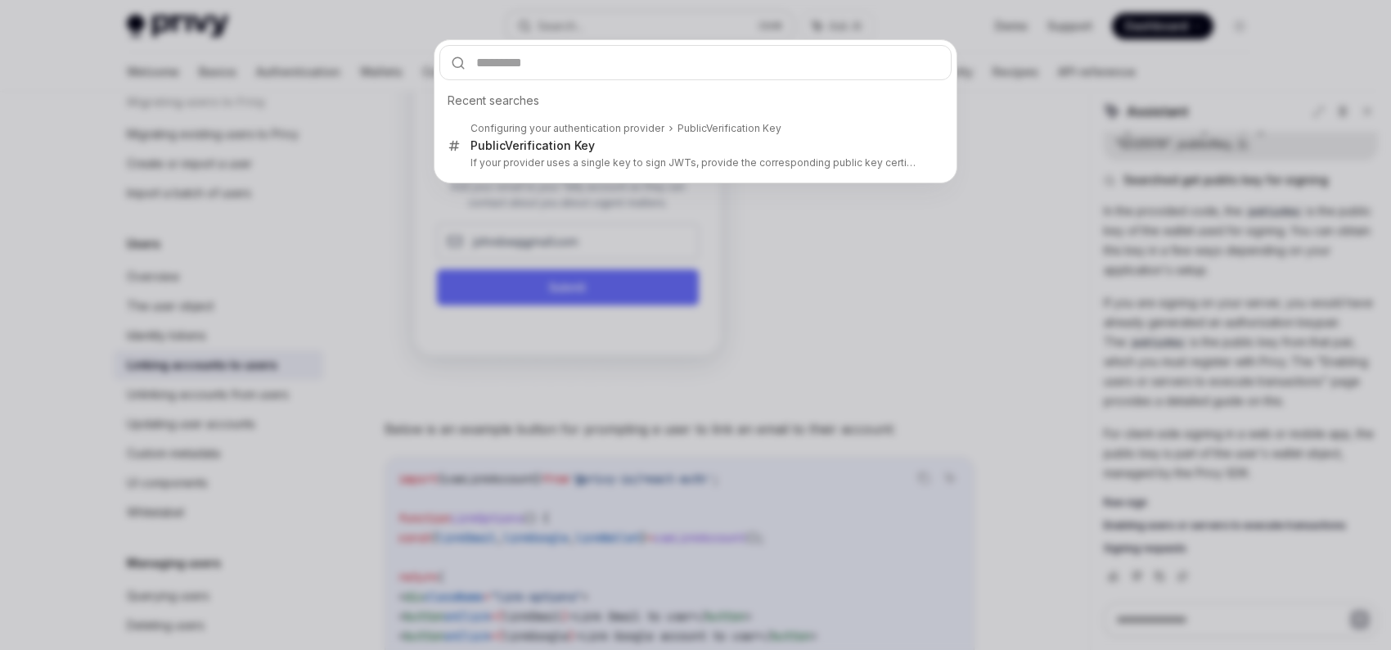
type input "**********"
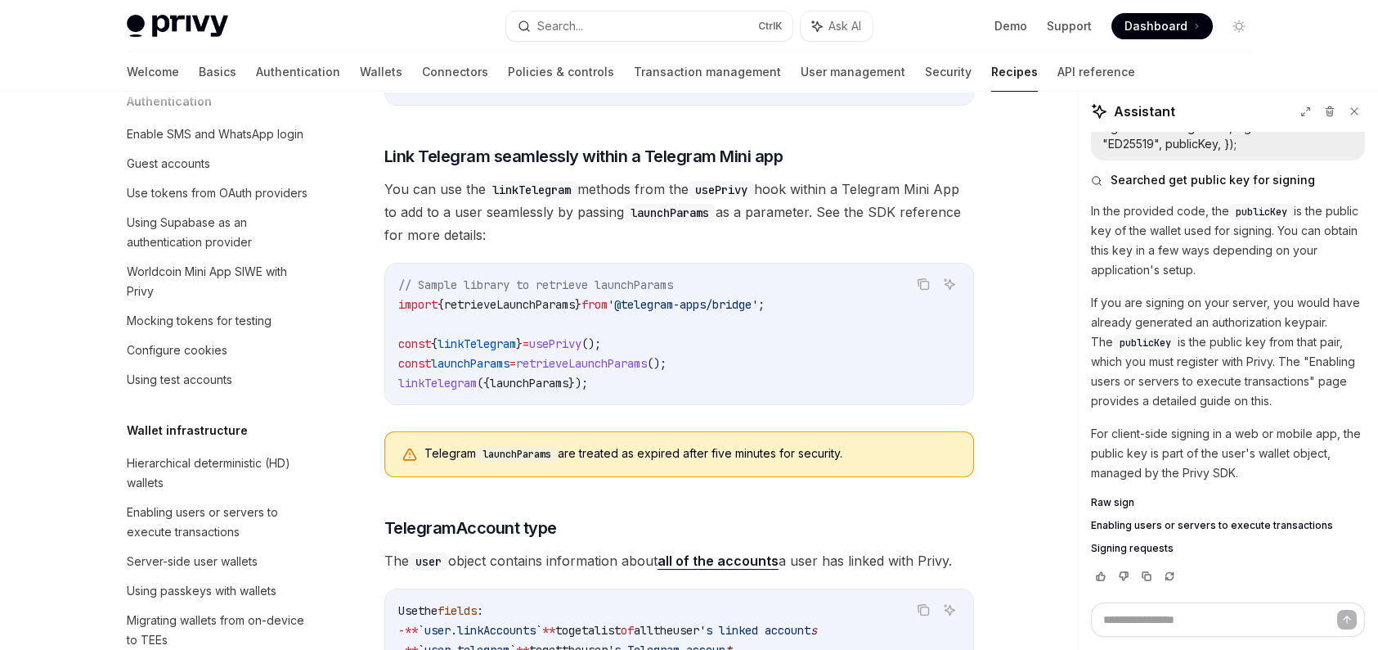
scroll to position [1140, 0]
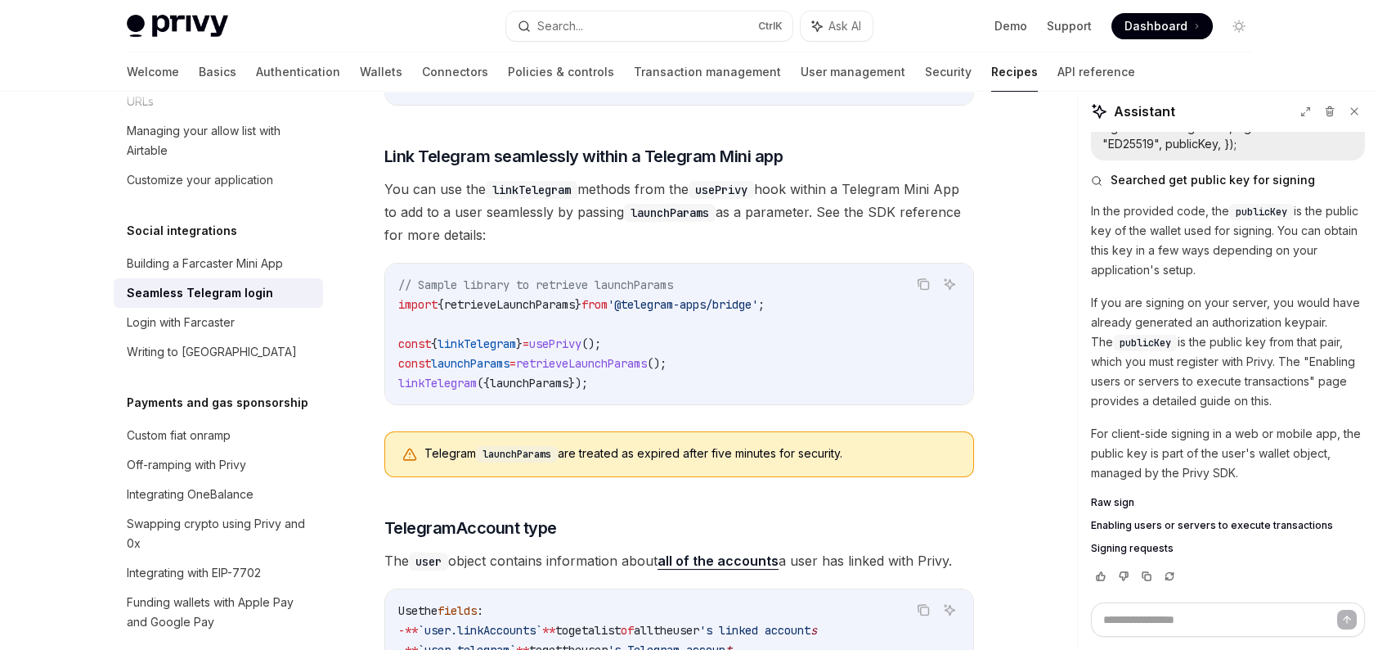
type textarea "*"
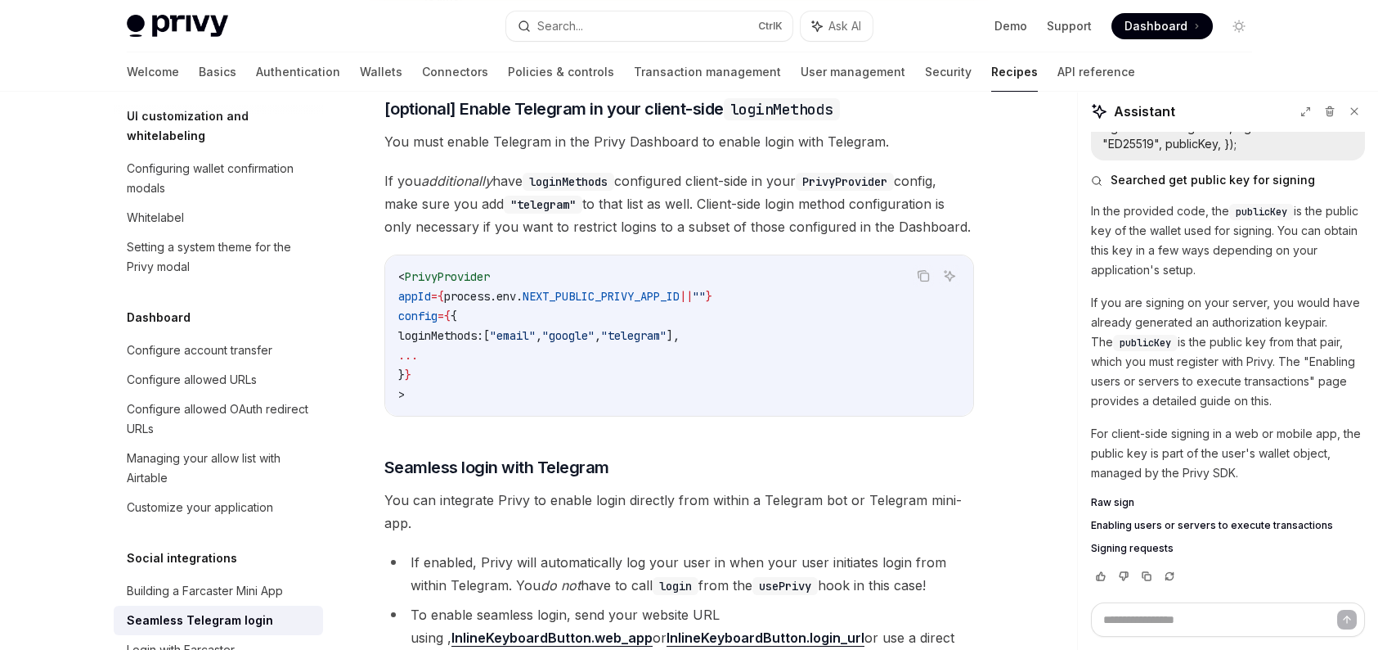
scroll to position [951, 0]
